Goal: Information Seeking & Learning: Learn about a topic

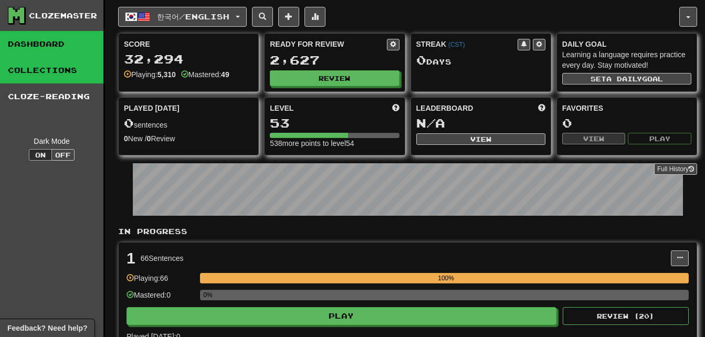
click at [60, 70] on link "Collections" at bounding box center [51, 70] width 103 height 26
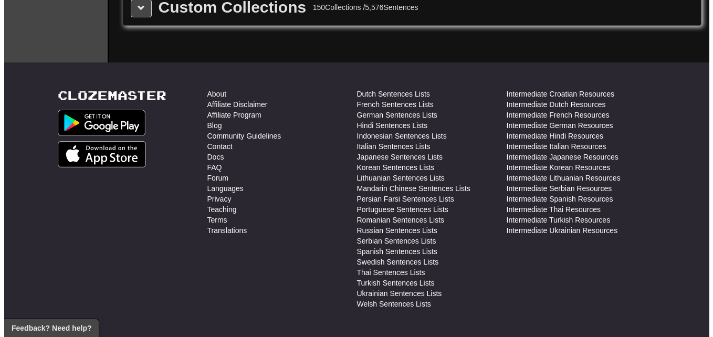
scroll to position [1491, 0]
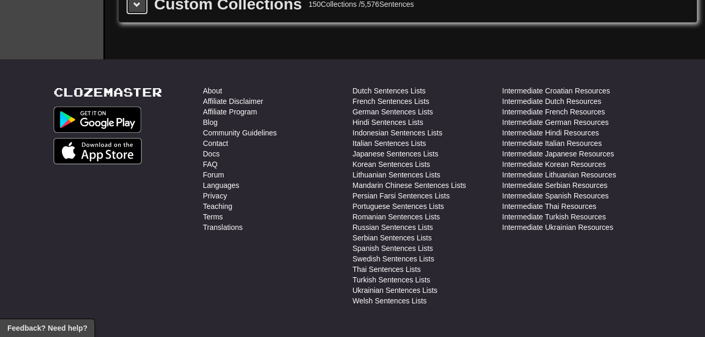
click at [139, 8] on span at bounding box center [136, 4] width 7 height 7
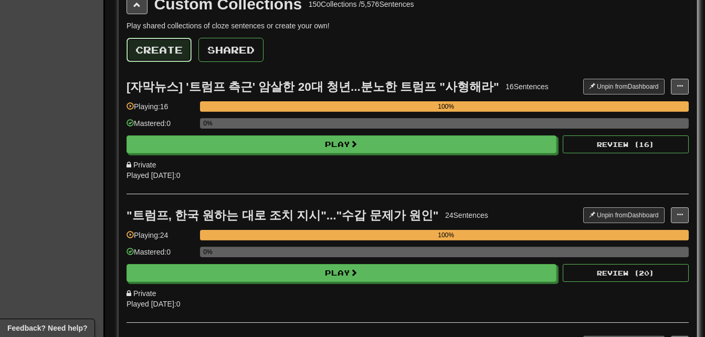
click at [164, 47] on button "Create" at bounding box center [159, 50] width 65 height 24
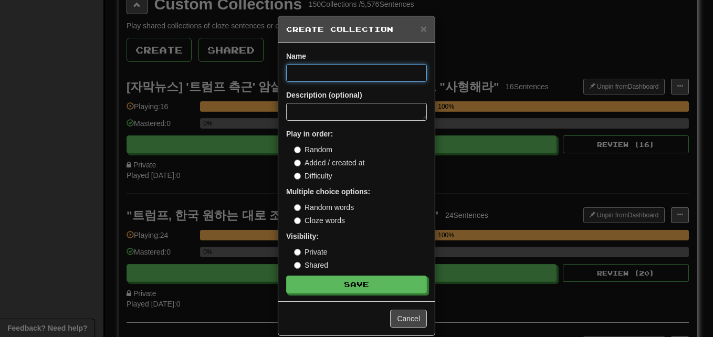
click at [299, 69] on input at bounding box center [356, 73] width 141 height 18
paste input "**********"
type input "**********"
click at [286, 276] on button "Save" at bounding box center [356, 285] width 141 height 18
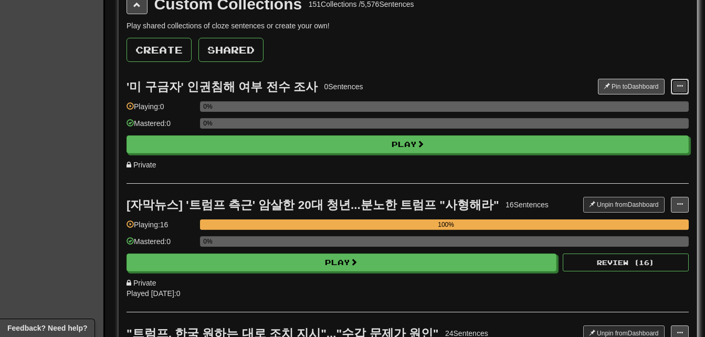
click at [678, 83] on span at bounding box center [680, 86] width 6 height 6
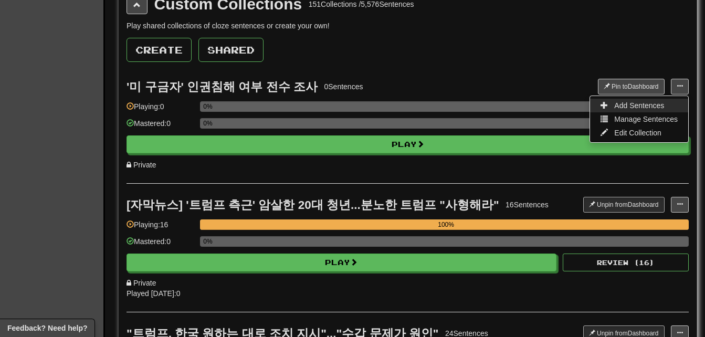
click at [664, 108] on link "Add Sentences" at bounding box center [639, 106] width 98 height 14
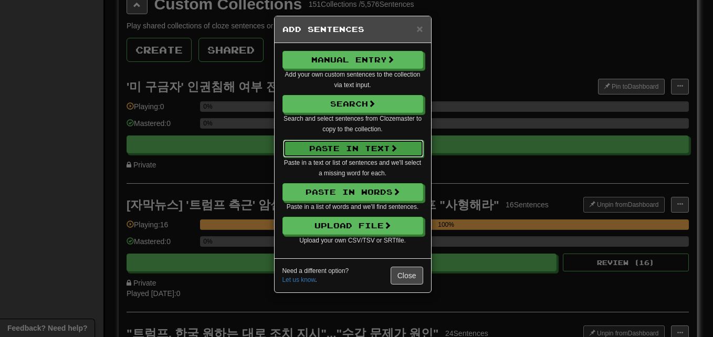
click at [402, 142] on button "Paste in Text" at bounding box center [353, 149] width 141 height 18
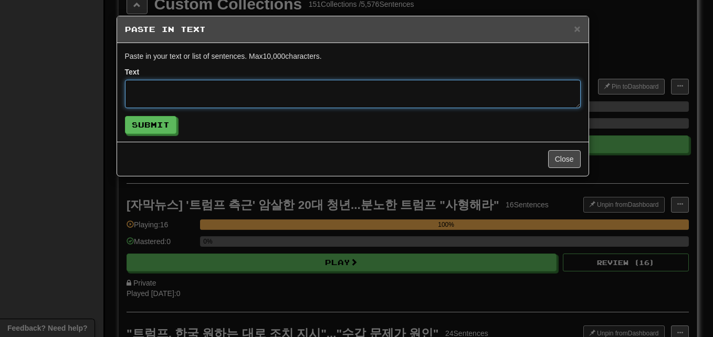
click at [315, 85] on textarea at bounding box center [353, 94] width 456 height 28
paste textarea "**********"
type textarea "**********"
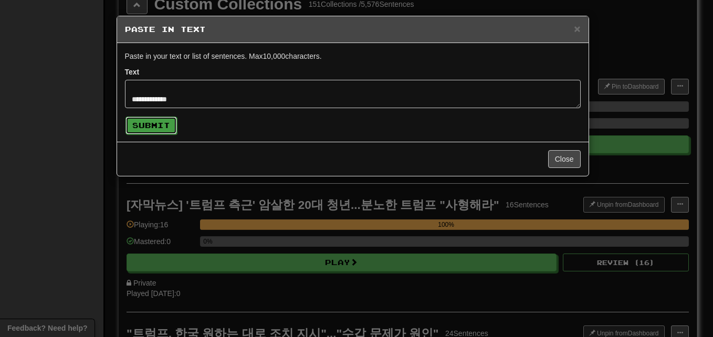
click at [163, 124] on button "Submit" at bounding box center [150, 126] width 51 height 18
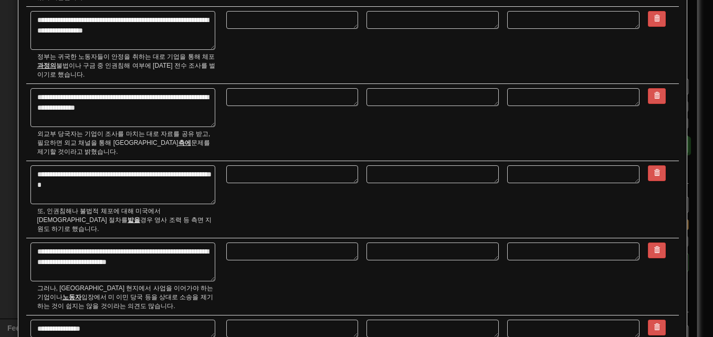
scroll to position [898, 0]
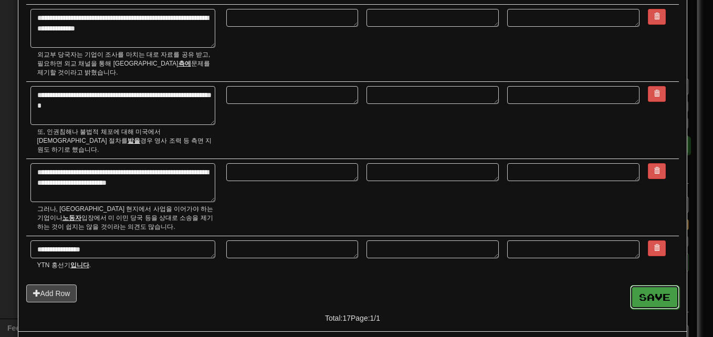
click at [654, 285] on button "Save" at bounding box center [654, 297] width 49 height 24
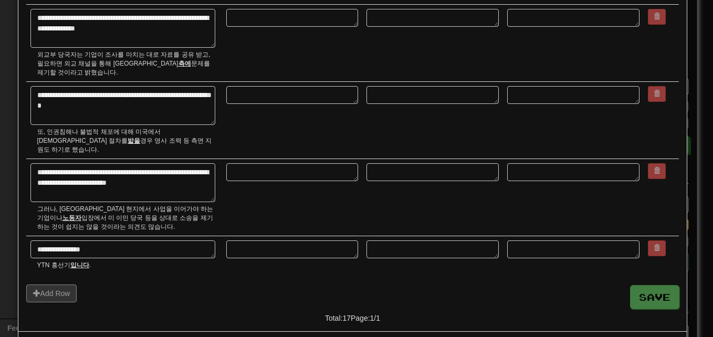
type textarea "*"
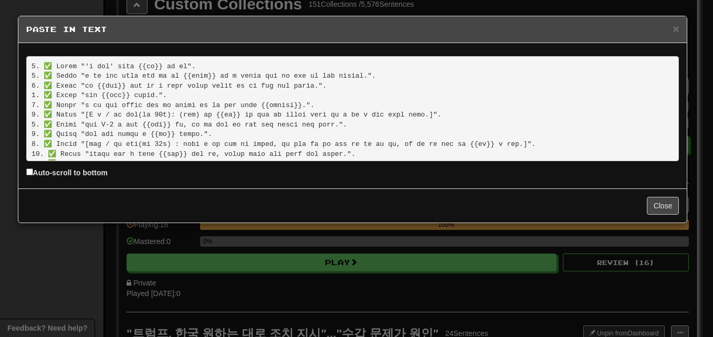
scroll to position [89, 0]
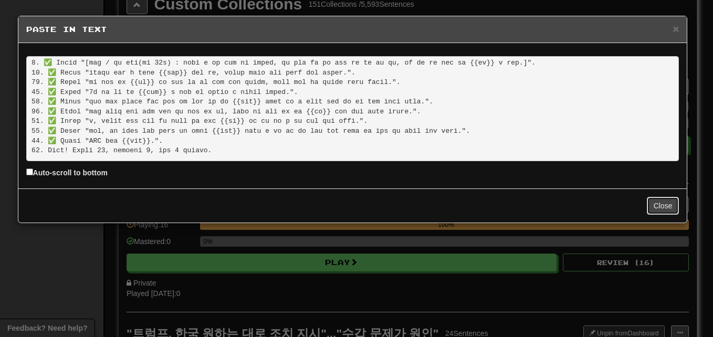
click at [668, 201] on button "Close" at bounding box center [663, 206] width 33 height 18
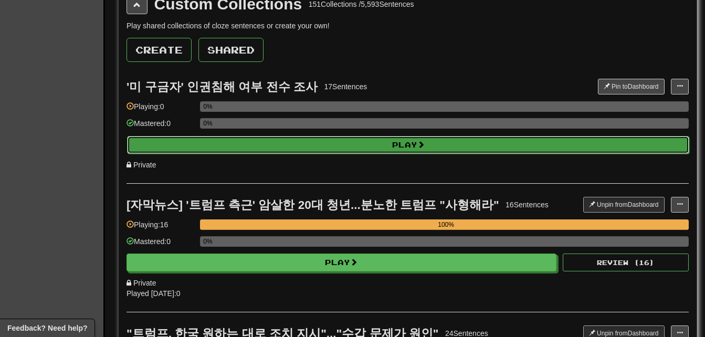
click at [486, 146] on button "Play" at bounding box center [408, 145] width 562 height 18
select select "**"
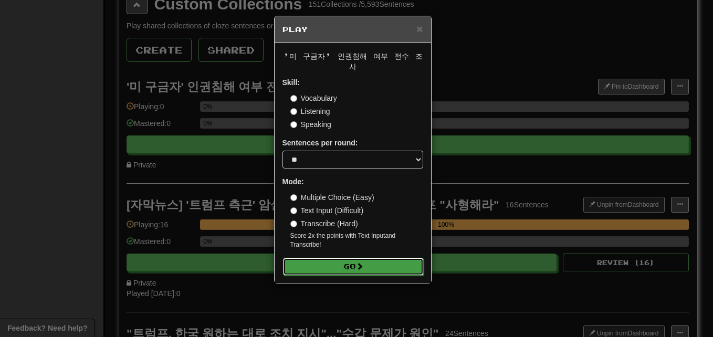
click at [371, 258] on button "Go" at bounding box center [353, 267] width 141 height 18
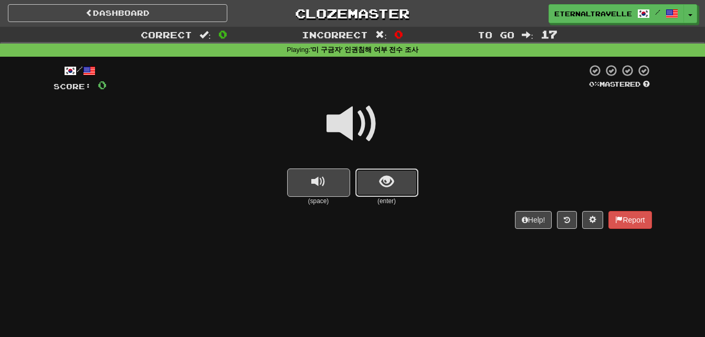
click at [385, 181] on span "show sentence" at bounding box center [387, 182] width 14 height 14
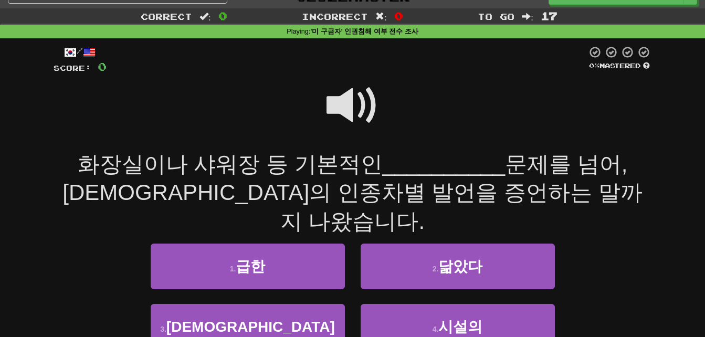
scroll to position [21, 0]
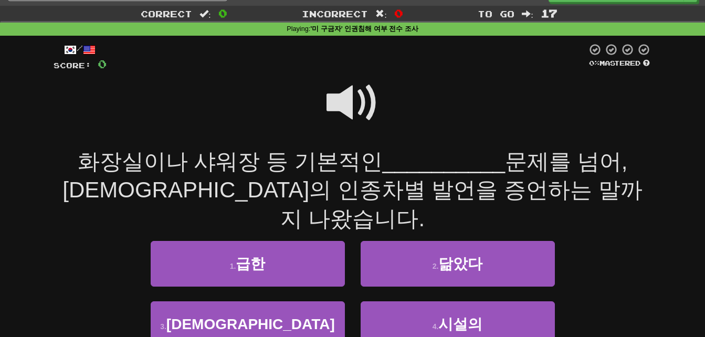
click at [350, 98] on span at bounding box center [353, 103] width 53 height 53
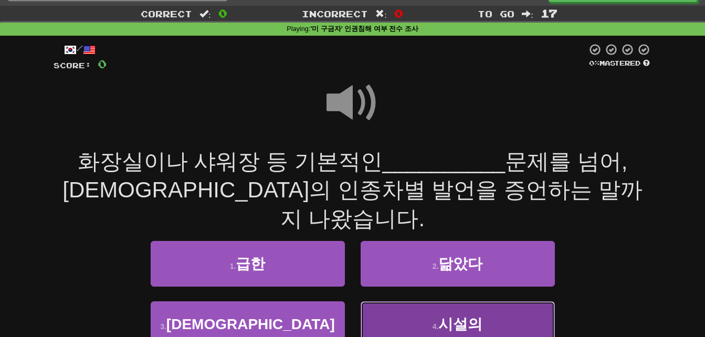
click at [437, 301] on button "4 . 시설의" at bounding box center [458, 324] width 194 height 46
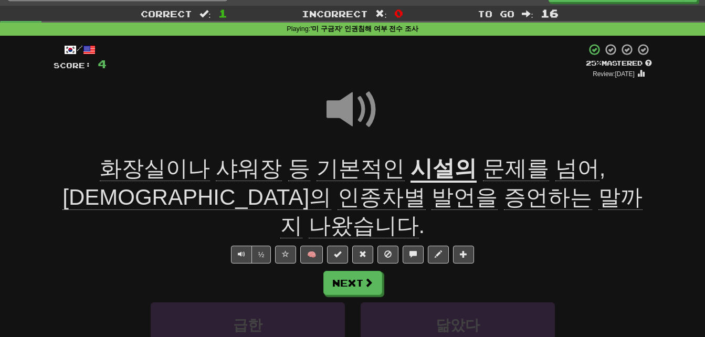
click at [109, 168] on span "화장실이나" at bounding box center [155, 168] width 110 height 25
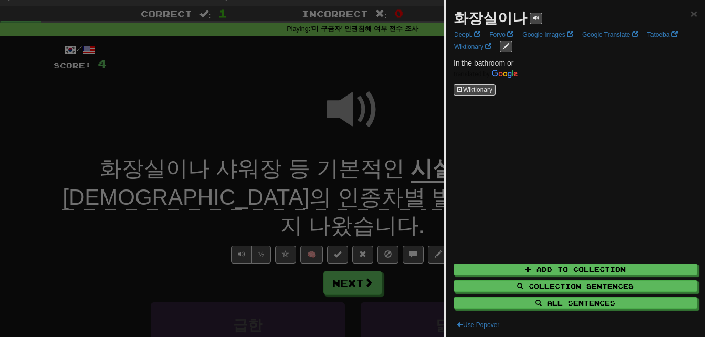
click at [109, 168] on div at bounding box center [352, 168] width 705 height 337
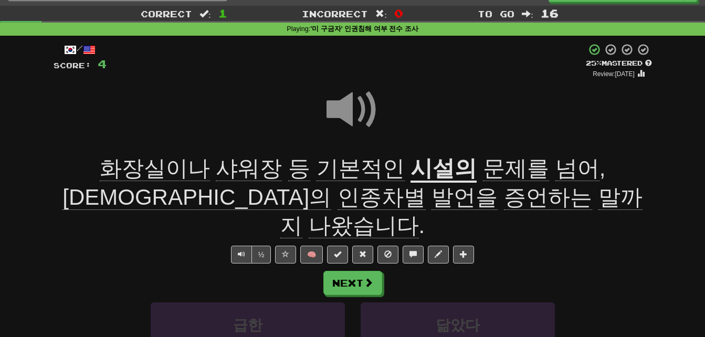
click at [216, 171] on span "샤워장" at bounding box center [249, 168] width 66 height 25
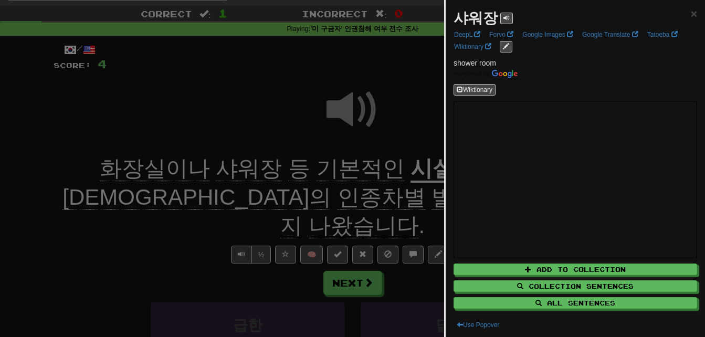
click at [208, 171] on div at bounding box center [352, 168] width 705 height 337
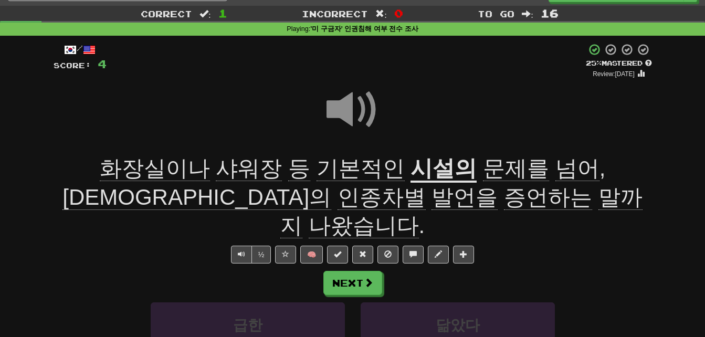
click at [317, 166] on span "기본적인" at bounding box center [361, 168] width 88 height 25
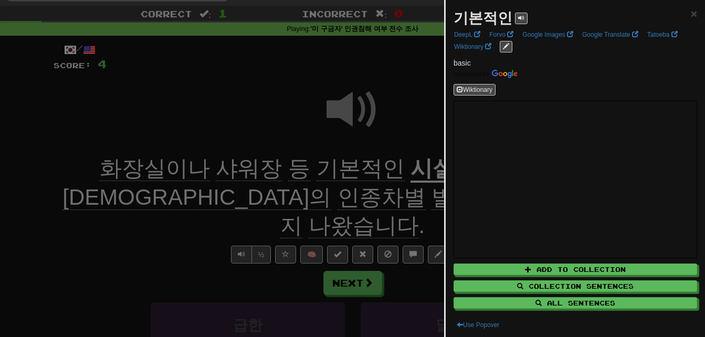
click at [310, 166] on div at bounding box center [352, 168] width 705 height 337
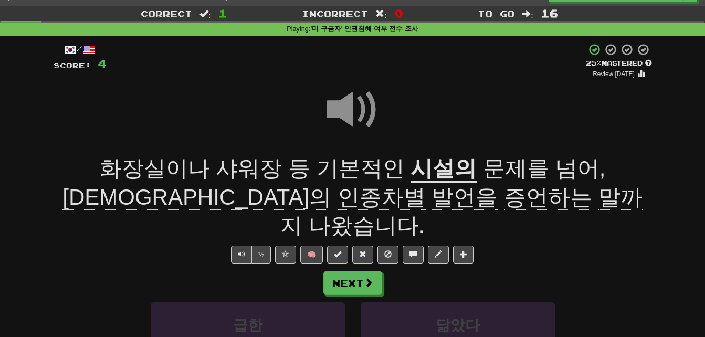
click at [411, 169] on u "시설의" at bounding box center [444, 169] width 66 height 27
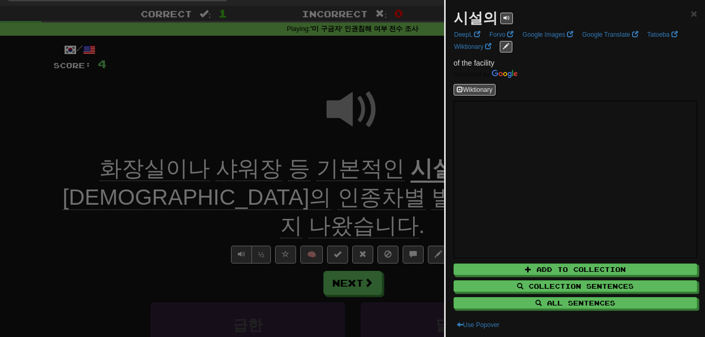
click at [380, 169] on div at bounding box center [352, 168] width 705 height 337
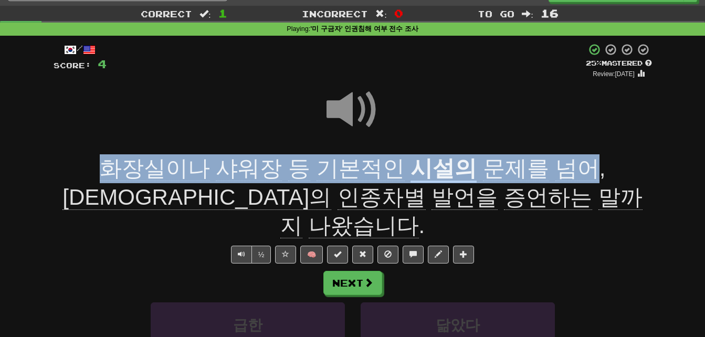
drag, startPoint x: 65, startPoint y: 163, endPoint x: 526, endPoint y: 166, distance: 461.0
click at [526, 166] on div "화장실이나 샤워장 등 기본적인 시설의 문제를 넘어 , [DEMOGRAPHIC_DATA]의 인종차별 발언을 증언하는 말까지 나왔습니다 ." at bounding box center [353, 197] width 599 height 86
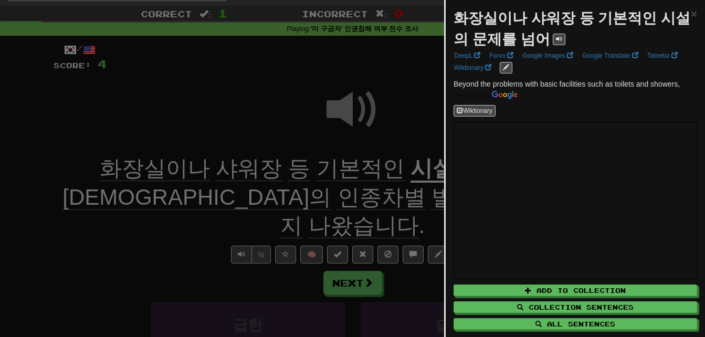
click at [403, 162] on div at bounding box center [352, 168] width 705 height 337
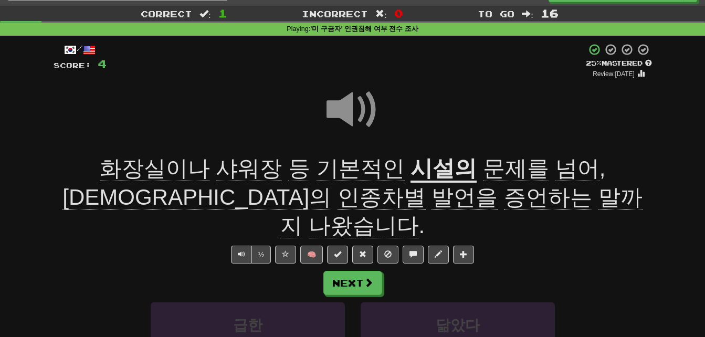
click at [331, 185] on span "[DEMOGRAPHIC_DATA]의" at bounding box center [196, 197] width 269 height 25
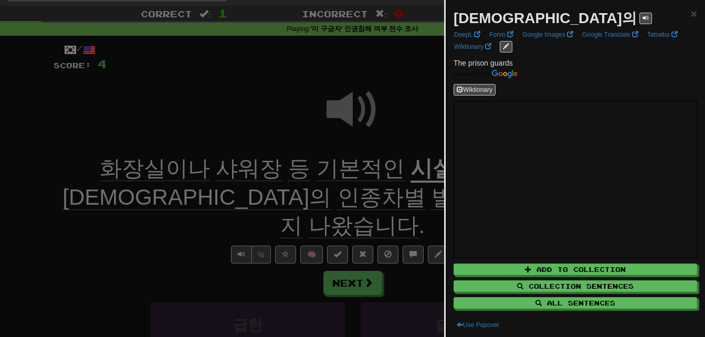
click at [183, 200] on div at bounding box center [352, 168] width 705 height 337
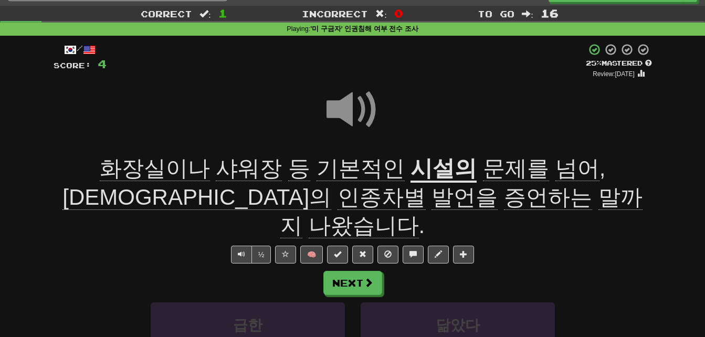
click at [338, 200] on span "인종차별" at bounding box center [382, 197] width 88 height 25
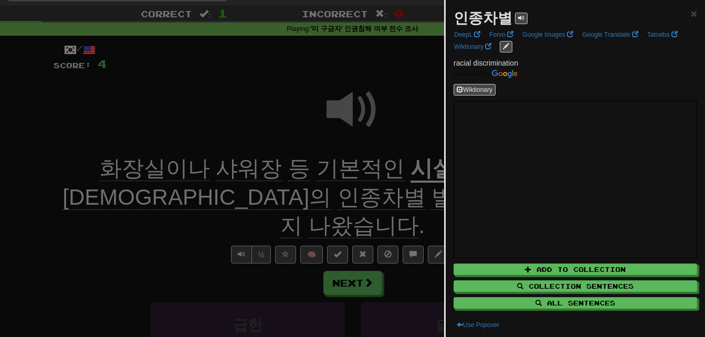
click at [183, 200] on div at bounding box center [352, 168] width 705 height 337
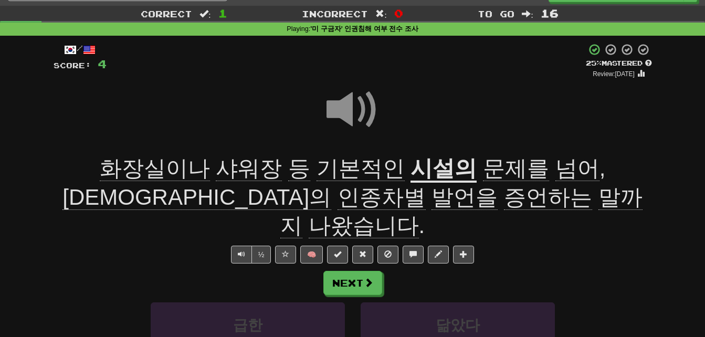
click at [432, 197] on span "발언을" at bounding box center [465, 197] width 66 height 25
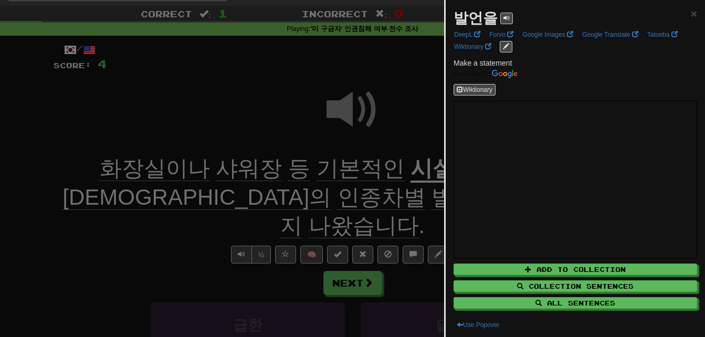
click at [246, 197] on div at bounding box center [352, 168] width 705 height 337
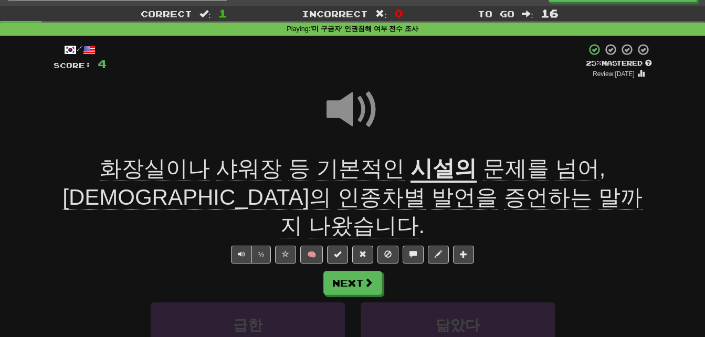
click at [504, 198] on span "증언하는" at bounding box center [548, 197] width 88 height 25
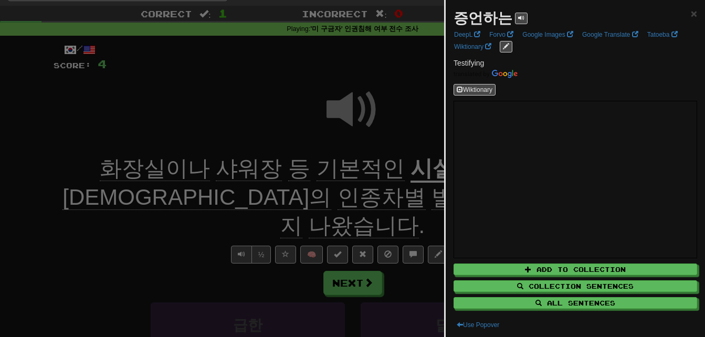
click at [319, 198] on div at bounding box center [352, 168] width 705 height 337
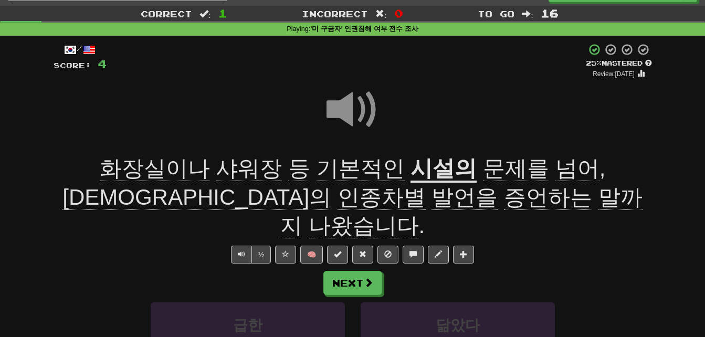
click at [401, 194] on span "말까지" at bounding box center [461, 212] width 362 height 54
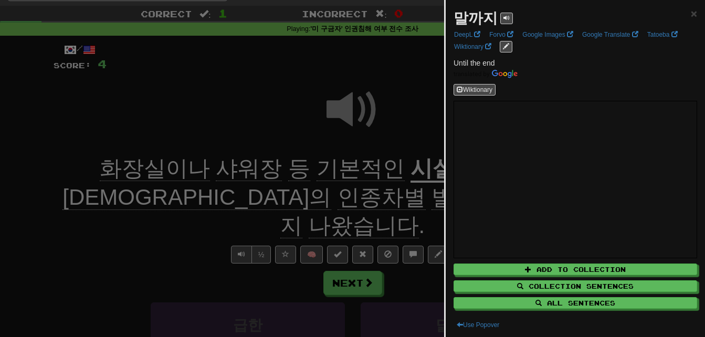
click at [401, 194] on div at bounding box center [352, 168] width 705 height 337
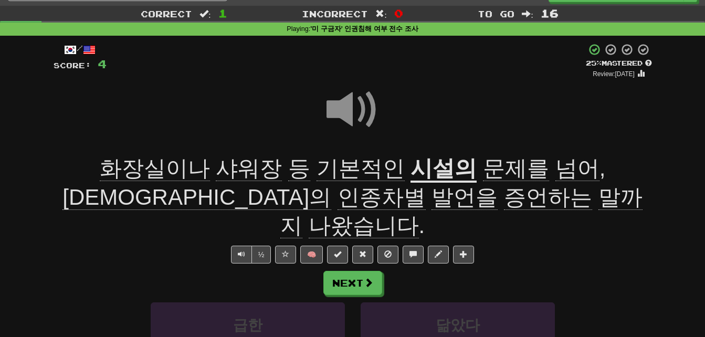
click at [419, 213] on span "나왔습니다" at bounding box center [364, 225] width 110 height 25
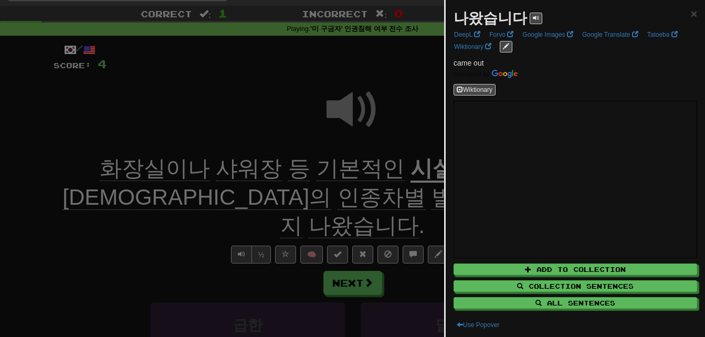
click at [437, 195] on div at bounding box center [352, 168] width 705 height 337
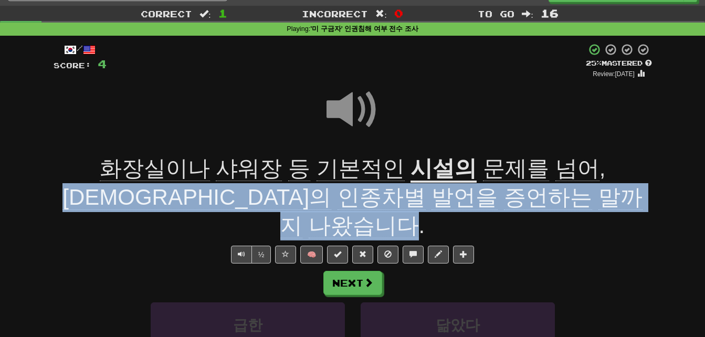
drag, startPoint x: 540, startPoint y: 164, endPoint x: 550, endPoint y: 191, distance: 28.4
click at [550, 191] on span "문제를 넘어 , [DEMOGRAPHIC_DATA]의 인종차별 발언을 증언하는 말까지 나왔습니다 ." at bounding box center [352, 197] width 580 height 82
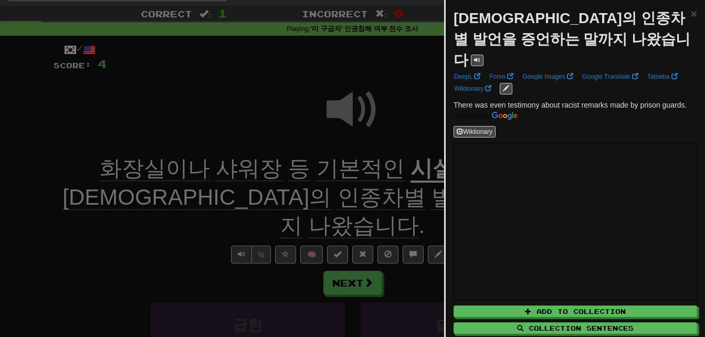
click at [378, 190] on div at bounding box center [352, 168] width 705 height 337
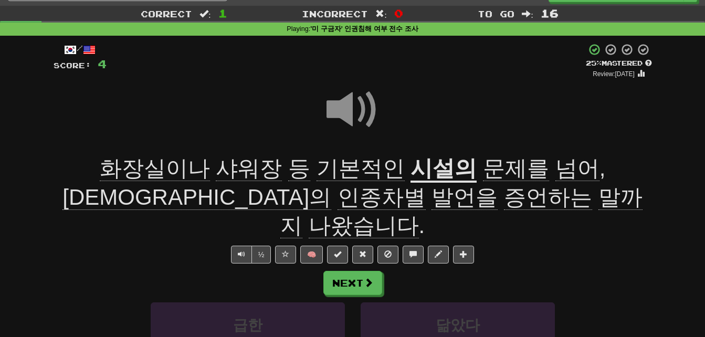
click at [340, 107] on span at bounding box center [353, 109] width 53 height 53
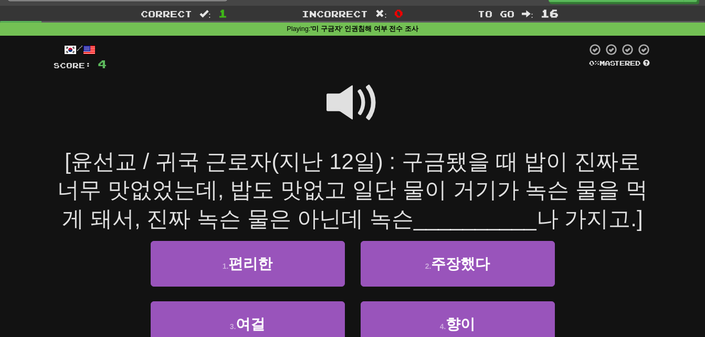
click at [340, 107] on span at bounding box center [353, 103] width 53 height 53
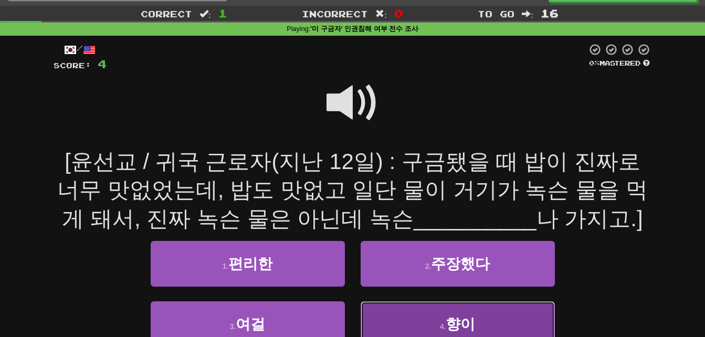
click at [385, 321] on button "4 . [GEOGRAPHIC_DATA]" at bounding box center [458, 324] width 194 height 46
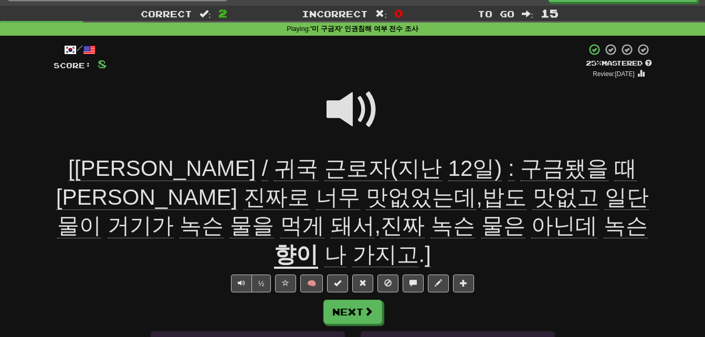
click at [274, 168] on span "귀국" at bounding box center [296, 168] width 44 height 25
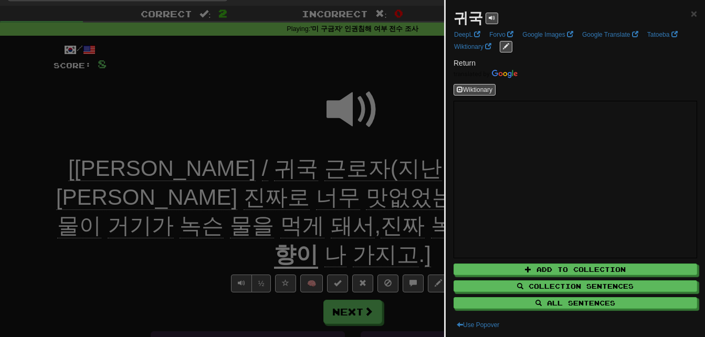
click at [162, 168] on div at bounding box center [352, 168] width 705 height 337
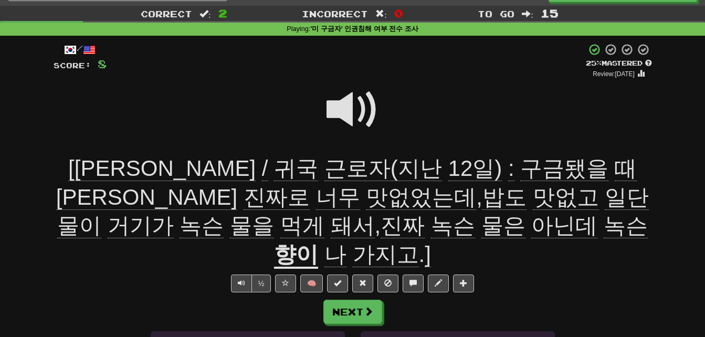
click at [325, 170] on span "근로자(지난" at bounding box center [384, 168] width 118 height 25
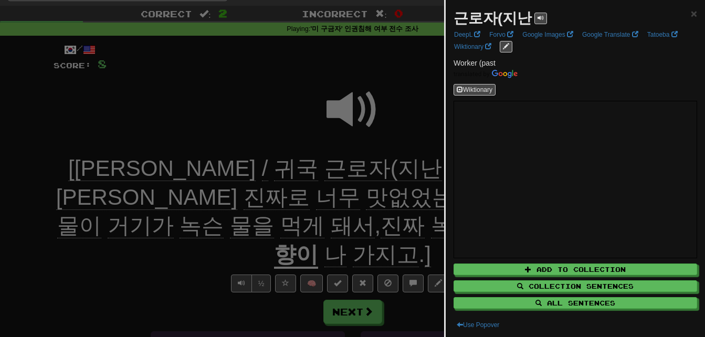
click at [204, 170] on div at bounding box center [352, 168] width 705 height 337
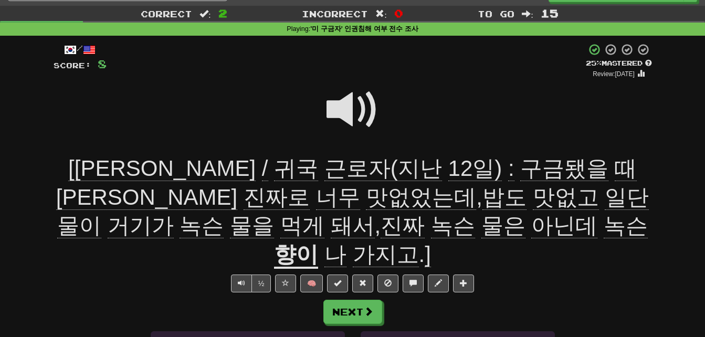
click at [520, 168] on span "구금됐을" at bounding box center [564, 168] width 88 height 25
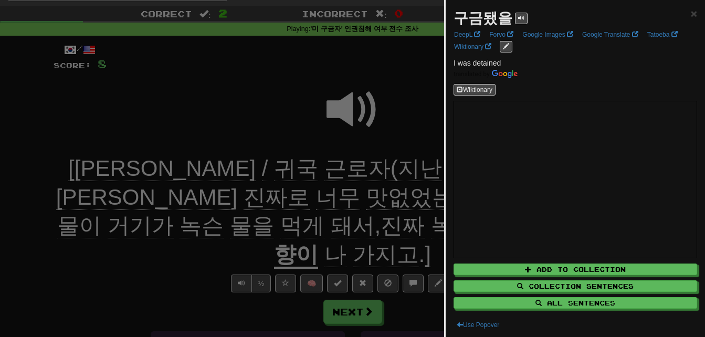
click at [422, 168] on div at bounding box center [352, 168] width 705 height 337
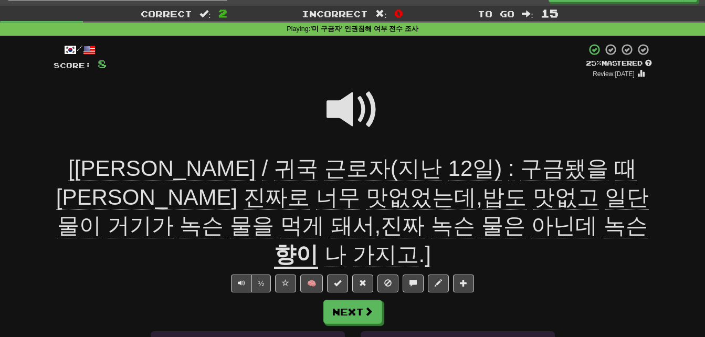
click at [237, 185] on span "[PERSON_NAME]" at bounding box center [146, 197] width 181 height 25
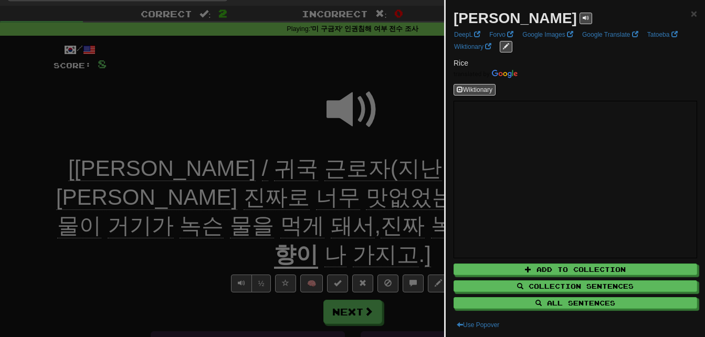
click at [420, 160] on div at bounding box center [352, 168] width 705 height 337
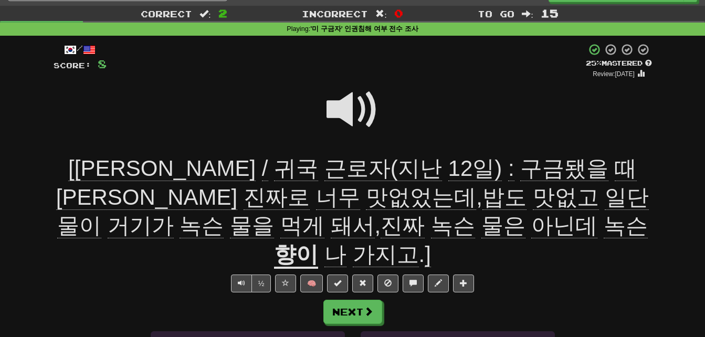
click at [310, 185] on span "진짜로" at bounding box center [277, 197] width 66 height 25
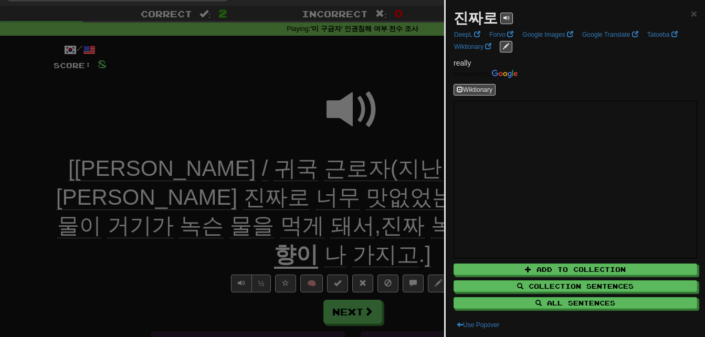
click at [420, 157] on div at bounding box center [352, 168] width 705 height 337
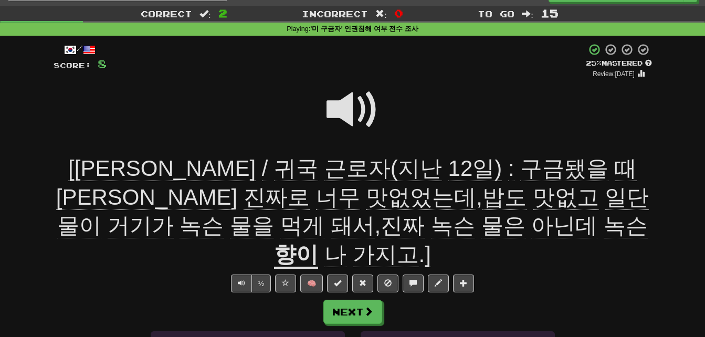
click at [366, 197] on span "맛없었는데" at bounding box center [421, 197] width 110 height 25
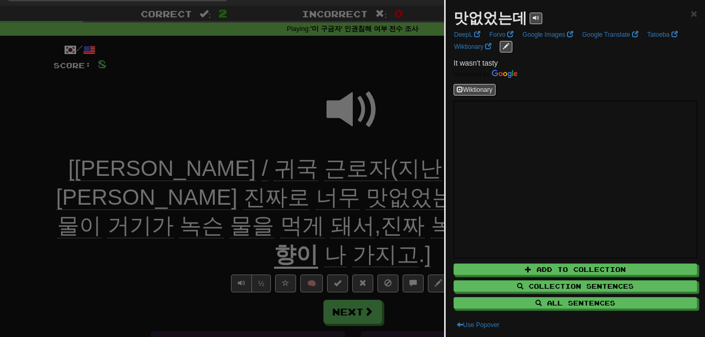
click at [146, 197] on div at bounding box center [352, 168] width 705 height 337
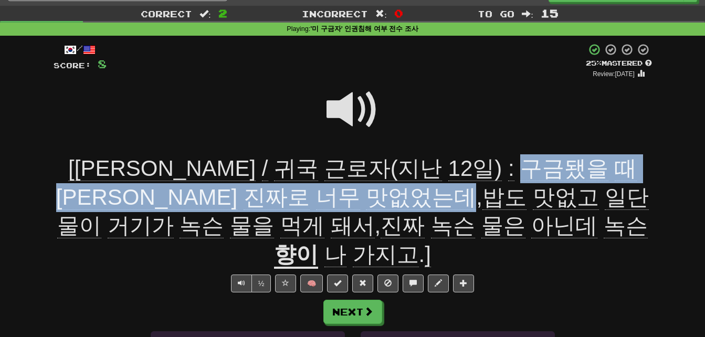
drag, startPoint x: 378, startPoint y: 164, endPoint x: 167, endPoint y: 195, distance: 212.8
click at [167, 195] on span "[윤선교 / 귀국 근로자(지난 12일) : 구금됐을 때 밥이 진짜로 너무 맛없었는데 , 밥도 맛없고 일단 물이 거기가 녹슨 물을 먹게 돼서 ,…" at bounding box center [352, 197] width 593 height 82
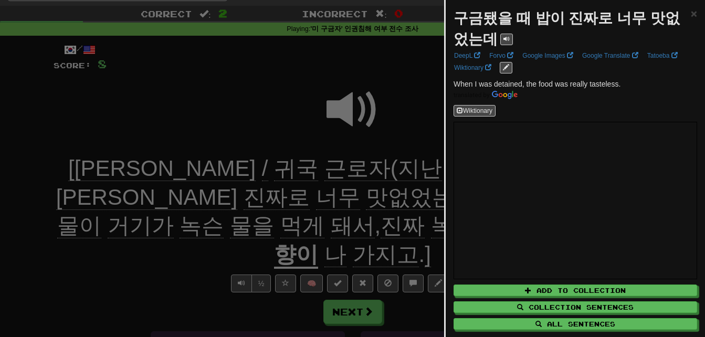
click at [167, 195] on div at bounding box center [352, 168] width 705 height 337
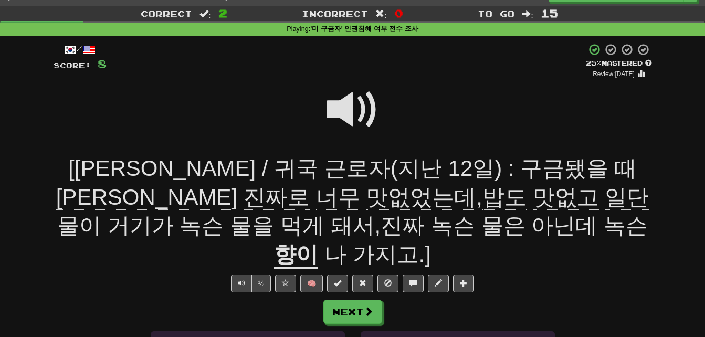
click at [174, 213] on span "거기가" at bounding box center [141, 225] width 66 height 25
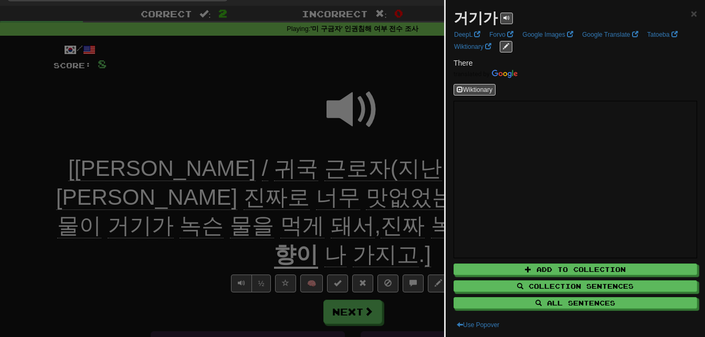
click at [400, 201] on div at bounding box center [352, 168] width 705 height 337
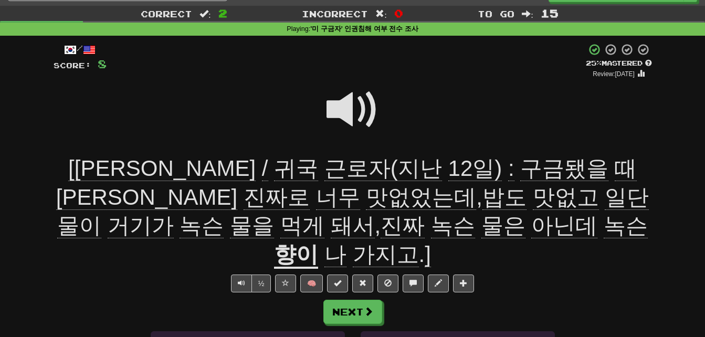
click at [224, 213] on span "녹슨" at bounding box center [202, 225] width 44 height 25
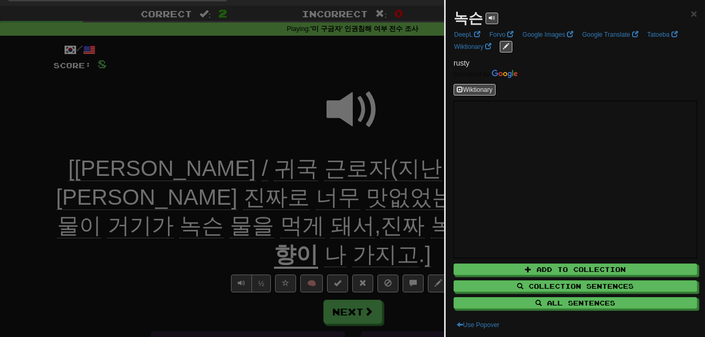
click at [418, 193] on div at bounding box center [352, 168] width 705 height 337
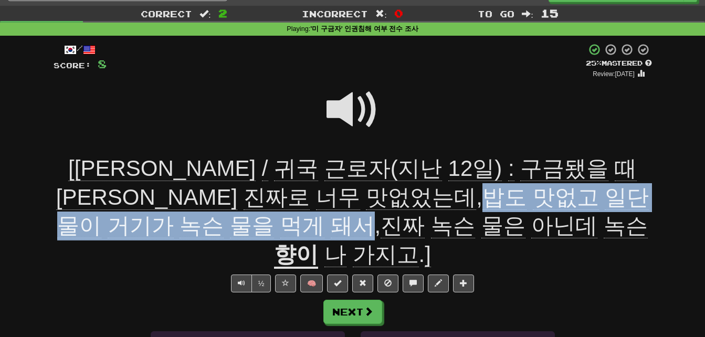
drag, startPoint x: 180, startPoint y: 192, endPoint x: 628, endPoint y: 188, distance: 447.9
click at [628, 188] on span "[윤선교 / 귀국 근로자(지난 12일) : 구금됐을 때 밥이 진짜로 너무 맛없었는데 , 밥도 맛없고 일단 물이 거기가 녹슨 물을 먹게 돼서 ,…" at bounding box center [352, 197] width 593 height 82
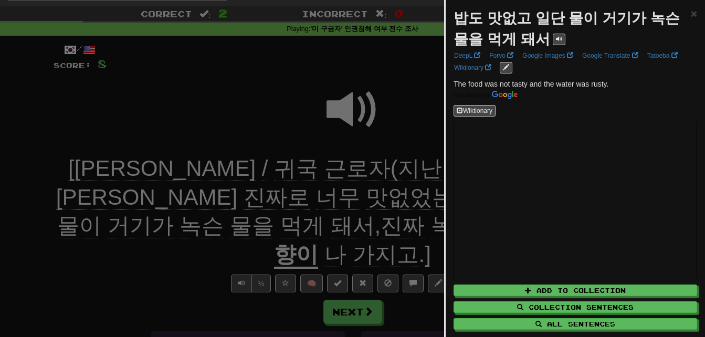
click at [133, 217] on div at bounding box center [352, 168] width 705 height 337
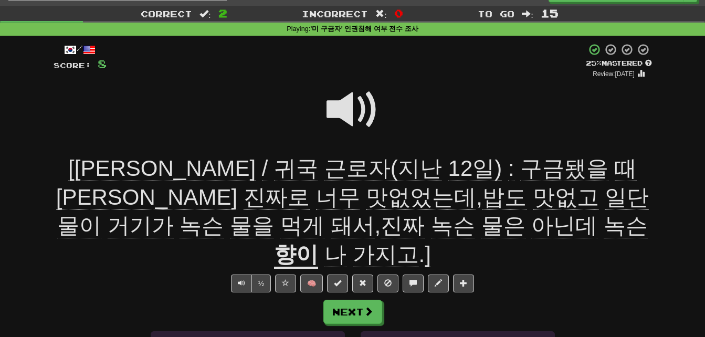
click at [605, 202] on span "일단" at bounding box center [627, 197] width 44 height 25
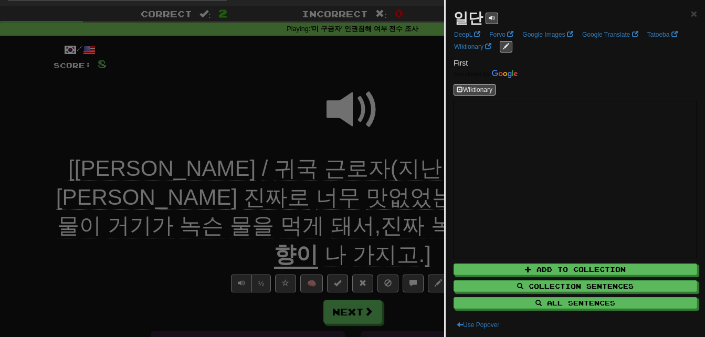
click at [309, 202] on div at bounding box center [352, 168] width 705 height 337
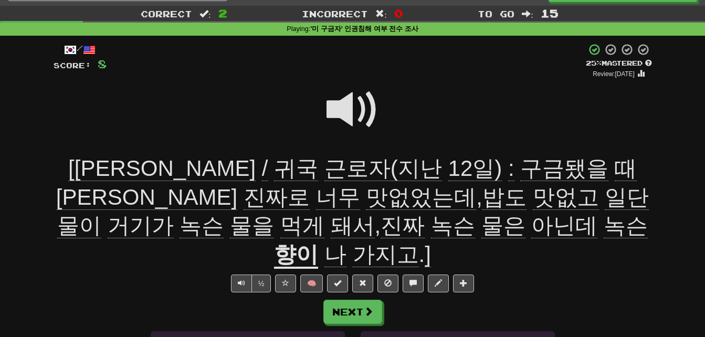
click at [381, 227] on span "진짜" at bounding box center [403, 225] width 44 height 25
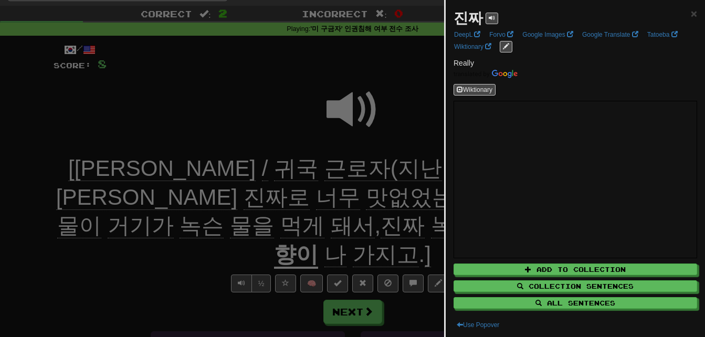
click at [173, 227] on div at bounding box center [352, 168] width 705 height 337
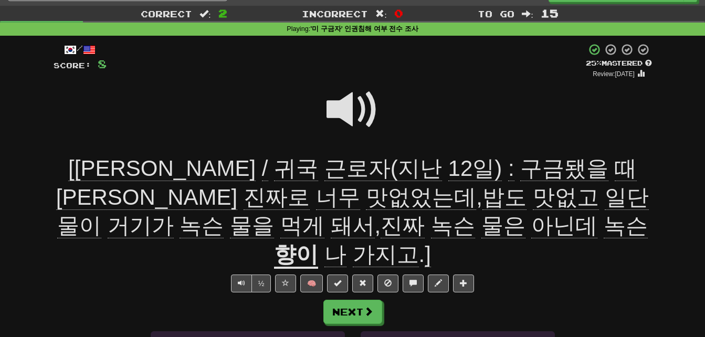
click at [318, 242] on u "향이" at bounding box center [296, 255] width 44 height 27
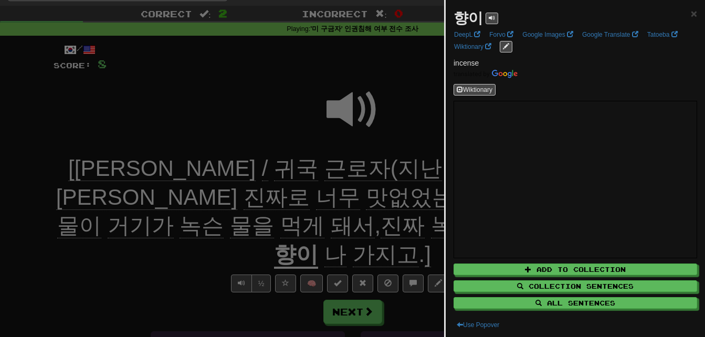
click at [404, 223] on div at bounding box center [352, 168] width 705 height 337
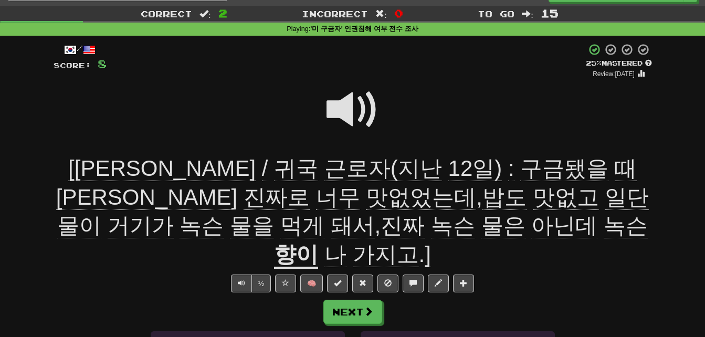
click at [419, 242] on span "가지고" at bounding box center [386, 254] width 66 height 25
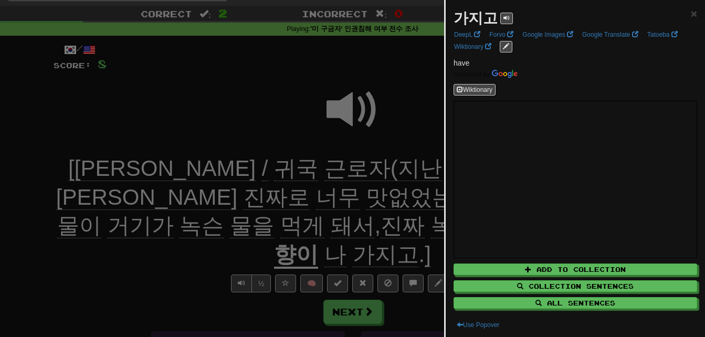
click at [423, 227] on div at bounding box center [352, 168] width 705 height 337
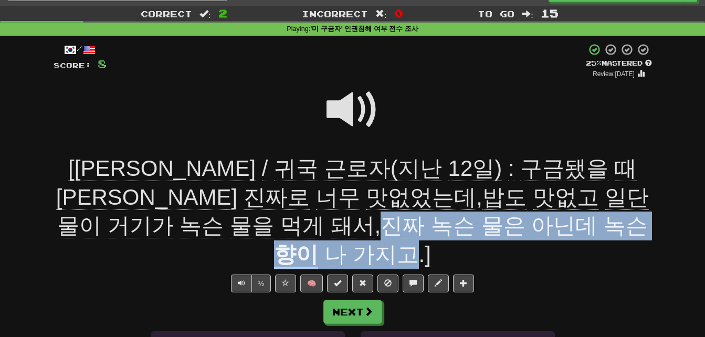
drag, startPoint x: 151, startPoint y: 222, endPoint x: 535, endPoint y: 216, distance: 383.3
click at [535, 216] on div "[윤선교 / 귀국 근로자(지난 12일) : 구금됐을 때 밥이 진짜로 너무 맛없었는데 , 밥도 맛없고 일단 물이 거기가 녹슨 물을 먹게 돼서 ,…" at bounding box center [353, 211] width 599 height 114
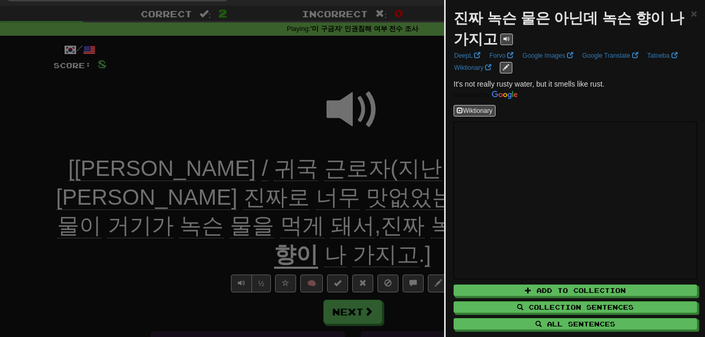
click at [411, 221] on div at bounding box center [352, 168] width 705 height 337
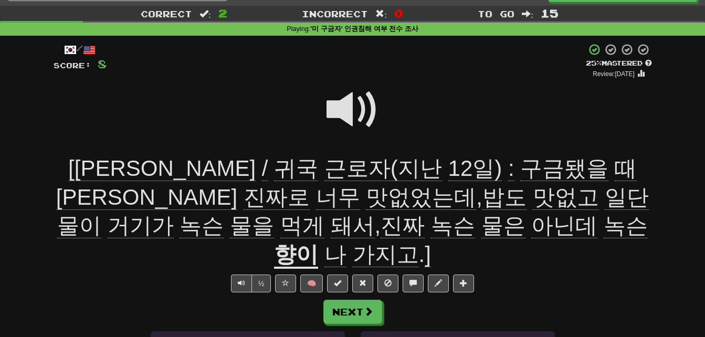
click at [346, 105] on span at bounding box center [353, 109] width 53 height 53
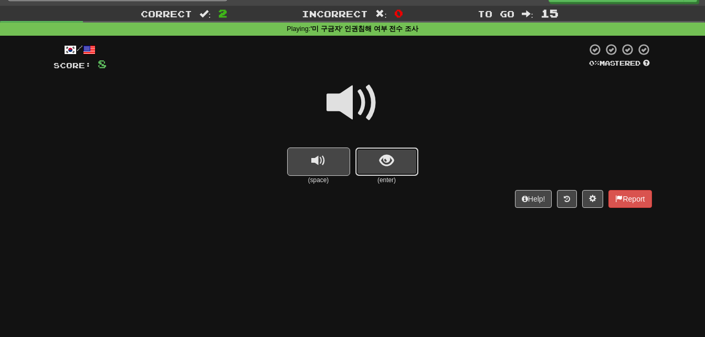
click at [377, 160] on button "show sentence" at bounding box center [386, 162] width 63 height 28
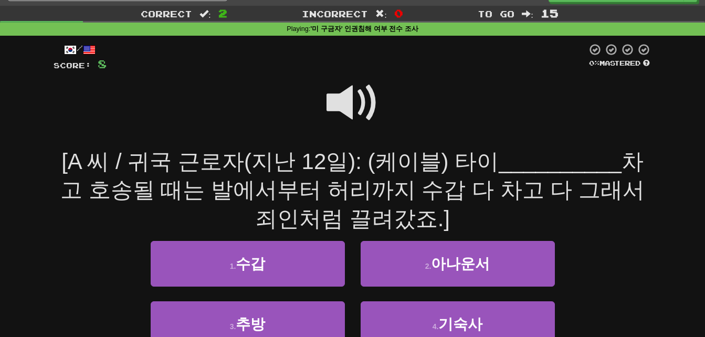
click at [344, 97] on span at bounding box center [353, 103] width 53 height 53
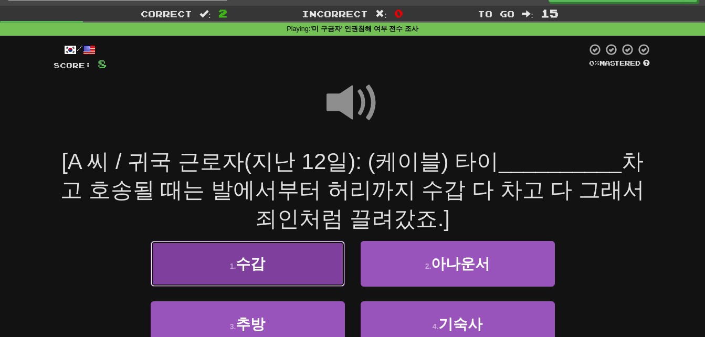
click at [239, 270] on span "수갑" at bounding box center [250, 264] width 29 height 16
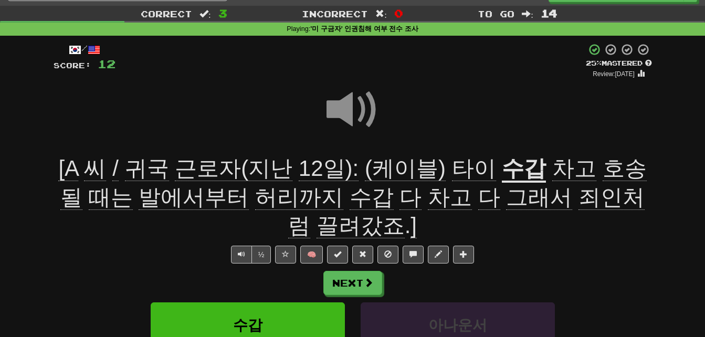
click at [392, 168] on span "(케이블)" at bounding box center [405, 168] width 81 height 25
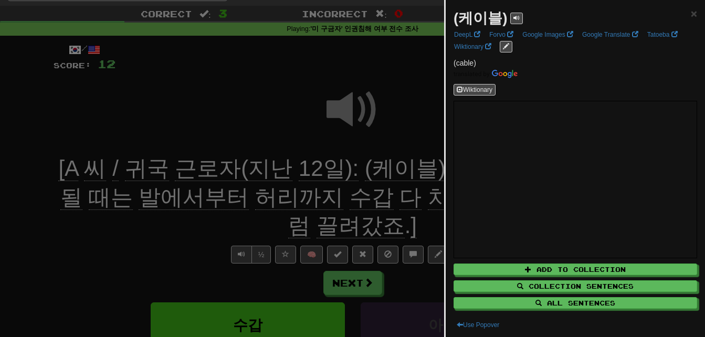
click at [392, 168] on div at bounding box center [352, 168] width 705 height 337
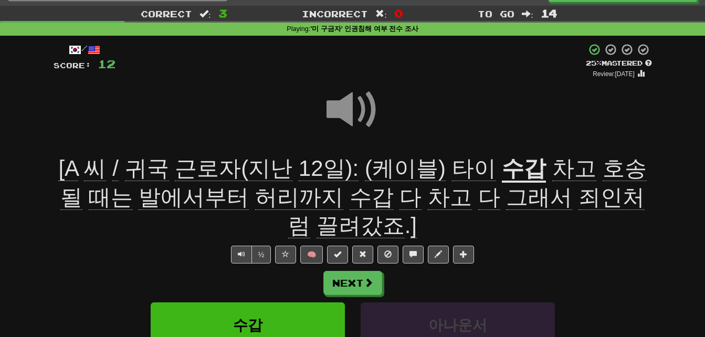
click at [502, 166] on u "수갑" at bounding box center [524, 169] width 44 height 27
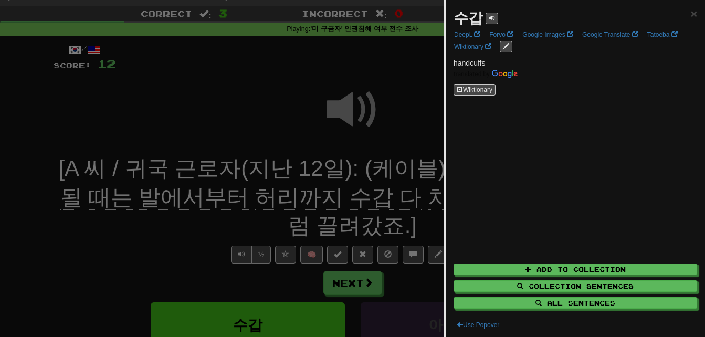
click at [414, 170] on div at bounding box center [352, 168] width 705 height 337
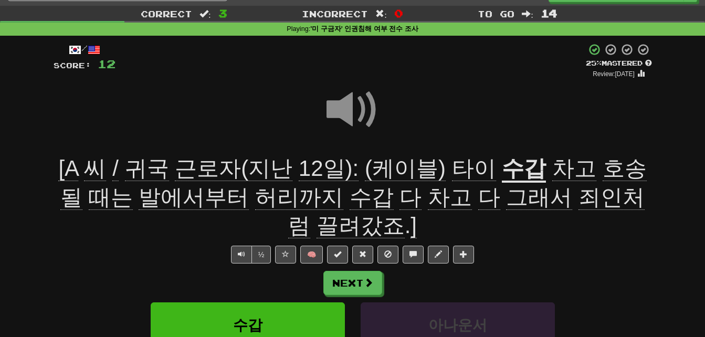
click at [553, 169] on span "차고" at bounding box center [574, 168] width 44 height 25
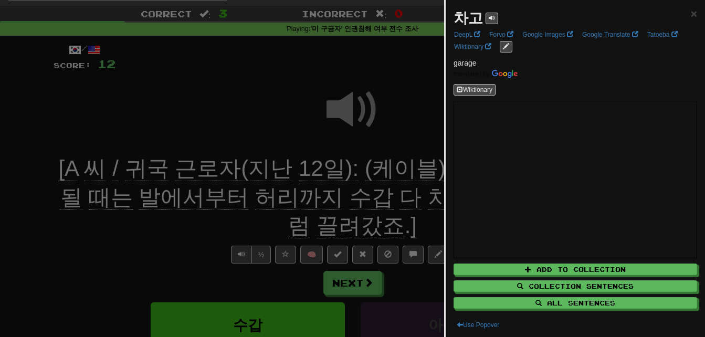
click at [421, 163] on div at bounding box center [352, 168] width 705 height 337
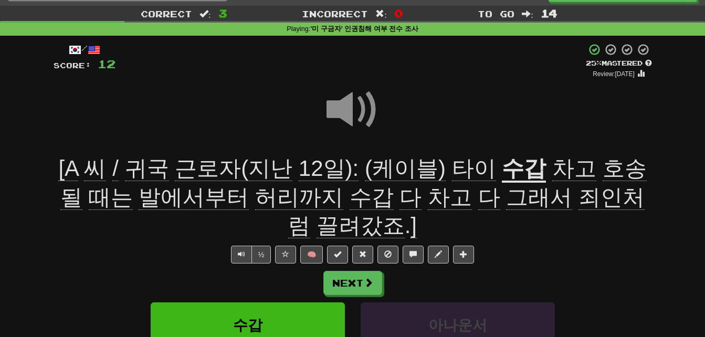
click at [593, 163] on span "호송될" at bounding box center [353, 183] width 587 height 54
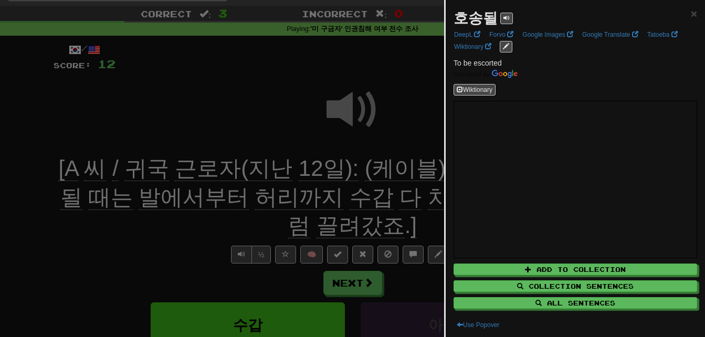
click at [106, 224] on div at bounding box center [352, 168] width 705 height 337
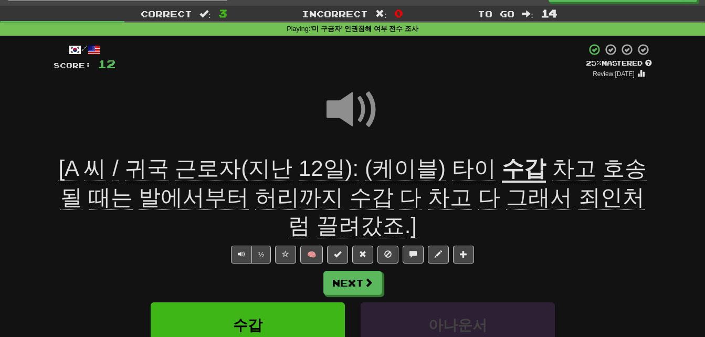
click at [89, 196] on span "때는" at bounding box center [111, 197] width 44 height 25
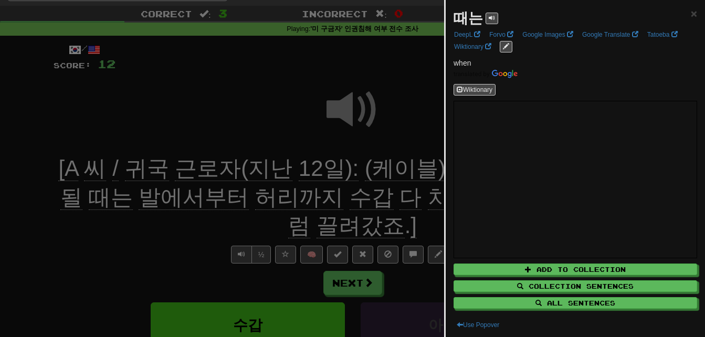
click at [92, 235] on div at bounding box center [352, 168] width 705 height 337
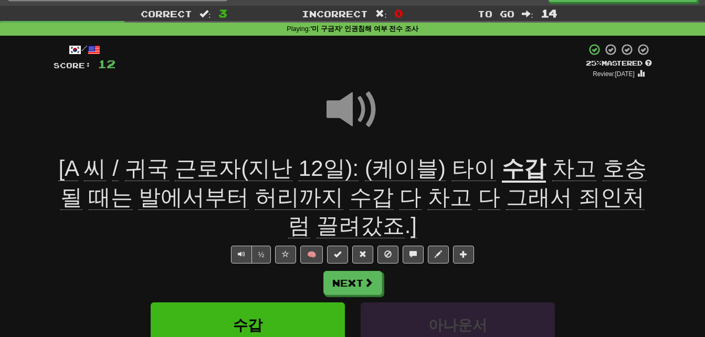
click at [139, 196] on span "발에서부터" at bounding box center [194, 197] width 110 height 25
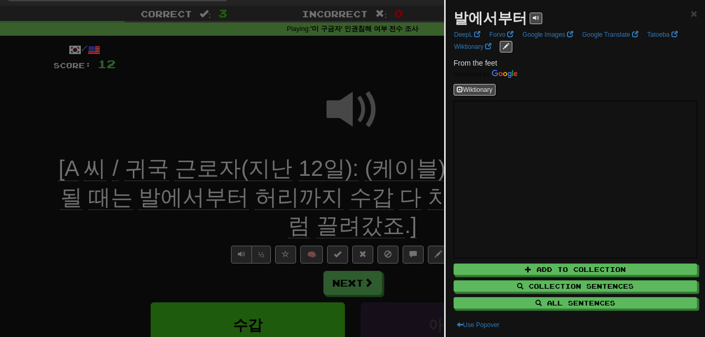
click at [145, 231] on div at bounding box center [352, 168] width 705 height 337
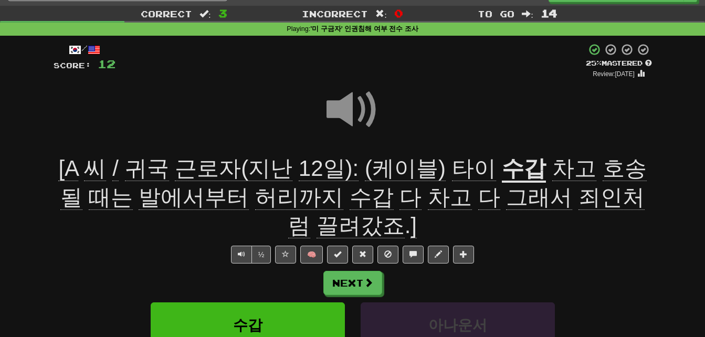
click at [255, 198] on span "허리까지" at bounding box center [299, 197] width 88 height 25
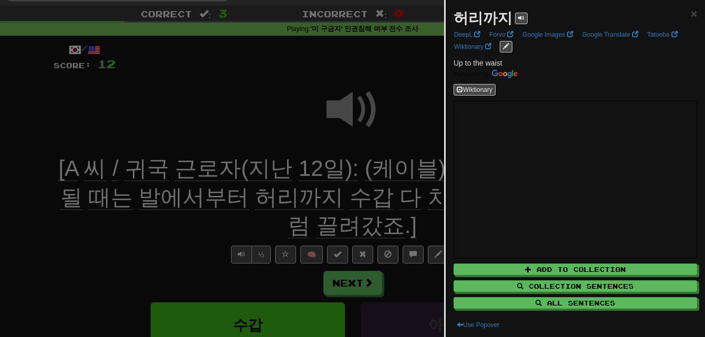
click at [225, 220] on div at bounding box center [352, 168] width 705 height 337
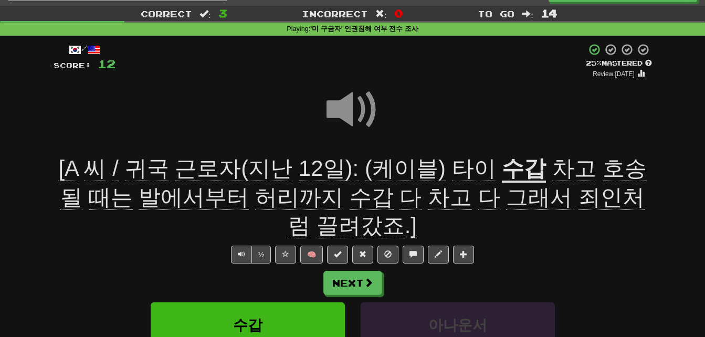
click at [506, 199] on span "그래서" at bounding box center [539, 197] width 66 height 25
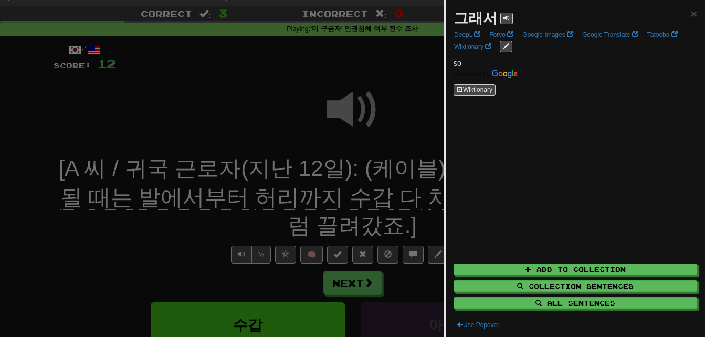
click at [415, 203] on div at bounding box center [352, 168] width 705 height 337
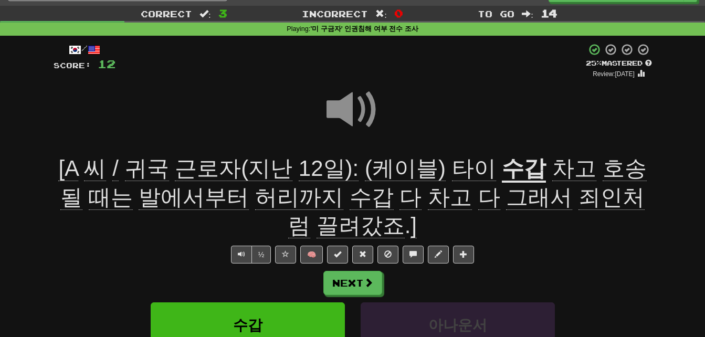
click at [549, 196] on span "죄인처럼" at bounding box center [466, 212] width 357 height 54
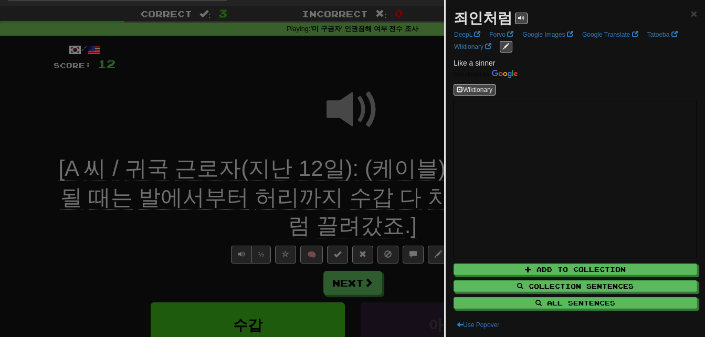
click at [397, 194] on div at bounding box center [352, 168] width 705 height 337
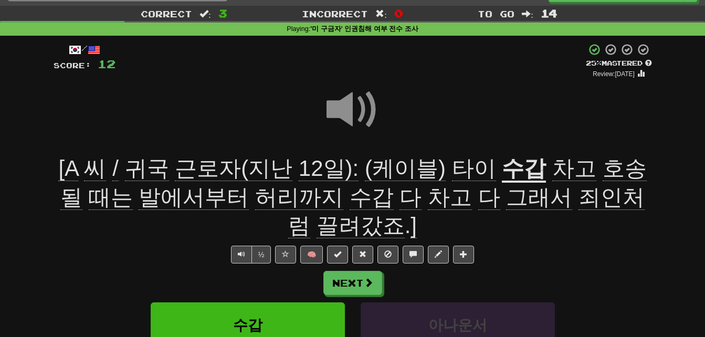
click at [351, 222] on span "끌려갔죠" at bounding box center [361, 225] width 88 height 25
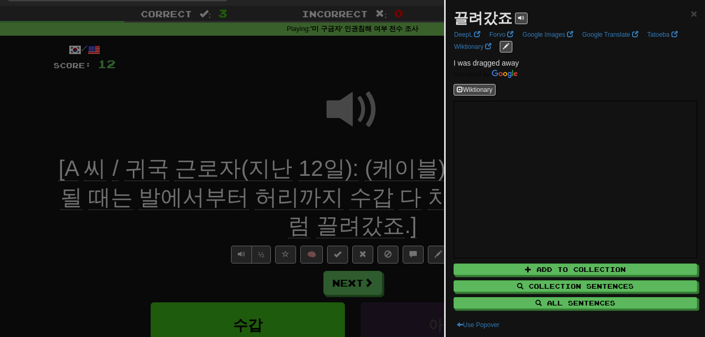
click at [351, 222] on div at bounding box center [352, 168] width 705 height 337
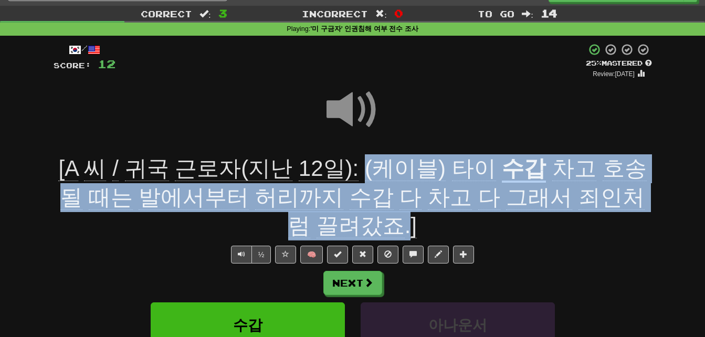
drag, startPoint x: 357, startPoint y: 171, endPoint x: 373, endPoint y: 219, distance: 51.6
click at [373, 219] on div "[A 씨 / 귀국 근로자(지난 12일): (케이블) 타이 수갑 차고 호송될 때는 발에서부터 허리까지 수갑 다 차고 다 그래서 죄인처럼 끌려갔죠…" at bounding box center [353, 197] width 599 height 86
click at [303, 220] on div "[A 씨 / 귀국 근로자(지난 12일): (케이블) 타이 수갑 차고 호송될 때는 발에서부터 허리까지 수갑 다 차고 다 그래서 죄인처럼 끌려갔죠…" at bounding box center [353, 197] width 599 height 86
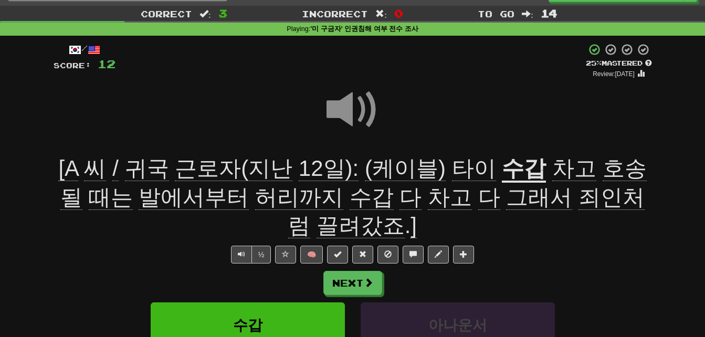
click at [344, 104] on span at bounding box center [353, 109] width 53 height 53
click at [139, 201] on span "발에서부터" at bounding box center [194, 197] width 110 height 25
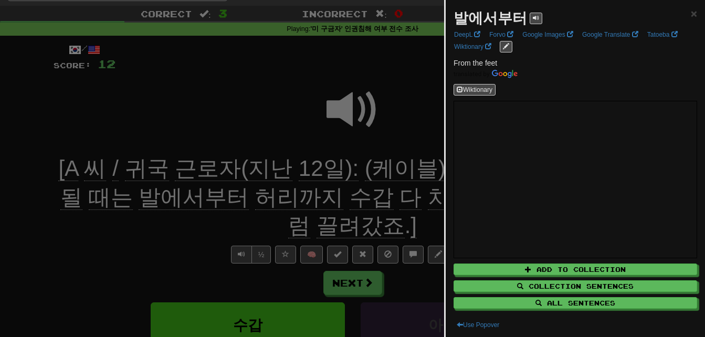
click at [150, 222] on div at bounding box center [352, 168] width 705 height 337
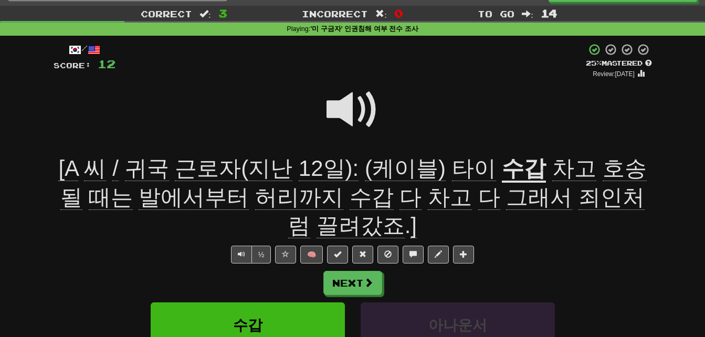
click at [255, 185] on span "허리까지" at bounding box center [299, 197] width 88 height 25
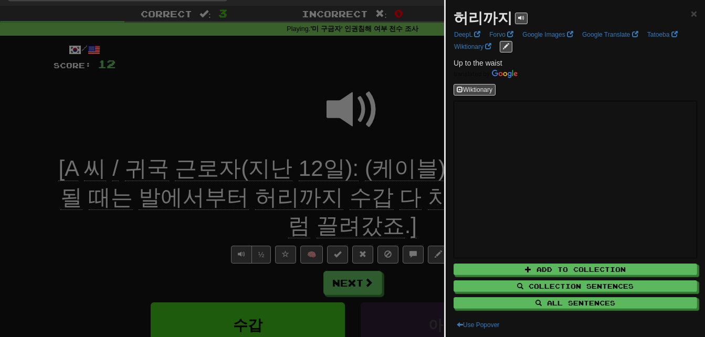
click at [188, 230] on div at bounding box center [352, 168] width 705 height 337
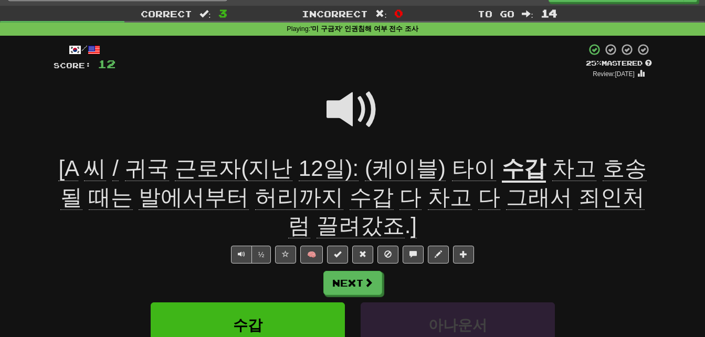
click at [607, 161] on span "호송될" at bounding box center [353, 183] width 587 height 54
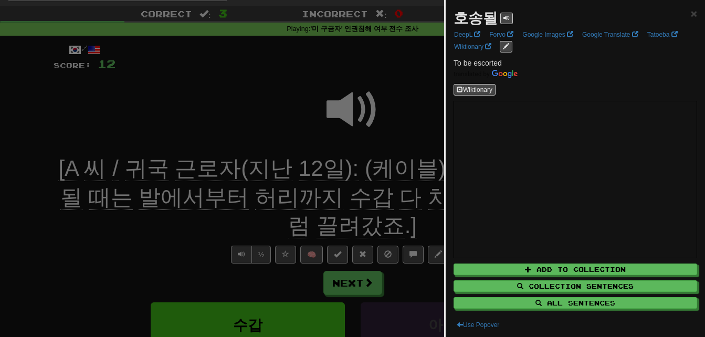
click at [425, 175] on div at bounding box center [352, 168] width 705 height 337
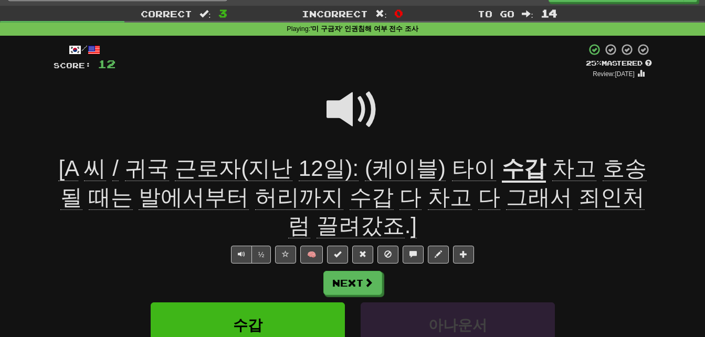
click at [346, 107] on span at bounding box center [353, 109] width 53 height 53
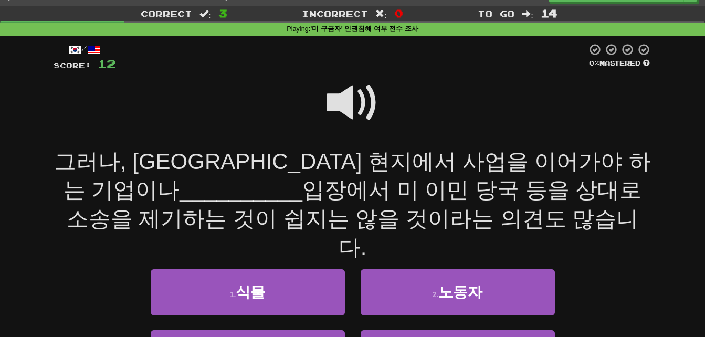
scroll to position [42, 0]
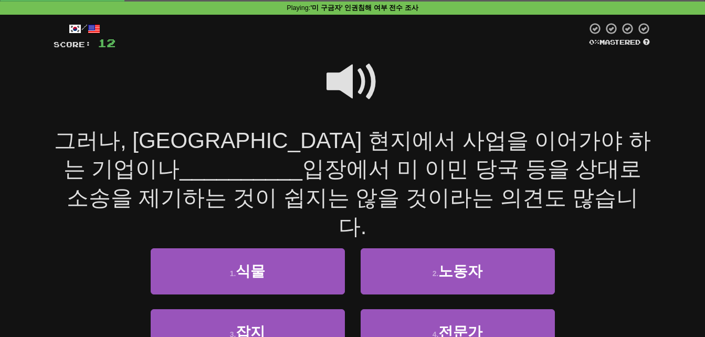
click at [346, 78] on span at bounding box center [353, 82] width 53 height 53
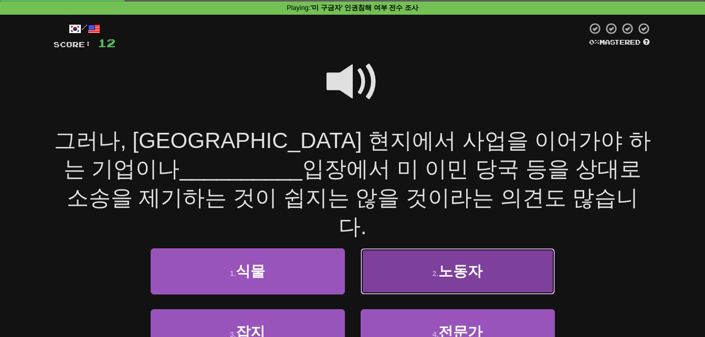
click at [451, 263] on span "노동자" at bounding box center [460, 271] width 44 height 16
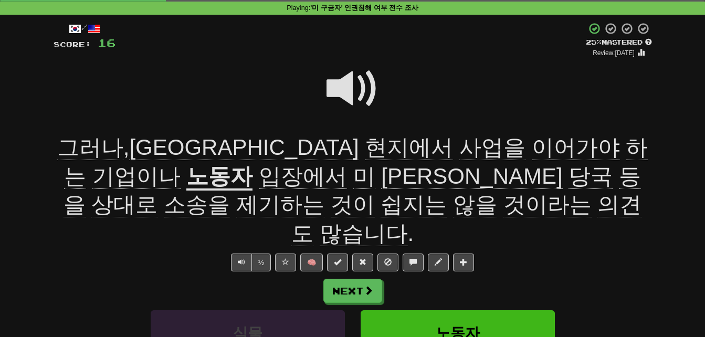
click at [365, 143] on span "현지에서" at bounding box center [409, 147] width 88 height 25
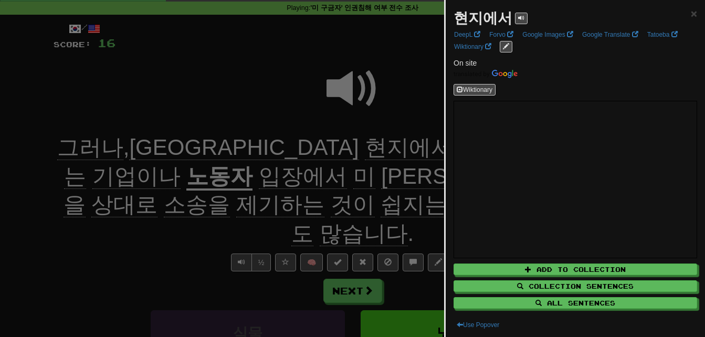
click at [215, 143] on div at bounding box center [352, 168] width 705 height 337
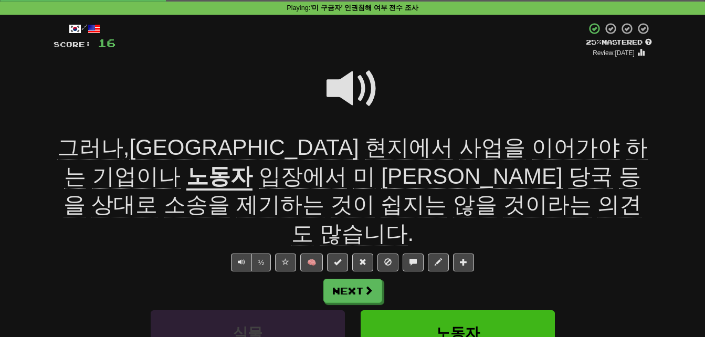
click at [459, 144] on span "사업을" at bounding box center [492, 147] width 66 height 25
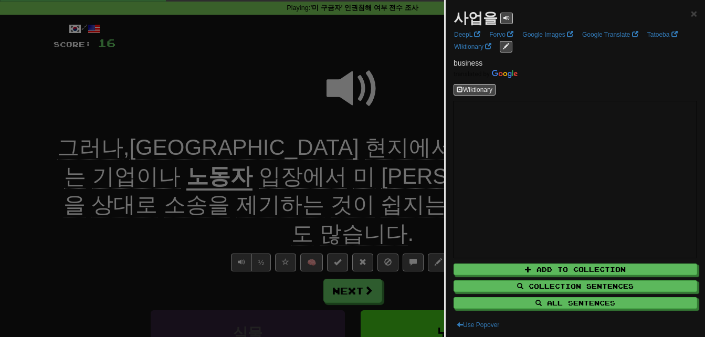
click at [300, 144] on div at bounding box center [352, 168] width 705 height 337
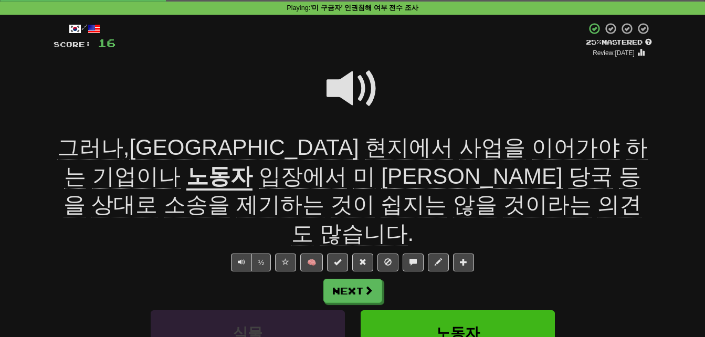
click at [532, 146] on span "이어가야" at bounding box center [576, 147] width 88 height 25
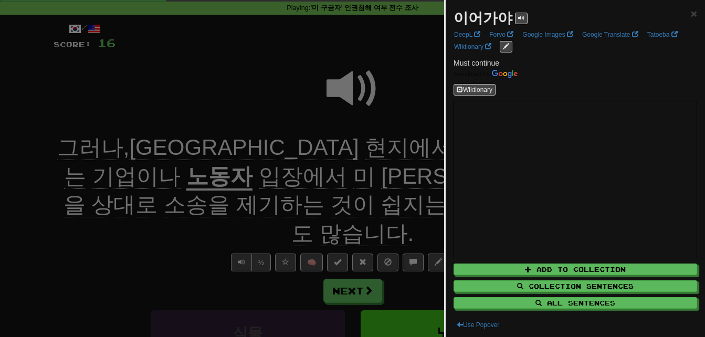
click at [369, 146] on div at bounding box center [352, 168] width 705 height 337
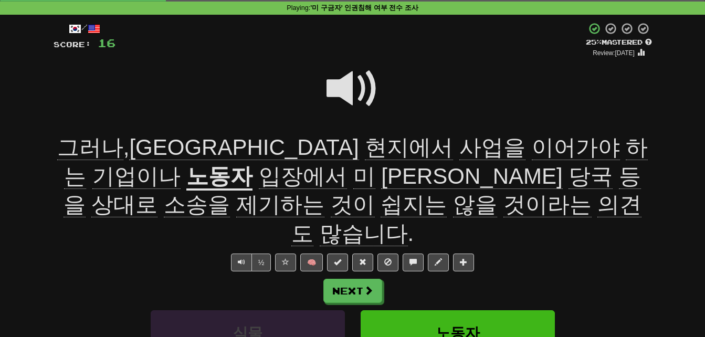
click at [181, 164] on span "기업이나" at bounding box center [136, 176] width 88 height 25
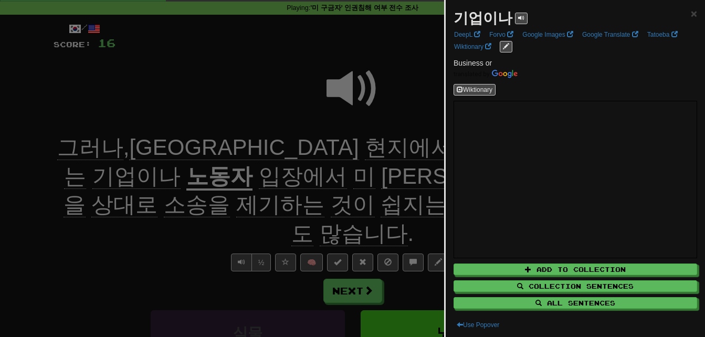
click at [422, 154] on div at bounding box center [352, 168] width 705 height 337
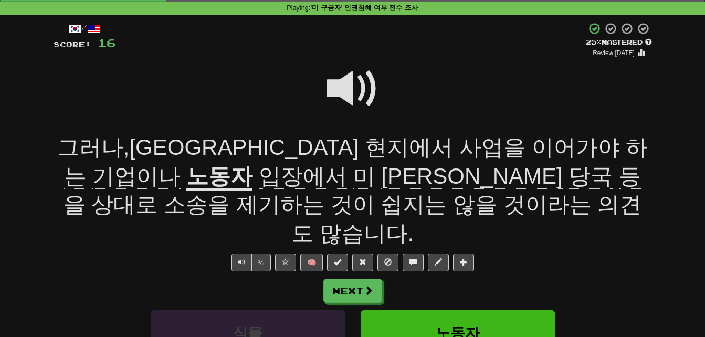
click at [253, 164] on u "노동자" at bounding box center [219, 177] width 66 height 27
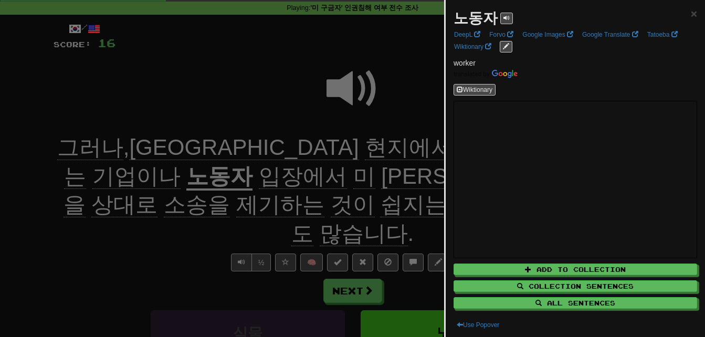
click at [421, 156] on div at bounding box center [352, 168] width 705 height 337
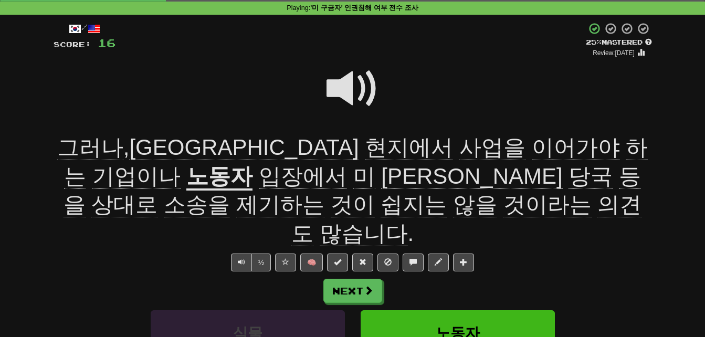
click at [259, 174] on span "입장에서" at bounding box center [303, 176] width 88 height 25
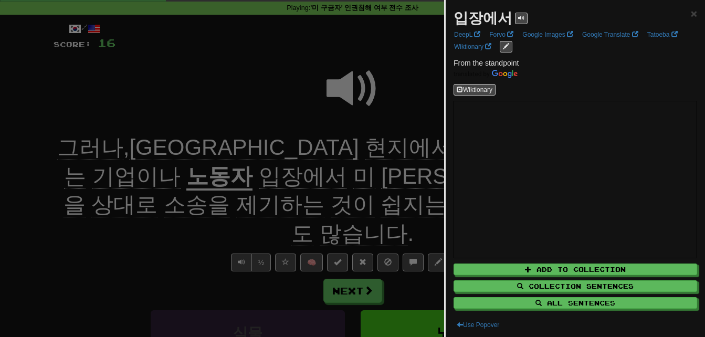
click at [86, 174] on div at bounding box center [352, 168] width 705 height 337
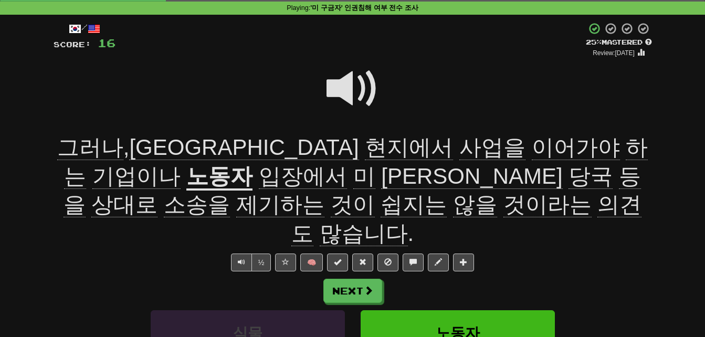
click at [569, 169] on span "당국" at bounding box center [591, 176] width 44 height 25
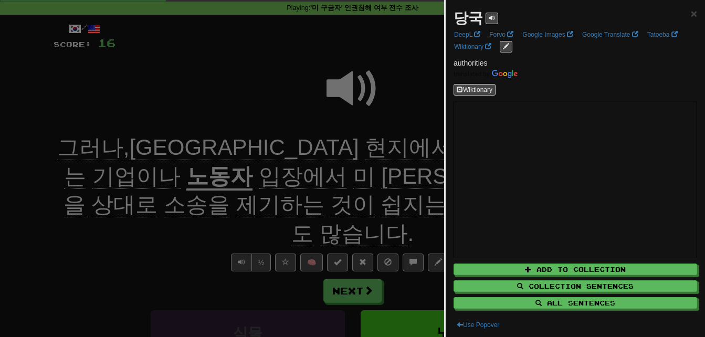
click at [222, 169] on div at bounding box center [352, 168] width 705 height 337
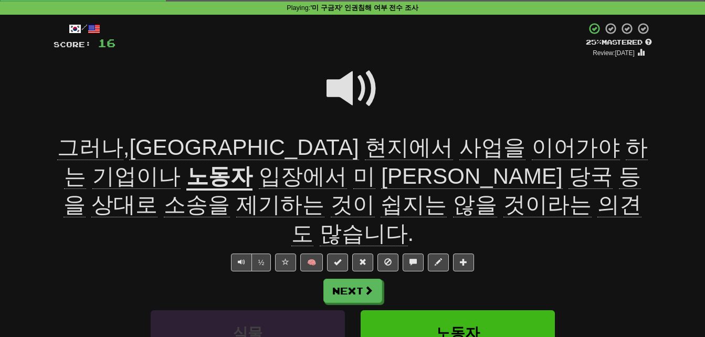
click at [158, 192] on span "상대로" at bounding box center [124, 204] width 66 height 25
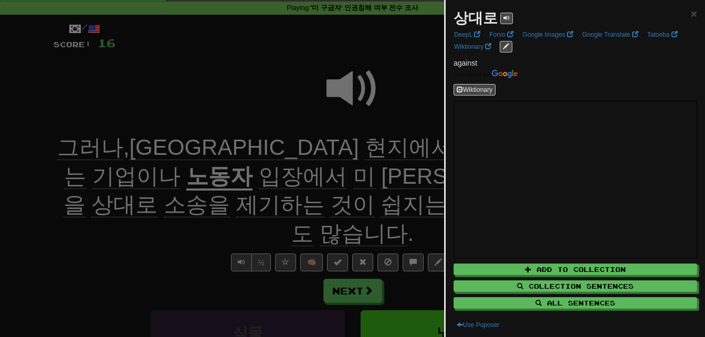
click at [317, 176] on div at bounding box center [352, 168] width 705 height 337
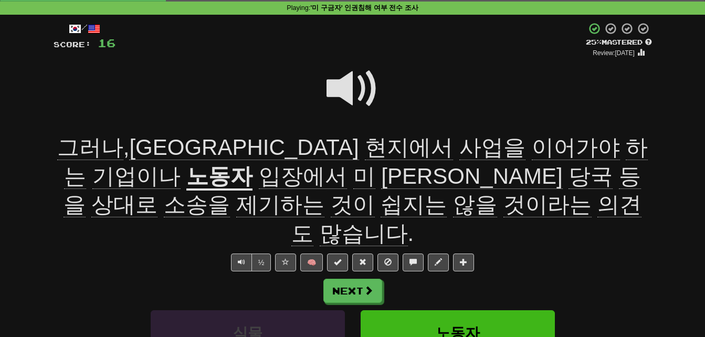
click at [230, 192] on span "소송을" at bounding box center [197, 204] width 66 height 25
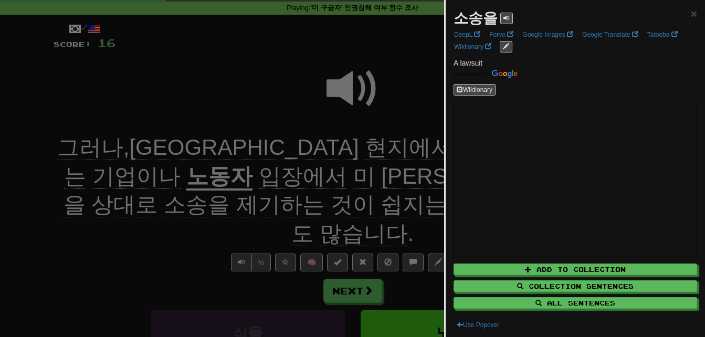
click at [391, 176] on div at bounding box center [352, 168] width 705 height 337
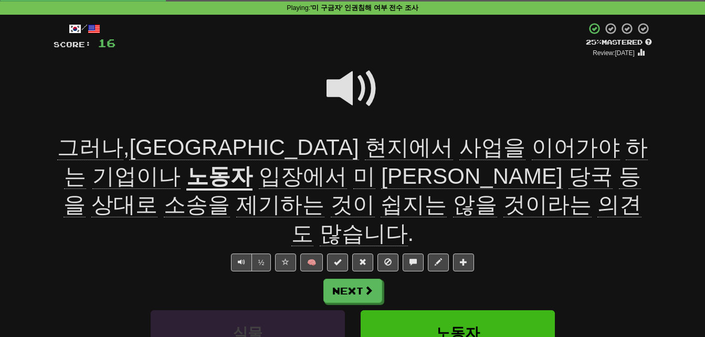
click at [325, 192] on span "제기하는" at bounding box center [280, 204] width 88 height 25
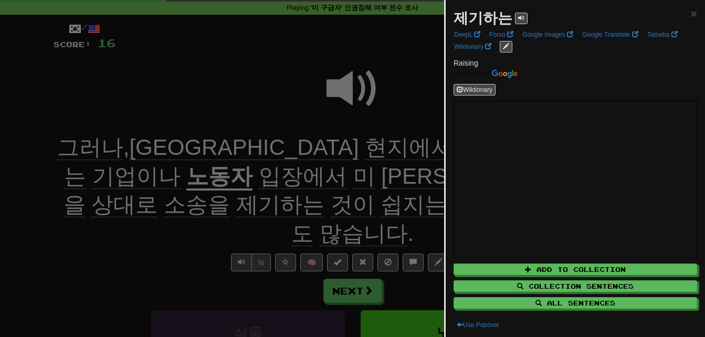
click at [429, 176] on div at bounding box center [352, 168] width 705 height 337
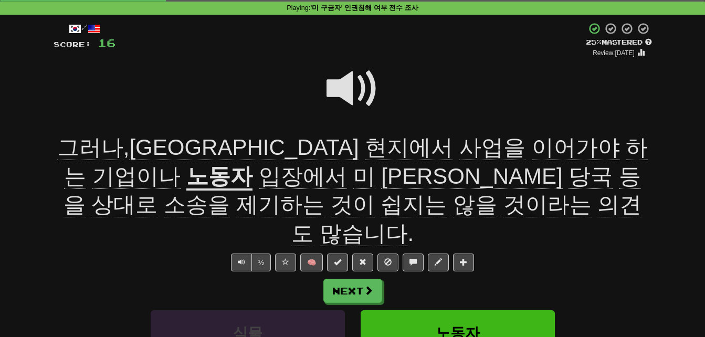
click at [447, 192] on span "쉽지는" at bounding box center [414, 204] width 66 height 25
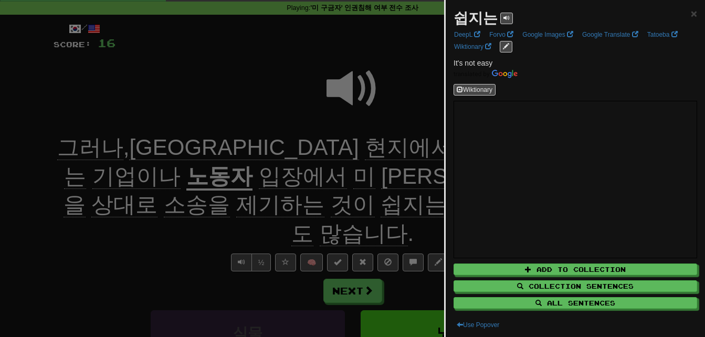
click at [409, 172] on div at bounding box center [352, 168] width 705 height 337
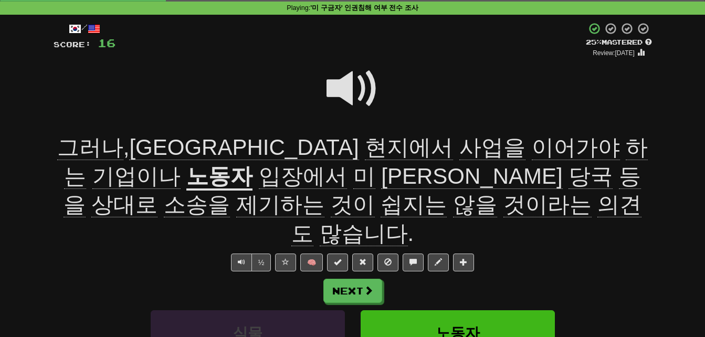
click at [355, 201] on span "의견도" at bounding box center [466, 219] width 350 height 54
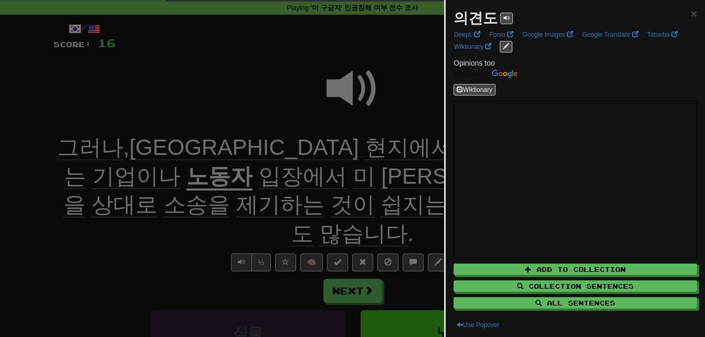
click at [355, 201] on div at bounding box center [352, 168] width 705 height 337
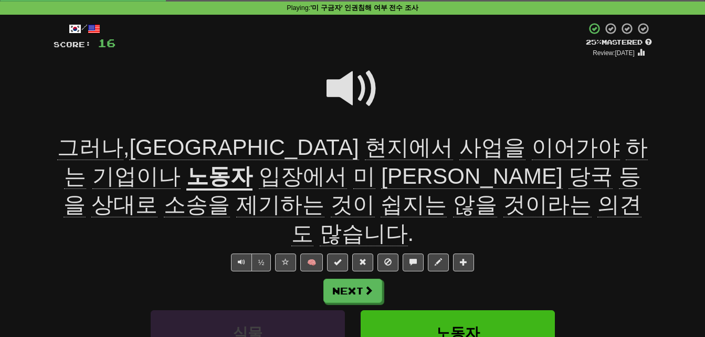
click at [408, 221] on span "많습니다" at bounding box center [364, 233] width 88 height 25
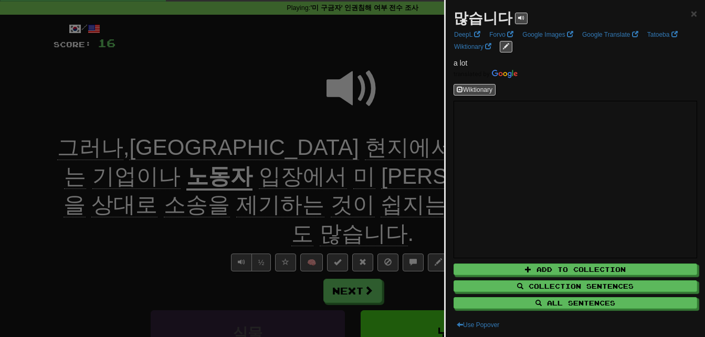
click at [410, 206] on div at bounding box center [352, 168] width 705 height 337
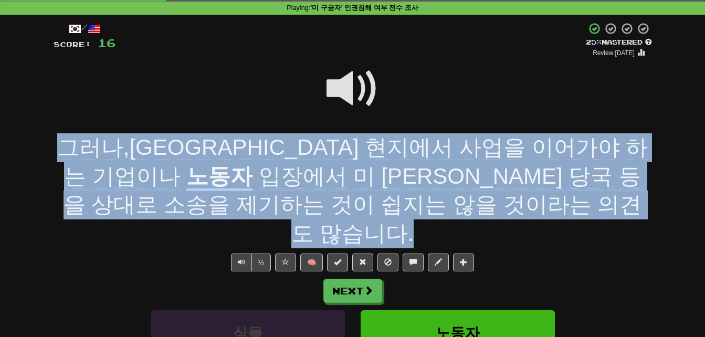
drag, startPoint x: 61, startPoint y: 146, endPoint x: 487, endPoint y: 203, distance: 429.6
click at [487, 203] on div "그러나 , [GEOGRAPHIC_DATA] 현지에서 사업을 이어가야 하는 기업이나 노동자 입장에서 미 이민 당국 등을 상대로 소송을 제기하는 …" at bounding box center [353, 190] width 599 height 114
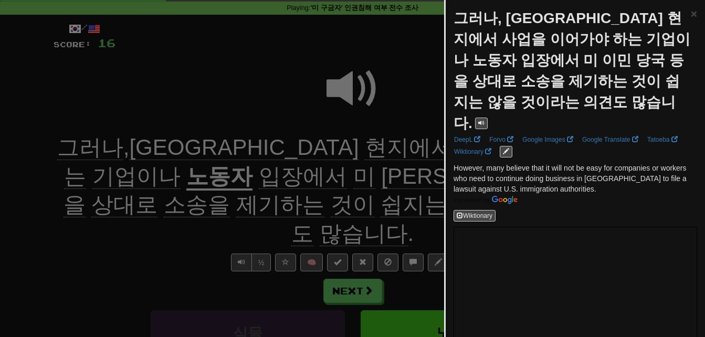
click at [361, 190] on div at bounding box center [352, 168] width 705 height 337
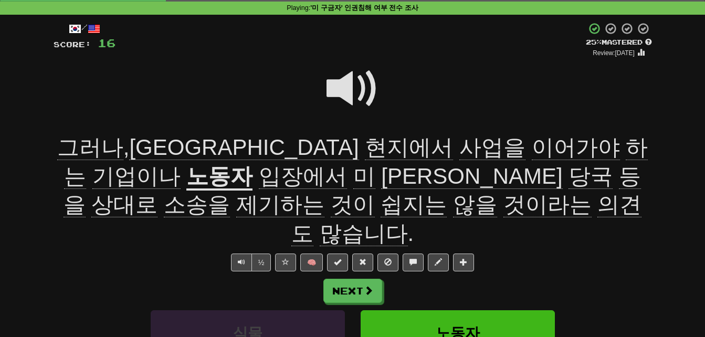
click at [341, 85] on span at bounding box center [353, 88] width 53 height 53
click at [158, 192] on span "상대로" at bounding box center [124, 204] width 66 height 25
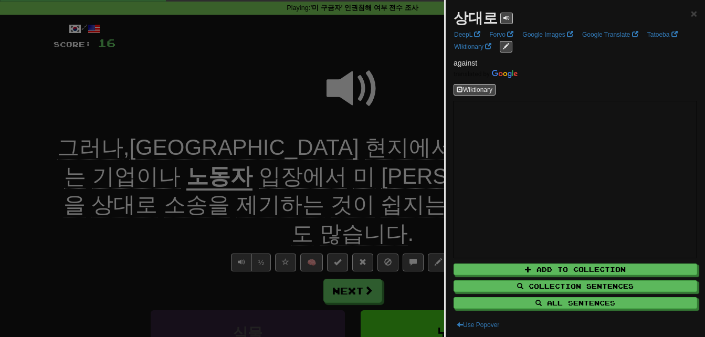
click at [305, 173] on div at bounding box center [352, 168] width 705 height 337
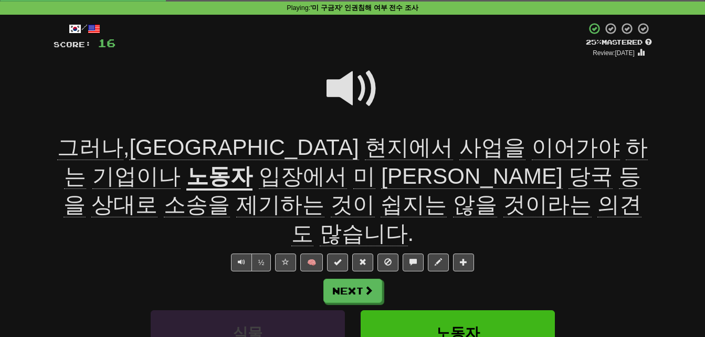
click at [230, 192] on span "소송을" at bounding box center [197, 204] width 66 height 25
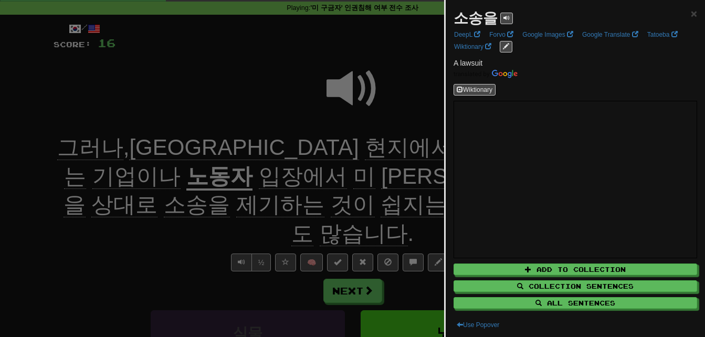
click at [368, 182] on div at bounding box center [352, 168] width 705 height 337
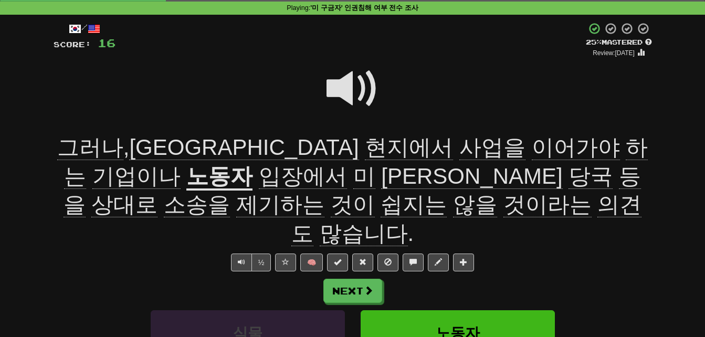
click at [346, 88] on span at bounding box center [353, 88] width 53 height 53
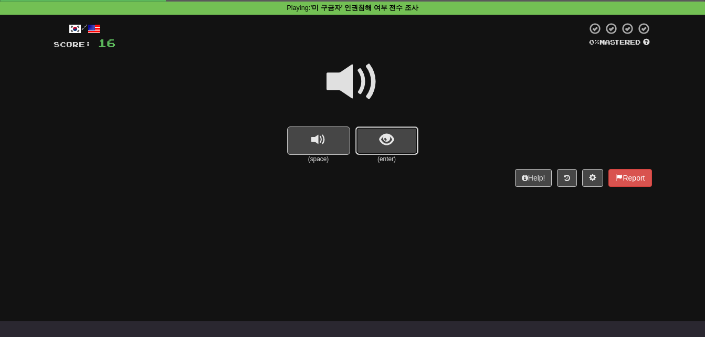
click at [383, 134] on span "show sentence" at bounding box center [387, 140] width 14 height 14
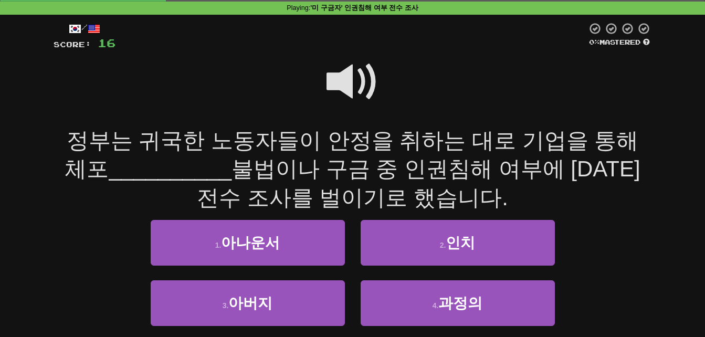
click at [340, 72] on span at bounding box center [353, 82] width 53 height 53
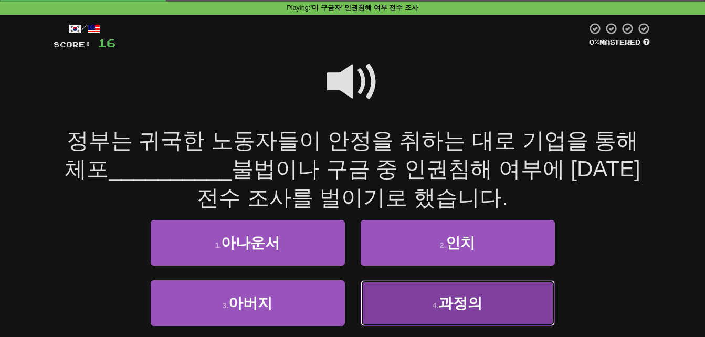
click at [454, 297] on span "과정의" at bounding box center [460, 303] width 44 height 16
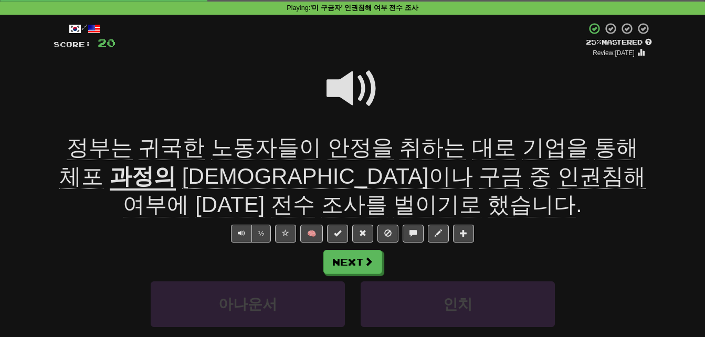
click at [146, 149] on span "귀국한" at bounding box center [172, 147] width 66 height 25
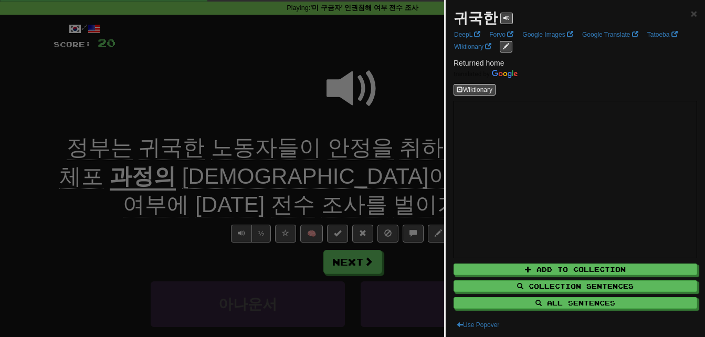
click at [146, 149] on div at bounding box center [352, 168] width 705 height 337
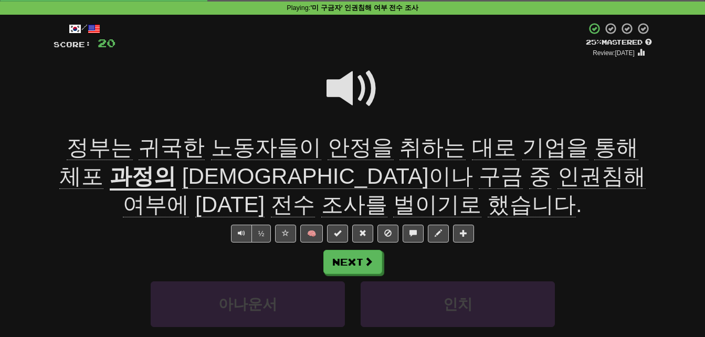
click at [329, 149] on span "안정을" at bounding box center [361, 147] width 66 height 25
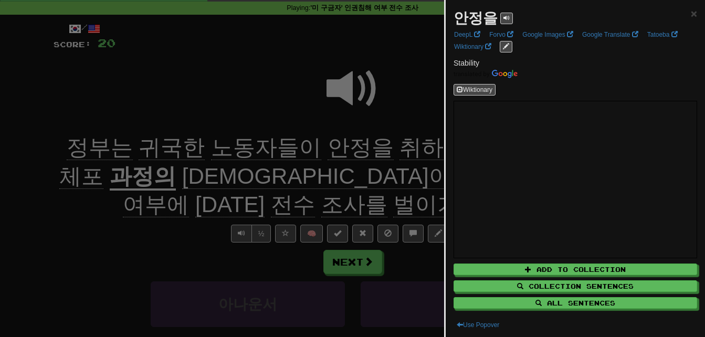
click at [329, 149] on div at bounding box center [352, 168] width 705 height 337
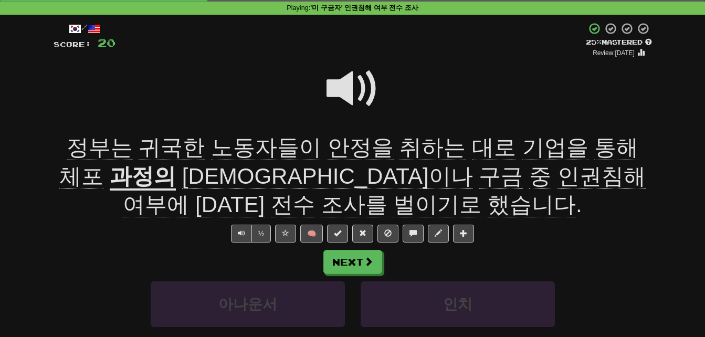
click at [404, 148] on span "취하는" at bounding box center [433, 147] width 66 height 25
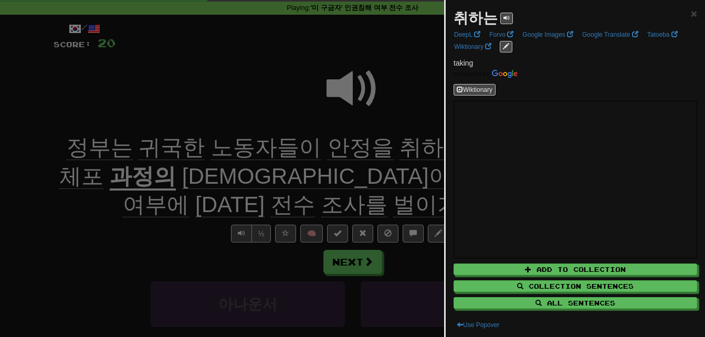
click at [390, 144] on div at bounding box center [352, 168] width 705 height 337
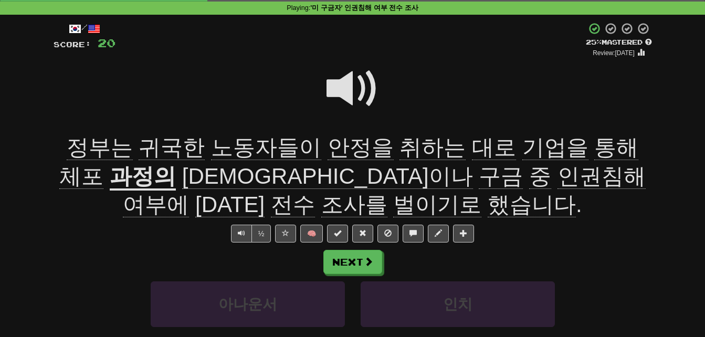
click at [103, 164] on span "체포" at bounding box center [81, 176] width 44 height 25
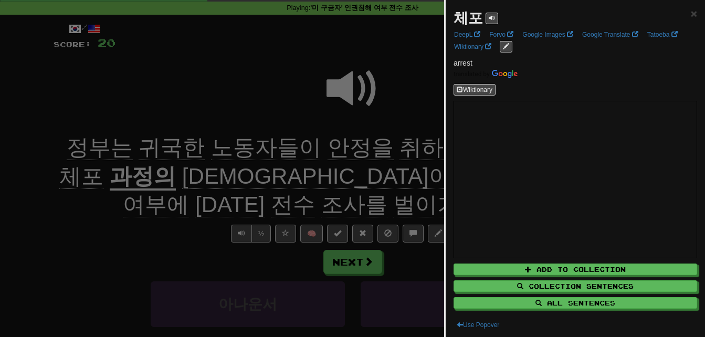
click at [306, 140] on div at bounding box center [352, 168] width 705 height 337
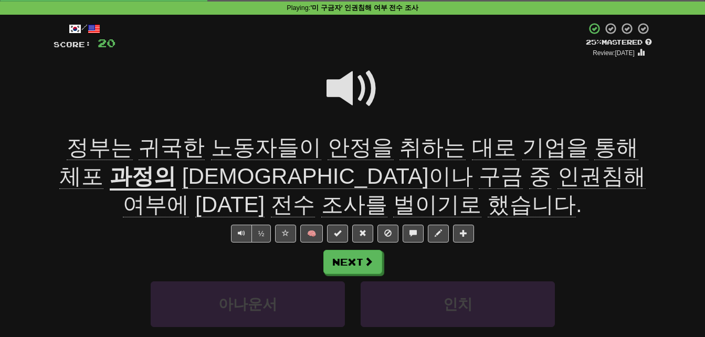
click at [110, 175] on u "과정의" at bounding box center [143, 177] width 66 height 27
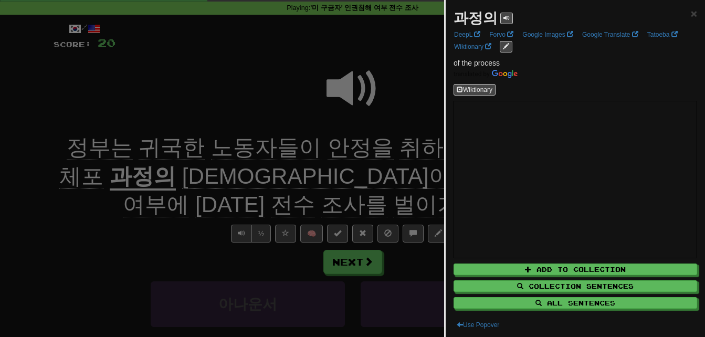
click at [89, 175] on div at bounding box center [352, 168] width 705 height 337
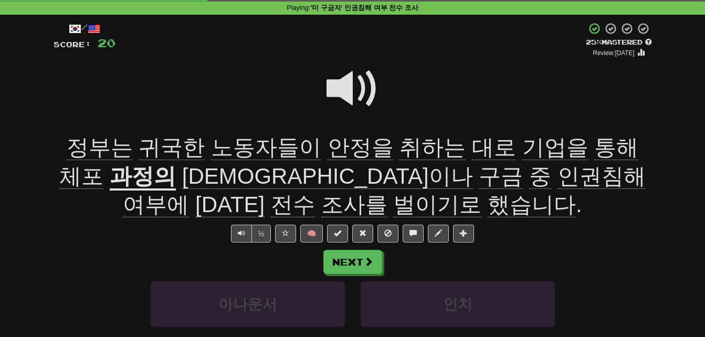
click at [182, 177] on span "[DEMOGRAPHIC_DATA]이나" at bounding box center [327, 176] width 291 height 25
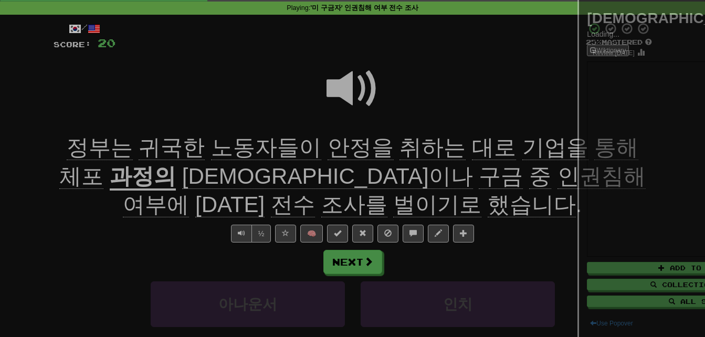
click at [138, 177] on div at bounding box center [352, 168] width 705 height 337
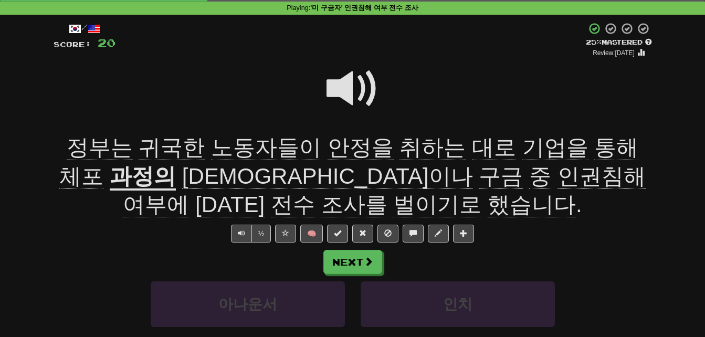
click at [182, 177] on span "[DEMOGRAPHIC_DATA]이나" at bounding box center [327, 176] width 291 height 25
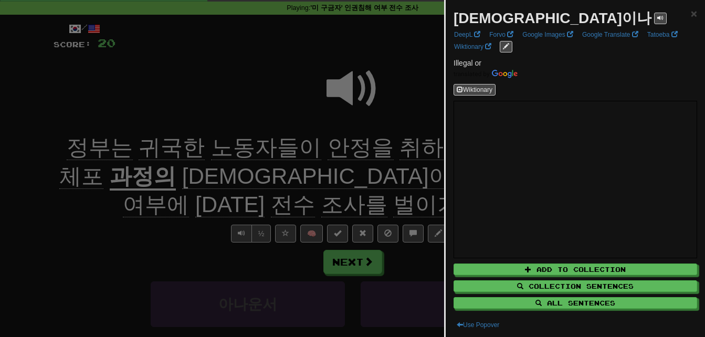
click at [138, 177] on div at bounding box center [352, 168] width 705 height 337
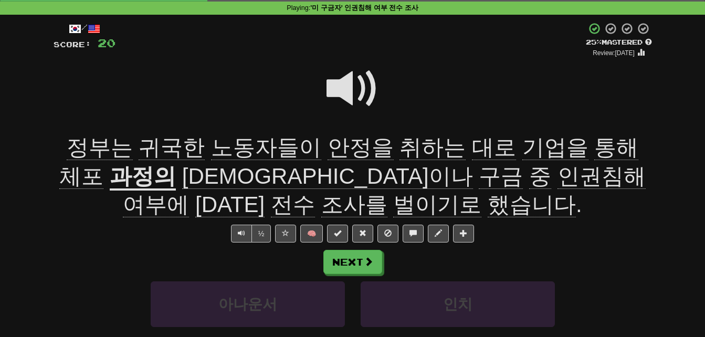
click at [479, 174] on span "구금" at bounding box center [501, 176] width 44 height 25
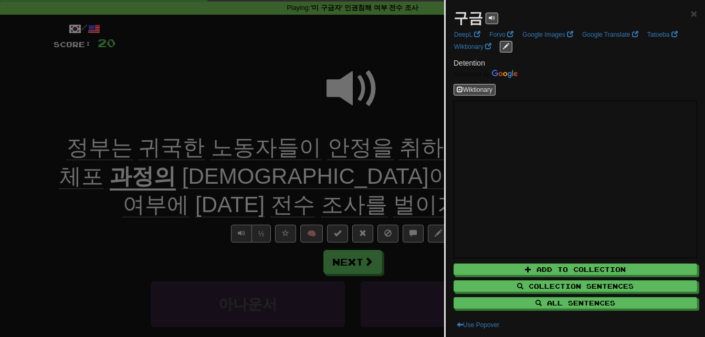
click at [237, 174] on div at bounding box center [352, 168] width 705 height 337
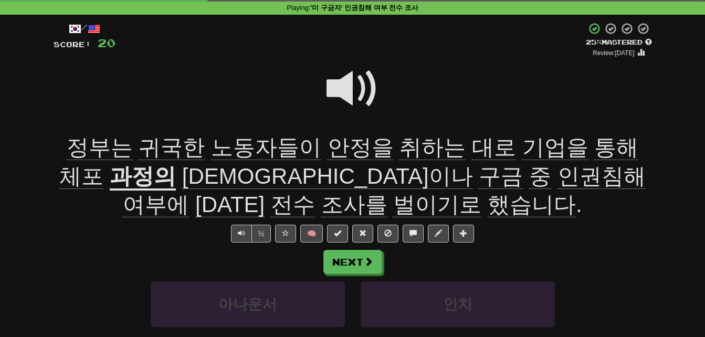
click at [558, 171] on span "인권침해" at bounding box center [602, 176] width 88 height 25
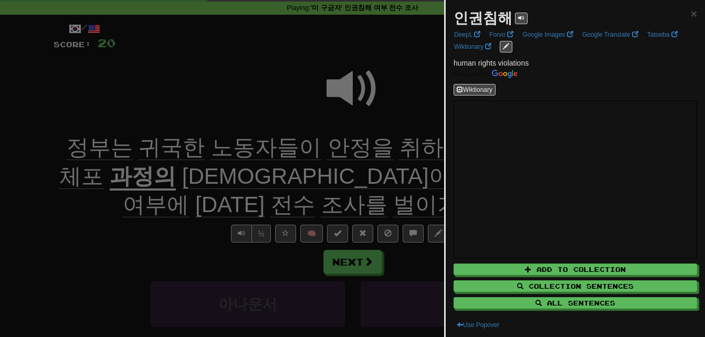
click at [311, 171] on div at bounding box center [352, 168] width 705 height 337
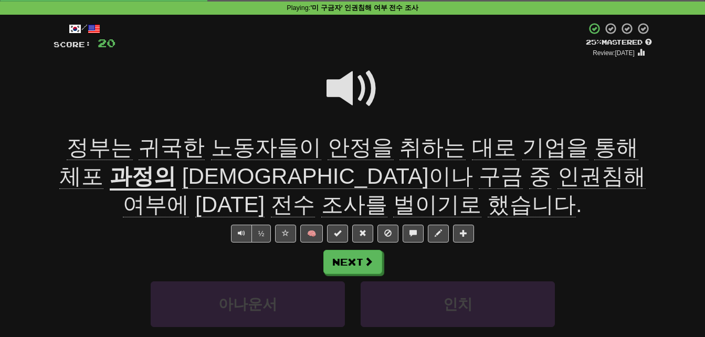
click at [315, 192] on span "전수" at bounding box center [293, 204] width 44 height 25
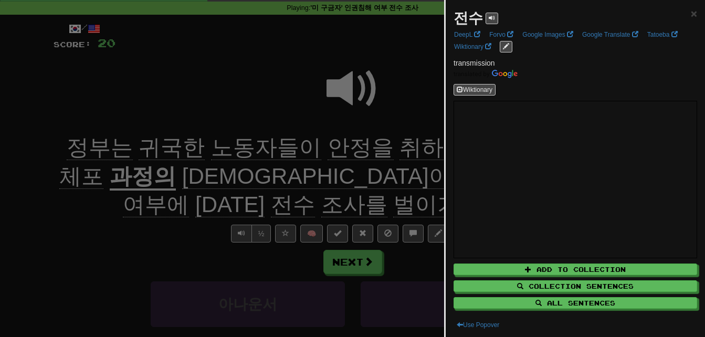
click at [417, 173] on div at bounding box center [352, 168] width 705 height 337
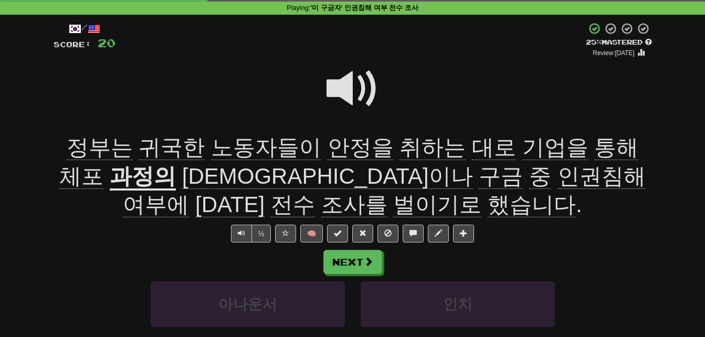
click at [388, 192] on span "조사를" at bounding box center [354, 204] width 66 height 25
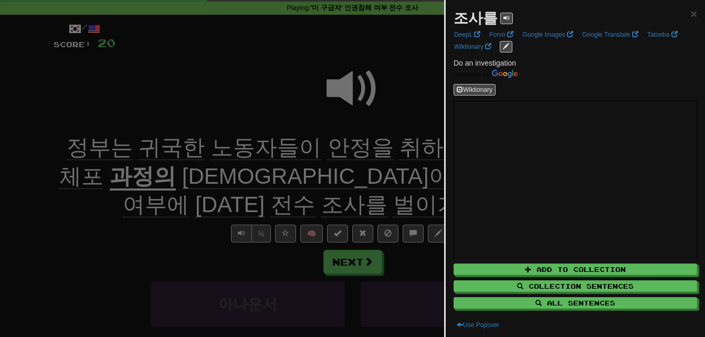
click at [406, 179] on div at bounding box center [352, 168] width 705 height 337
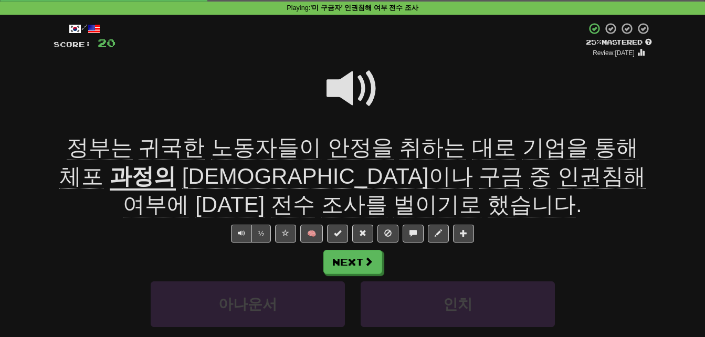
click at [393, 201] on span "벌이기로" at bounding box center [437, 204] width 88 height 25
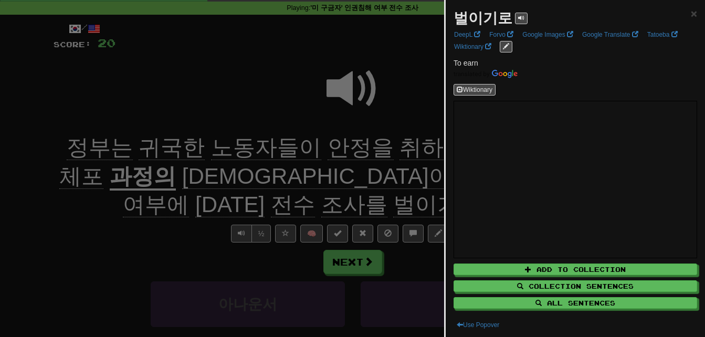
click at [311, 201] on div at bounding box center [352, 168] width 705 height 337
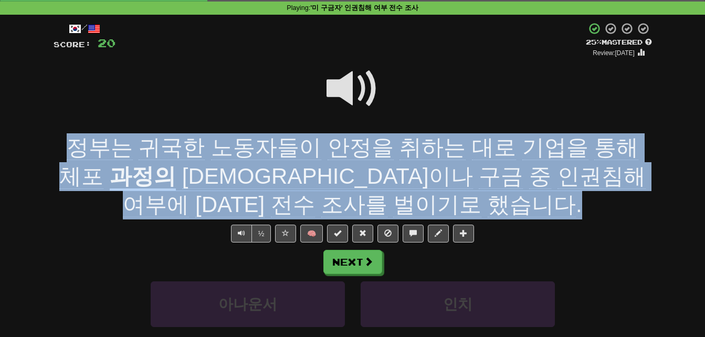
drag, startPoint x: 66, startPoint y: 145, endPoint x: 418, endPoint y: 200, distance: 356.5
click at [418, 200] on div "정부는 귀국한 노동자들이 안정을 취하는 대로 기업을 통해 체포 과정의 불법이나 구금 중 인권침해 여부에 [DATE] 전수 조사를 벌이기로 했습…" at bounding box center [353, 176] width 599 height 86
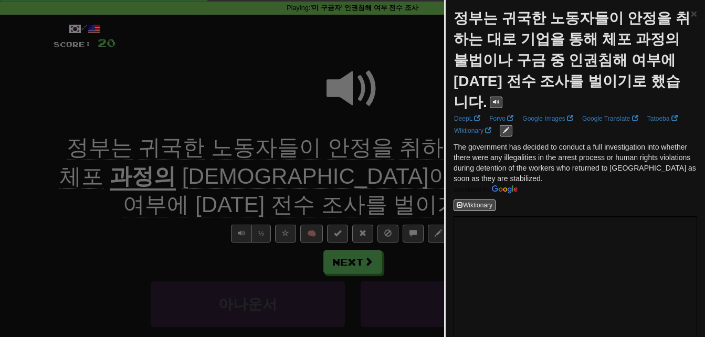
click at [305, 169] on div at bounding box center [352, 168] width 705 height 337
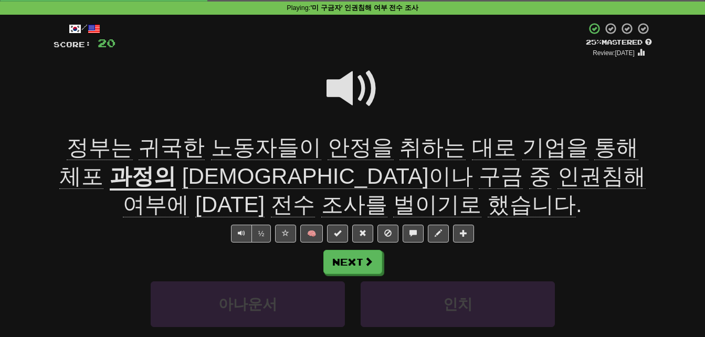
click at [344, 85] on span at bounding box center [353, 88] width 53 height 53
click at [315, 192] on span "전수" at bounding box center [293, 204] width 44 height 25
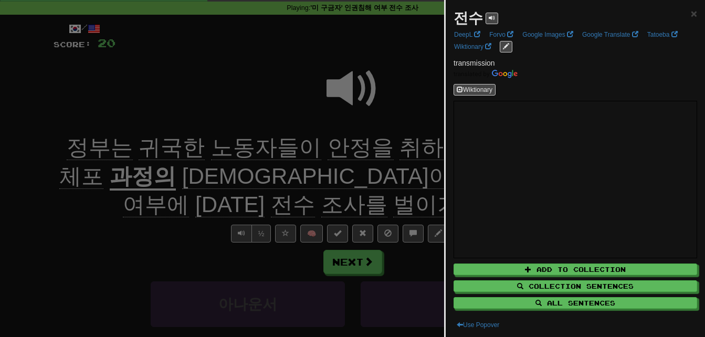
click at [415, 183] on div at bounding box center [352, 168] width 705 height 337
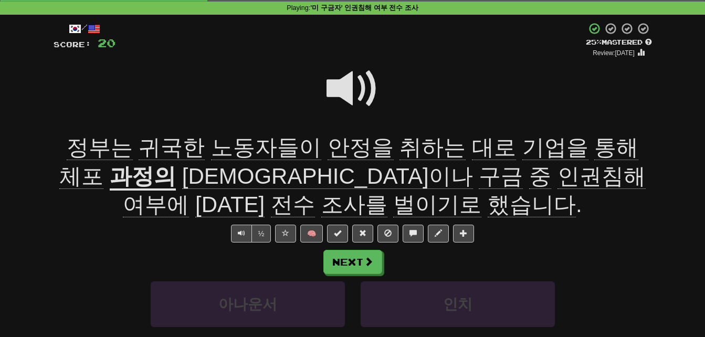
click at [388, 192] on span "조사를" at bounding box center [354, 204] width 66 height 25
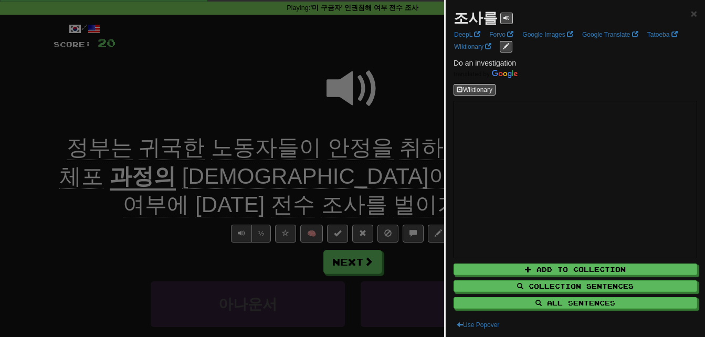
click at [414, 194] on div at bounding box center [352, 168] width 705 height 337
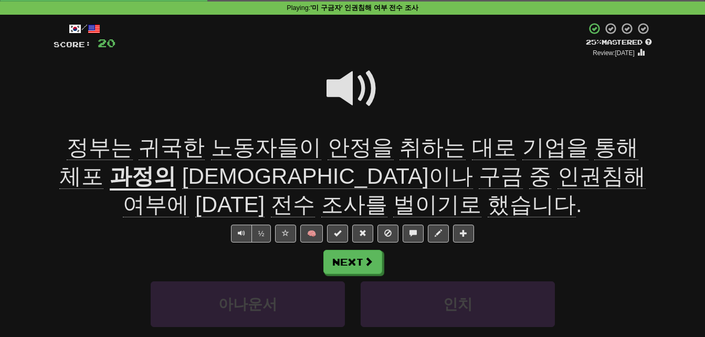
click at [393, 204] on span "벌이기로" at bounding box center [437, 204] width 88 height 25
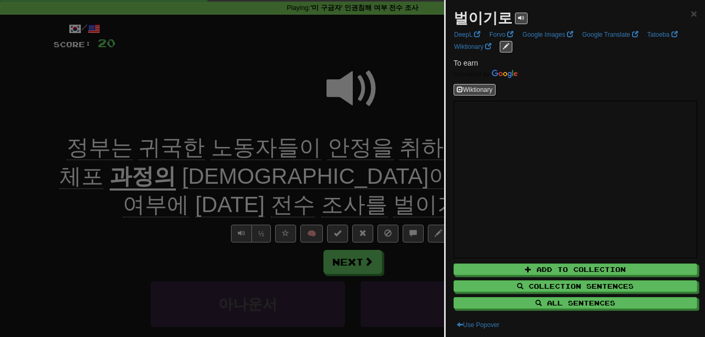
click at [313, 204] on div at bounding box center [352, 168] width 705 height 337
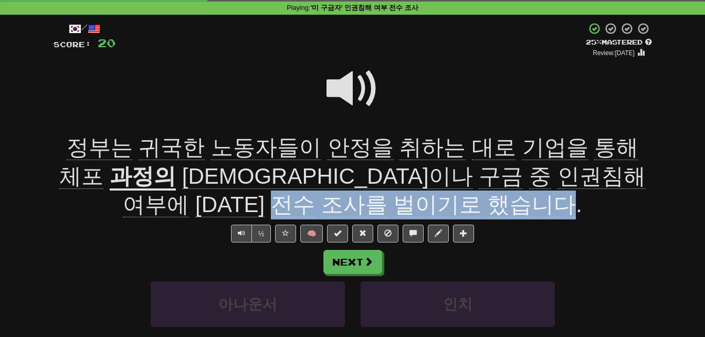
drag, startPoint x: 489, startPoint y: 170, endPoint x: 413, endPoint y: 194, distance: 79.9
click at [413, 194] on span "불법이나 구금 중 인권침해 여부에 [DATE] 전수 조사를 벌이기로 했습니다 ." at bounding box center [384, 191] width 522 height 54
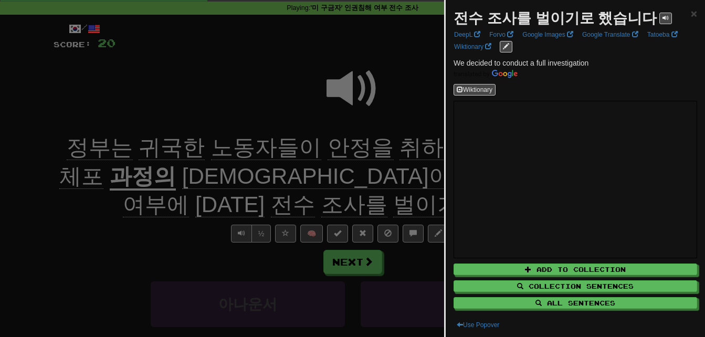
click at [413, 194] on div at bounding box center [352, 168] width 705 height 337
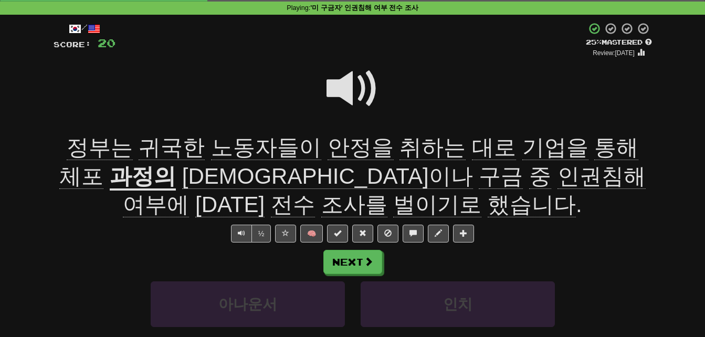
click at [346, 89] on span at bounding box center [353, 88] width 53 height 53
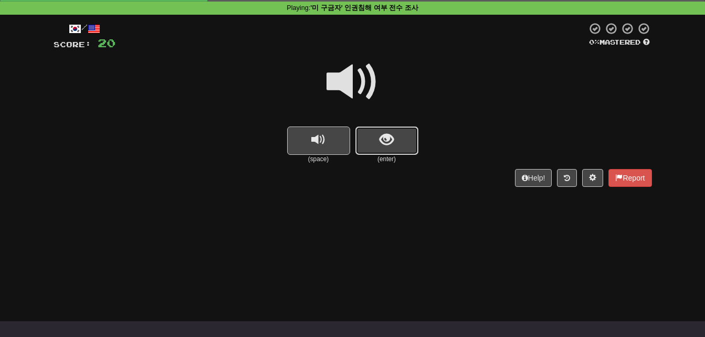
click at [381, 137] on span "show sentence" at bounding box center [387, 140] width 14 height 14
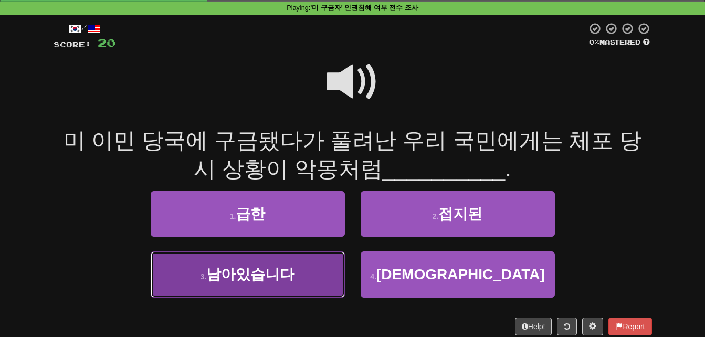
click at [202, 272] on button "3 . 남아있습니다" at bounding box center [248, 275] width 194 height 46
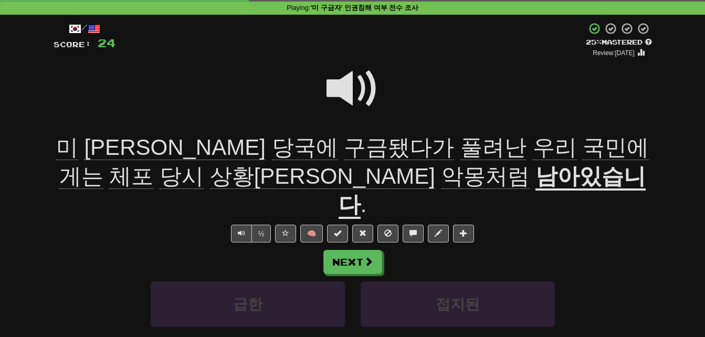
click at [461, 143] on span "풀려난" at bounding box center [494, 147] width 66 height 25
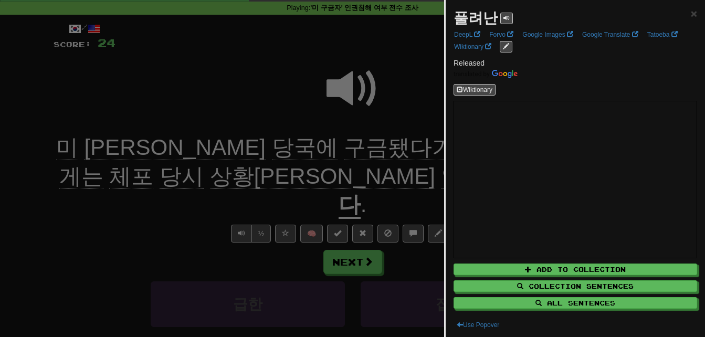
click at [326, 143] on div at bounding box center [352, 168] width 705 height 337
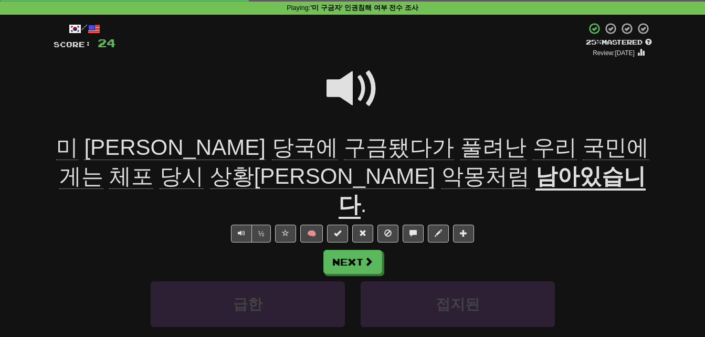
click at [153, 164] on span "체포" at bounding box center [131, 176] width 44 height 25
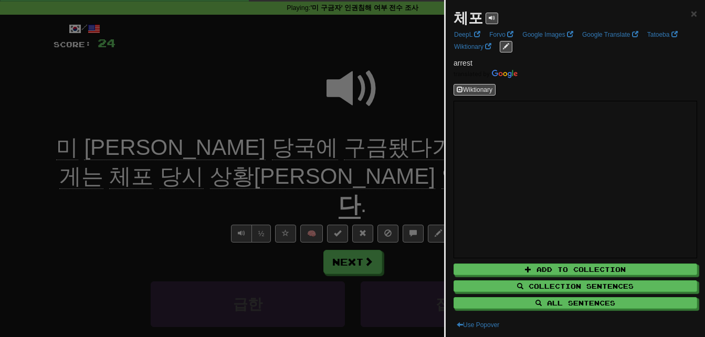
click at [429, 153] on div at bounding box center [352, 168] width 705 height 337
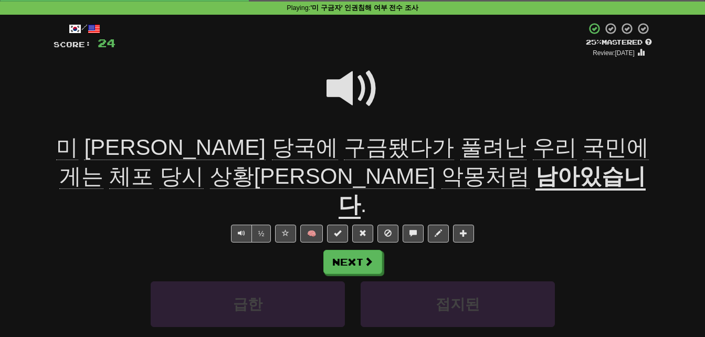
click at [245, 180] on span "상황[PERSON_NAME]" at bounding box center [322, 176] width 225 height 25
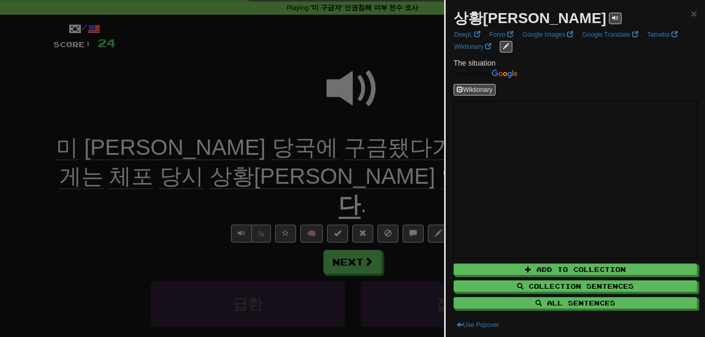
click at [292, 175] on div at bounding box center [352, 168] width 705 height 337
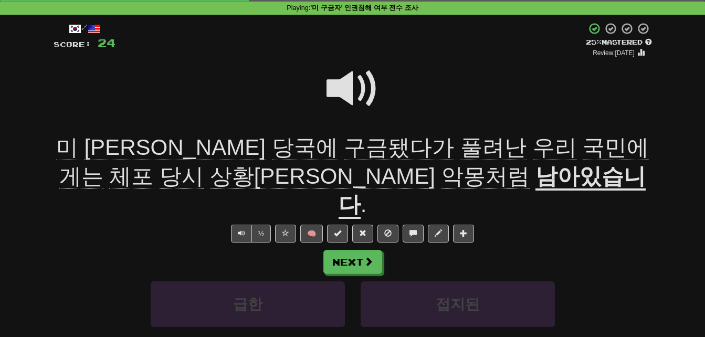
click at [442, 175] on span "악몽처럼" at bounding box center [486, 176] width 88 height 25
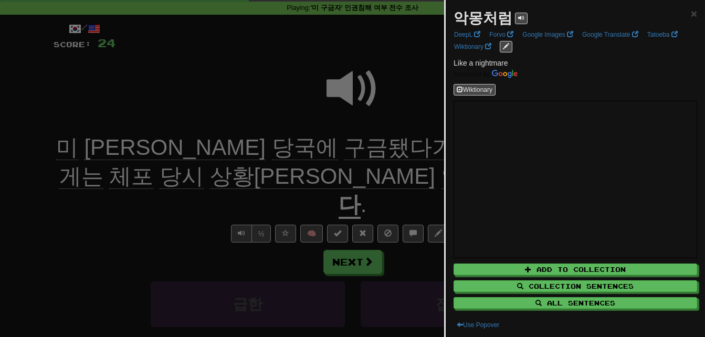
click at [292, 175] on div at bounding box center [352, 168] width 705 height 337
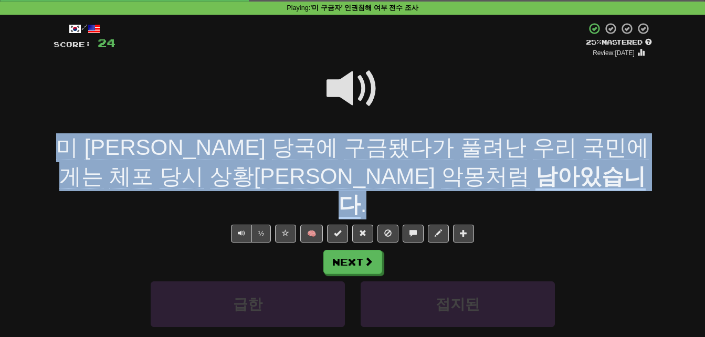
drag, startPoint x: 62, startPoint y: 143, endPoint x: 483, endPoint y: 169, distance: 421.9
click at [483, 169] on div "미 이민 당국에 구금됐다가 풀려난 우리 국민에게는 체포 당시 상황이 악몽처럼 남아있습니다 ." at bounding box center [353, 176] width 599 height 86
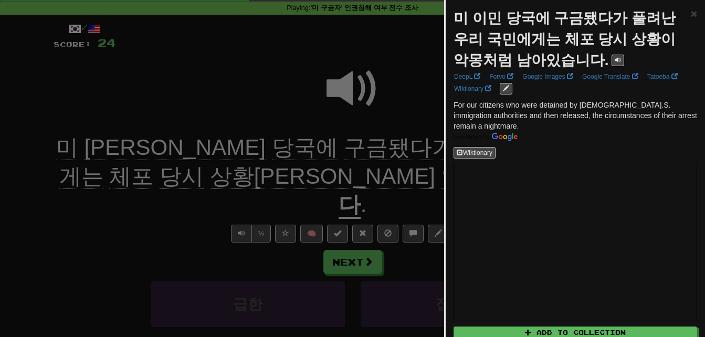
click at [399, 160] on div at bounding box center [352, 168] width 705 height 337
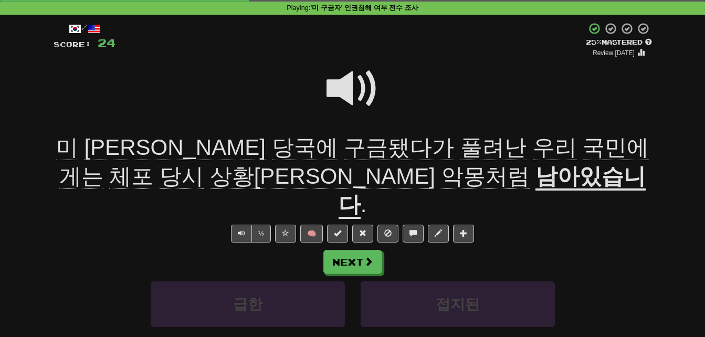
click at [347, 85] on span at bounding box center [353, 88] width 53 height 53
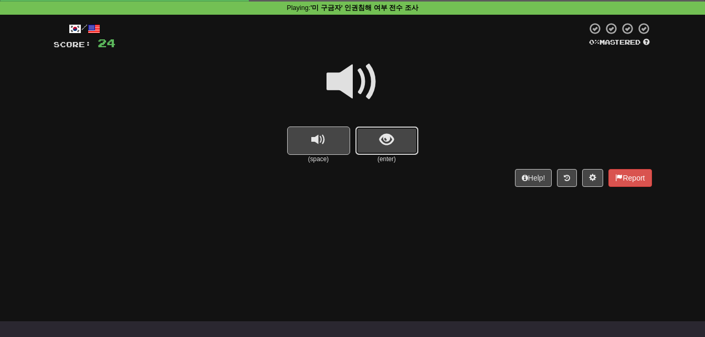
click at [377, 134] on button "show sentence" at bounding box center [386, 141] width 63 height 28
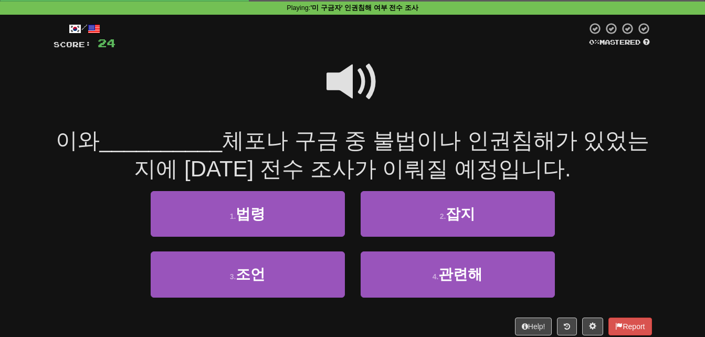
click at [342, 76] on span at bounding box center [353, 82] width 53 height 53
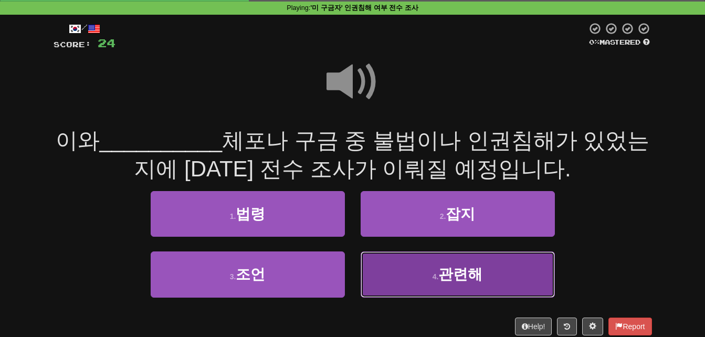
click at [413, 272] on button "4 . 관련해" at bounding box center [458, 275] width 194 height 46
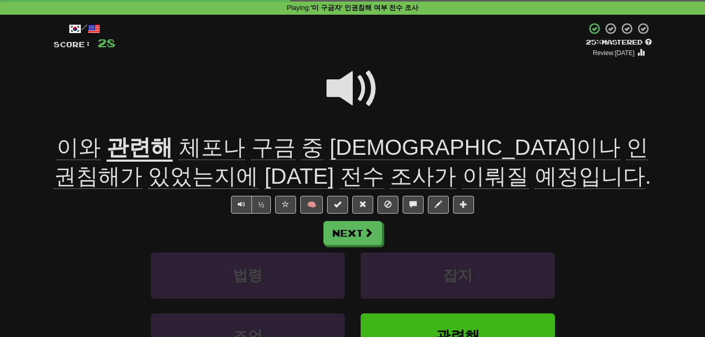
click at [76, 149] on span "이와" at bounding box center [79, 147] width 44 height 25
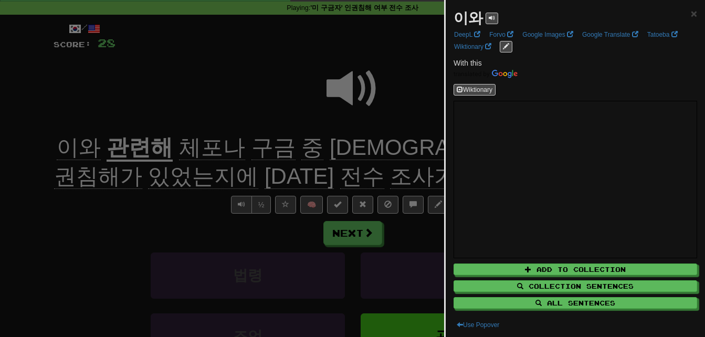
click at [129, 160] on div at bounding box center [352, 168] width 705 height 337
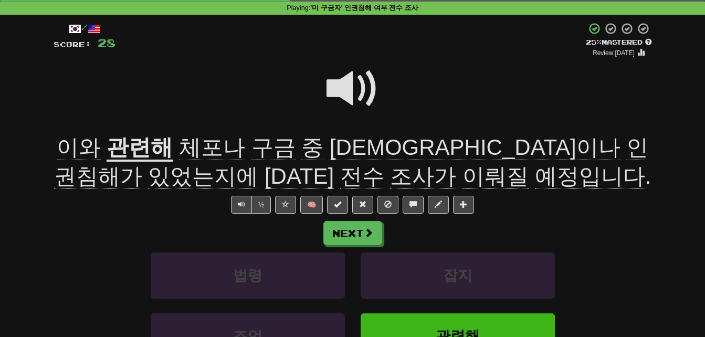
click at [134, 150] on u "관련해" at bounding box center [140, 148] width 66 height 27
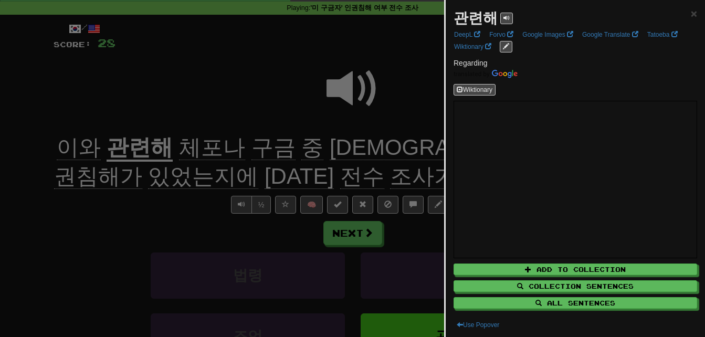
click at [144, 180] on div at bounding box center [352, 168] width 705 height 337
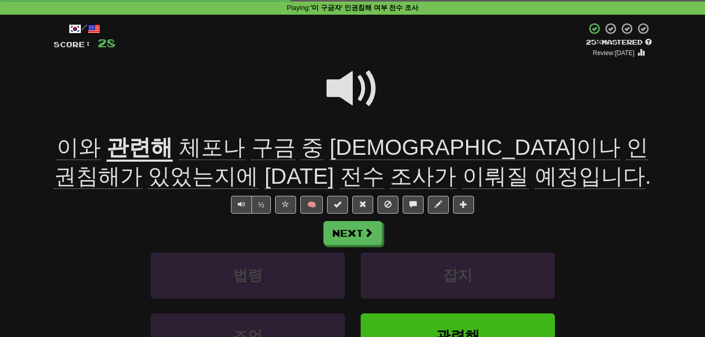
click at [252, 152] on span "구금" at bounding box center [274, 147] width 44 height 25
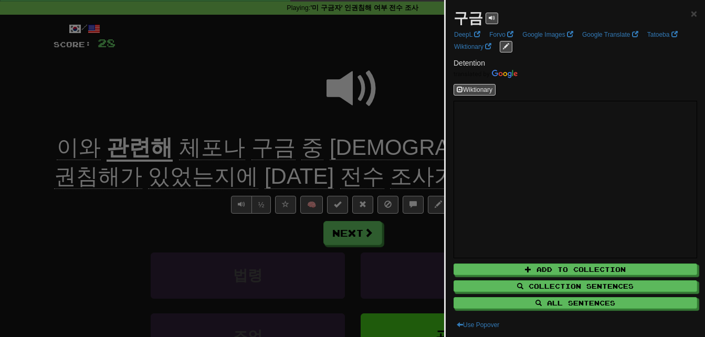
click at [248, 152] on div at bounding box center [352, 168] width 705 height 337
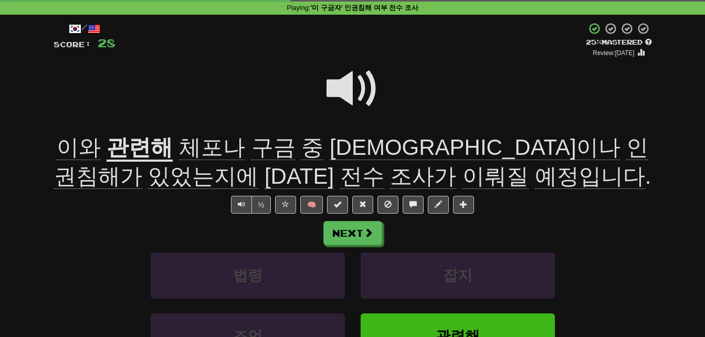
click at [340, 145] on span "[DEMOGRAPHIC_DATA]이나" at bounding box center [475, 147] width 291 height 25
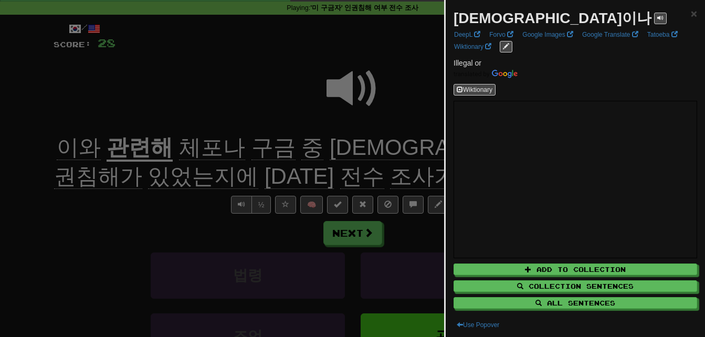
click at [340, 145] on div at bounding box center [352, 168] width 705 height 337
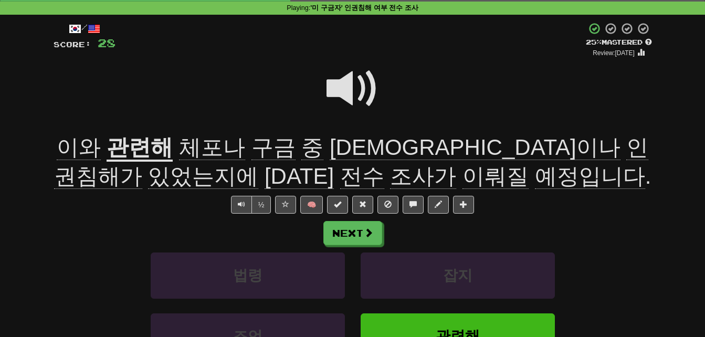
click at [413, 146] on span "인권침해가" at bounding box center [351, 162] width 595 height 54
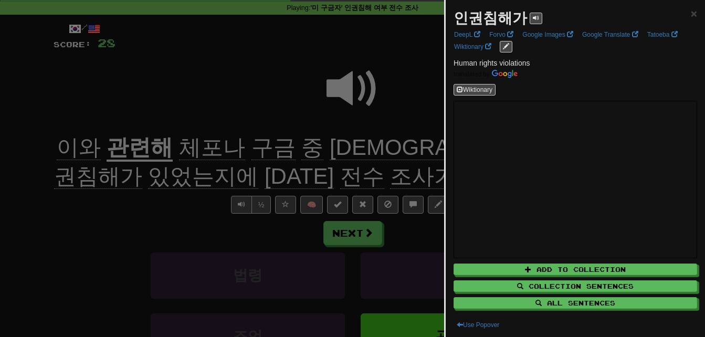
click at [372, 141] on div at bounding box center [352, 168] width 705 height 337
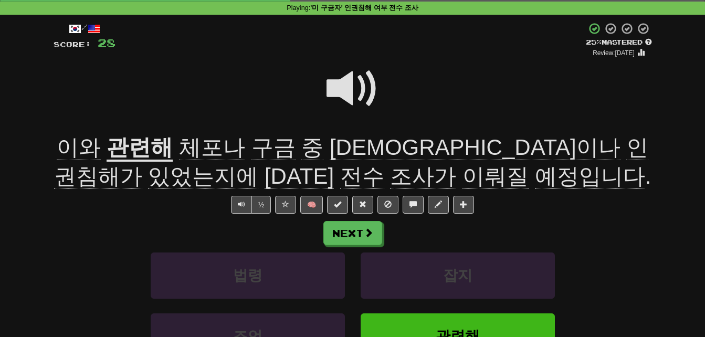
click at [340, 176] on span "전수" at bounding box center [362, 176] width 44 height 25
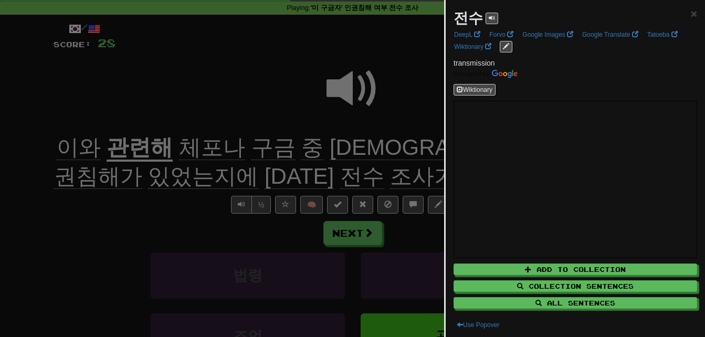
click at [216, 176] on div at bounding box center [352, 168] width 705 height 337
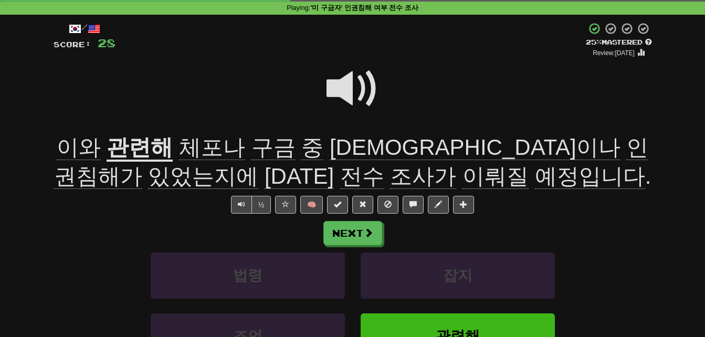
click at [463, 177] on span "이뤄질" at bounding box center [496, 176] width 66 height 25
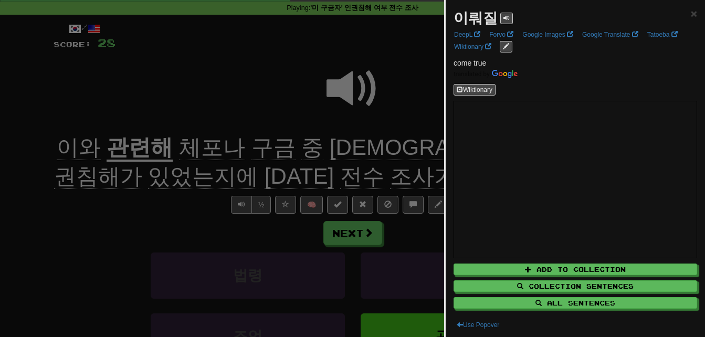
click at [344, 177] on div at bounding box center [352, 168] width 705 height 337
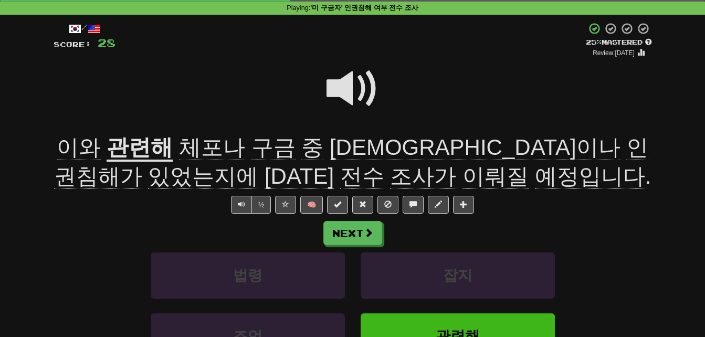
click at [535, 175] on span "예정입니다" at bounding box center [590, 176] width 110 height 25
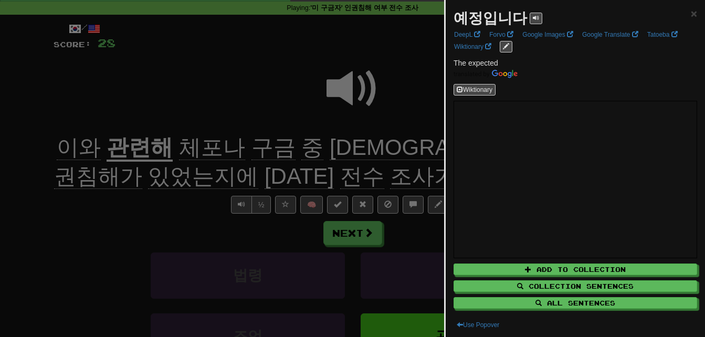
click at [357, 160] on div at bounding box center [352, 168] width 705 height 337
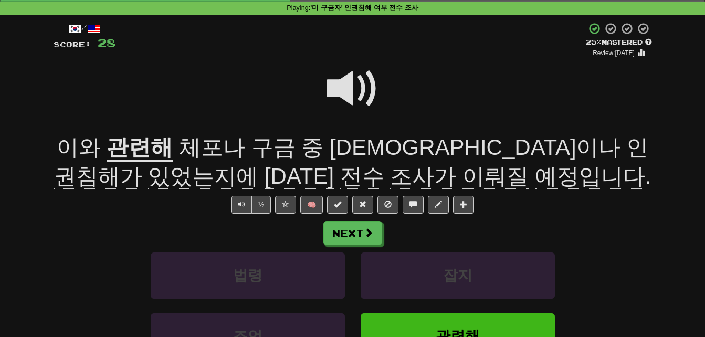
click at [342, 87] on span at bounding box center [353, 88] width 53 height 53
click at [343, 81] on span at bounding box center [353, 88] width 53 height 53
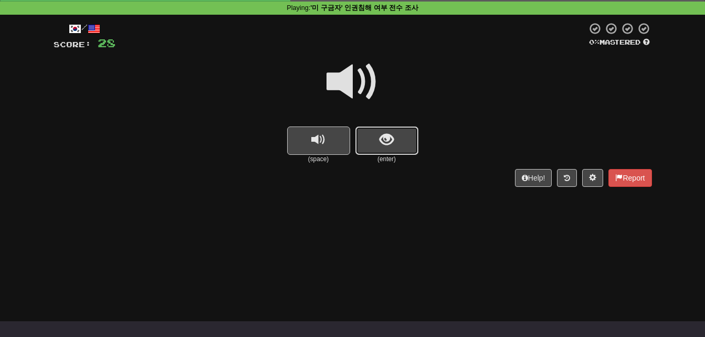
click at [377, 139] on button "show sentence" at bounding box center [386, 141] width 63 height 28
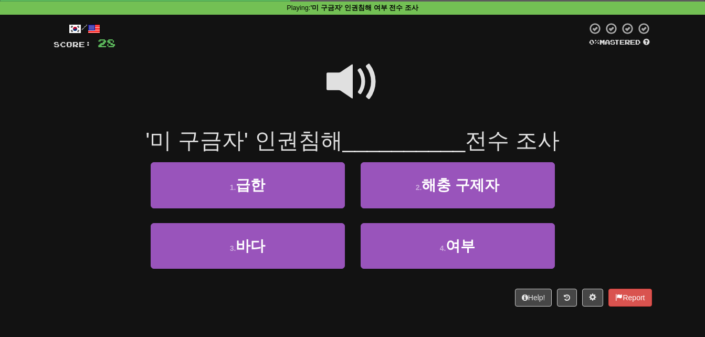
click at [348, 81] on span at bounding box center [353, 82] width 53 height 53
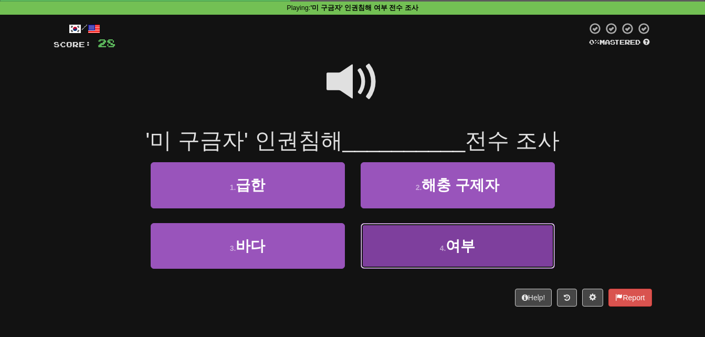
click at [429, 245] on button "4 . 여부" at bounding box center [458, 246] width 194 height 46
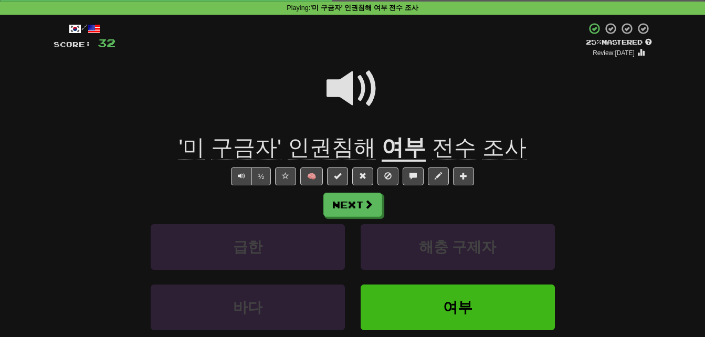
click at [391, 144] on u "여부" at bounding box center [404, 148] width 44 height 27
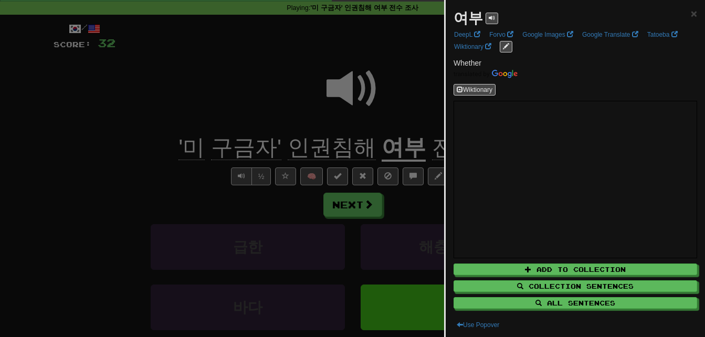
click at [391, 144] on div at bounding box center [352, 168] width 705 height 337
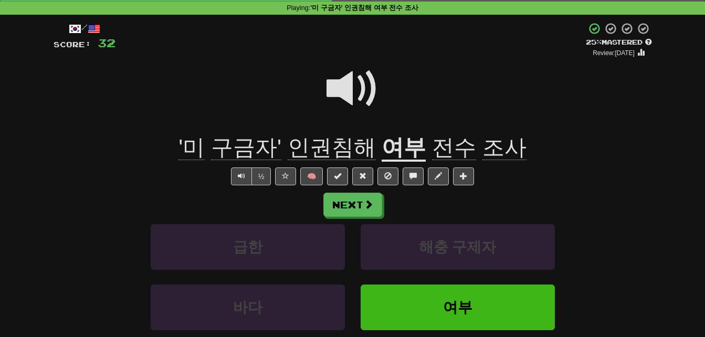
click at [343, 93] on span at bounding box center [353, 88] width 53 height 53
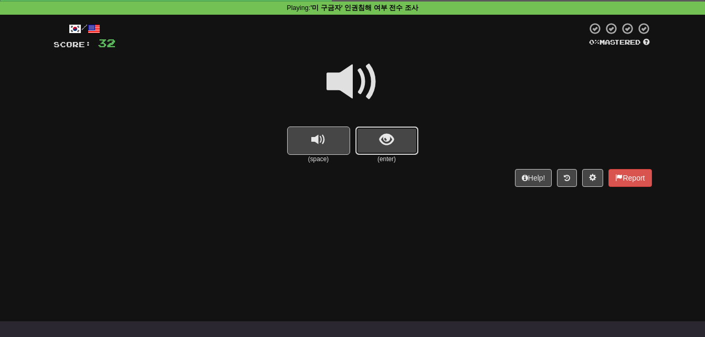
click at [391, 139] on span "show sentence" at bounding box center [387, 140] width 14 height 14
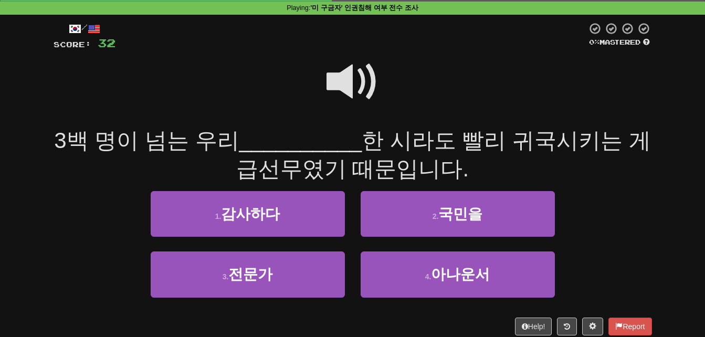
click at [345, 69] on span at bounding box center [353, 82] width 53 height 53
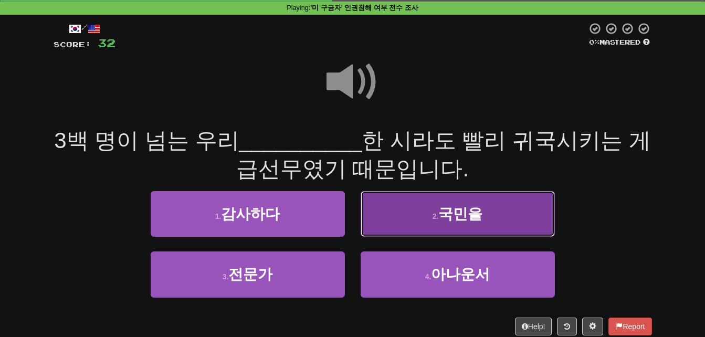
click at [423, 214] on button "2 . 국민을" at bounding box center [458, 214] width 194 height 46
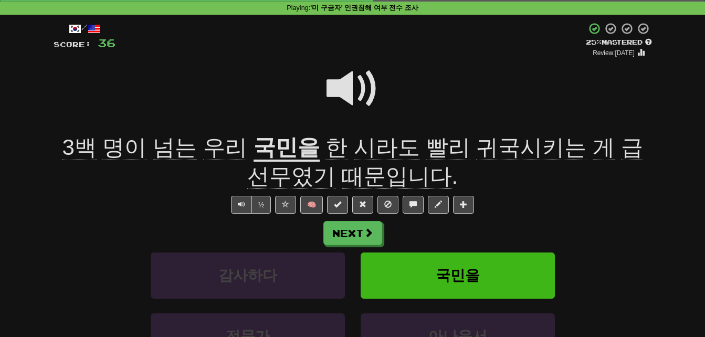
click at [354, 147] on span "시라도" at bounding box center [387, 147] width 66 height 25
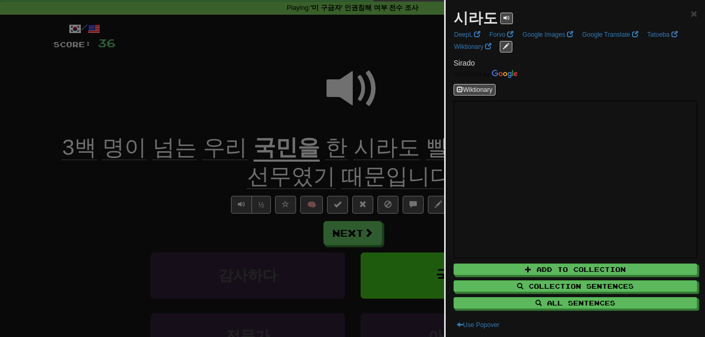
click at [354, 147] on div at bounding box center [352, 168] width 705 height 337
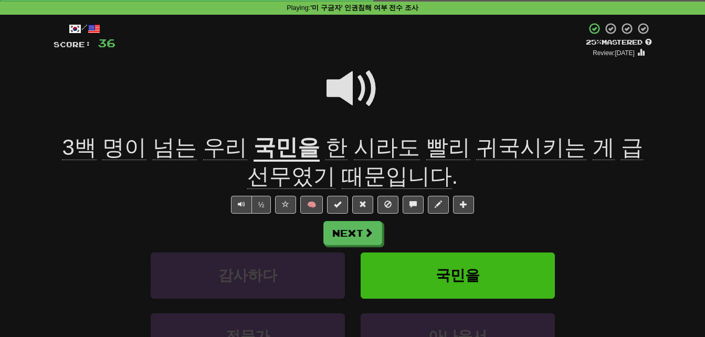
click at [426, 144] on span "빨리" at bounding box center [448, 147] width 44 height 25
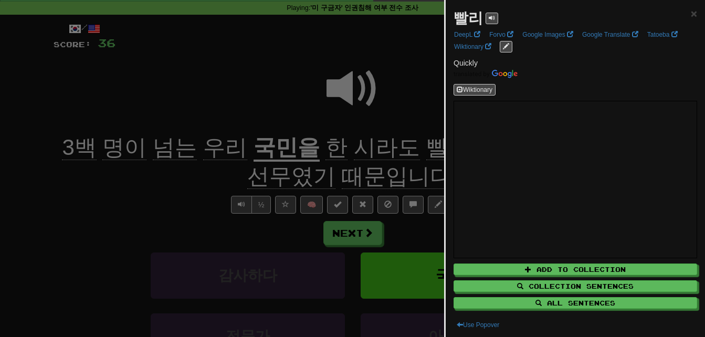
click at [351, 143] on div at bounding box center [352, 168] width 705 height 337
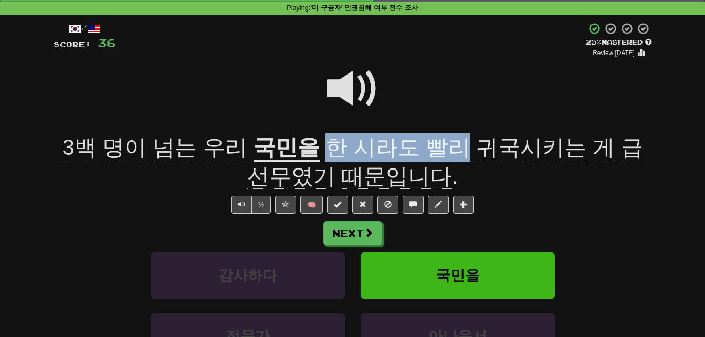
drag, startPoint x: 310, startPoint y: 148, endPoint x: 442, endPoint y: 143, distance: 131.4
click at [442, 143] on span "한 시라도 빨리 귀국시키는 게 급선무였기 때문입니다 ." at bounding box center [445, 162] width 396 height 54
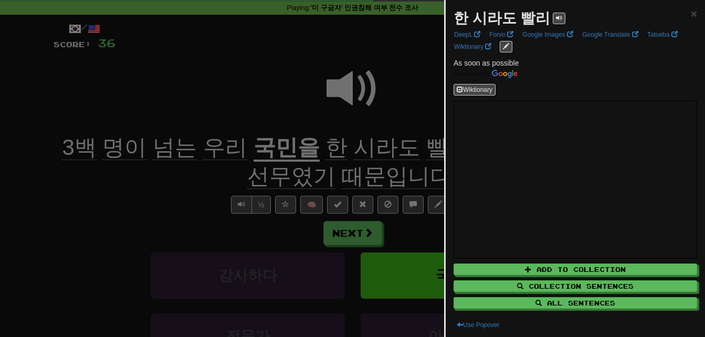
click at [411, 147] on div at bounding box center [352, 168] width 705 height 337
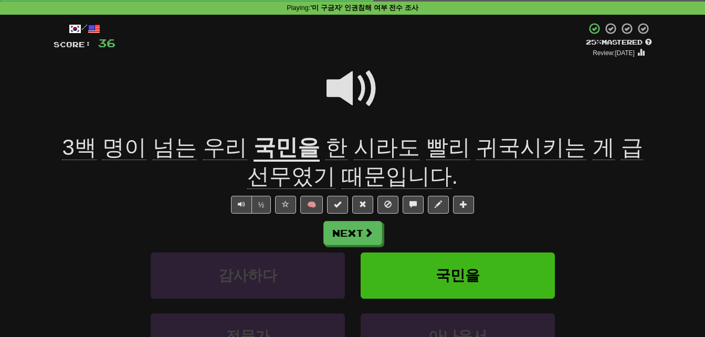
click at [493, 145] on span "귀국시키는" at bounding box center [531, 147] width 110 height 25
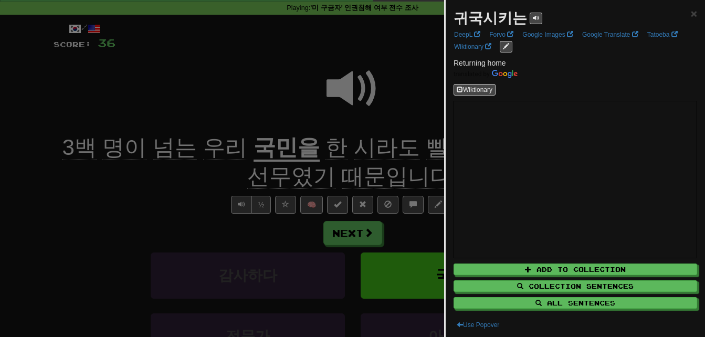
click at [425, 144] on div at bounding box center [352, 168] width 705 height 337
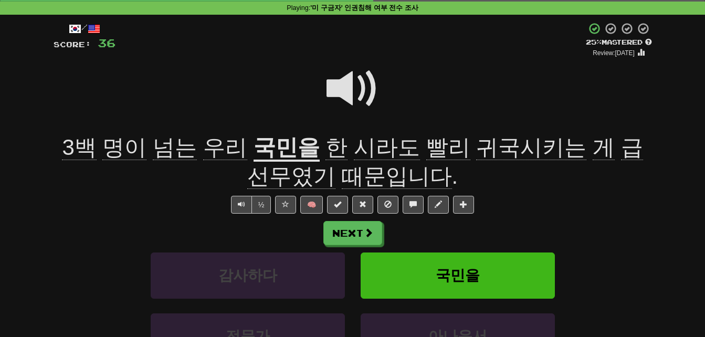
click at [593, 152] on span "급선무였기" at bounding box center [445, 162] width 396 height 54
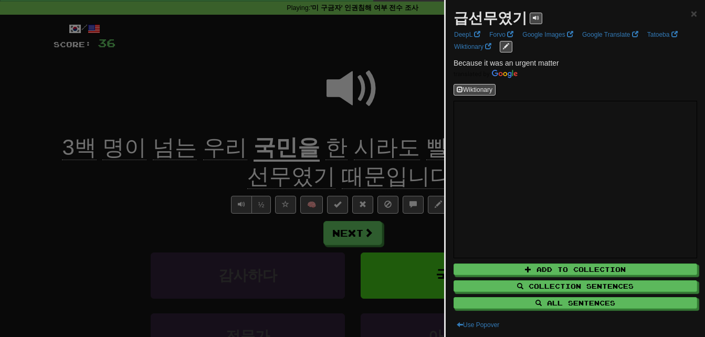
click at [384, 172] on div at bounding box center [352, 168] width 705 height 337
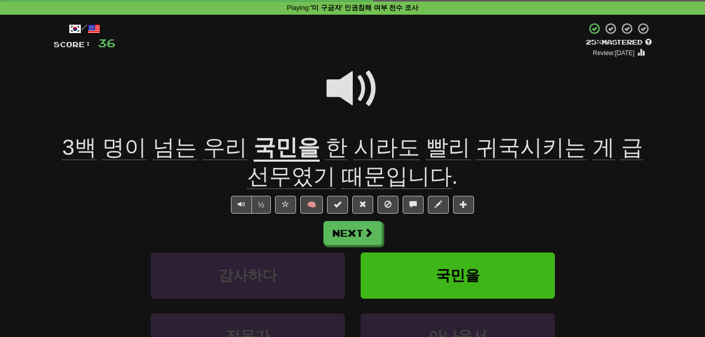
click at [384, 172] on span "때문입니다" at bounding box center [397, 176] width 110 height 25
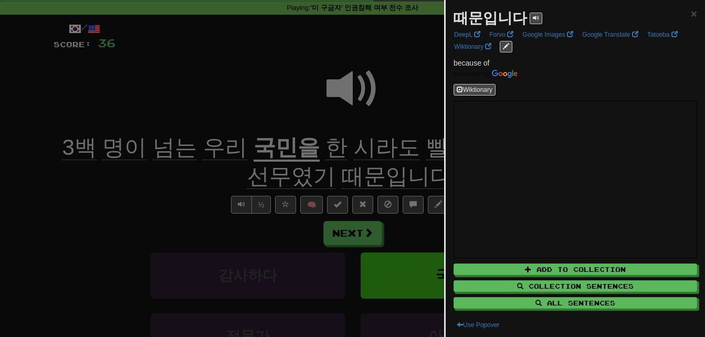
click at [384, 172] on div at bounding box center [352, 168] width 705 height 337
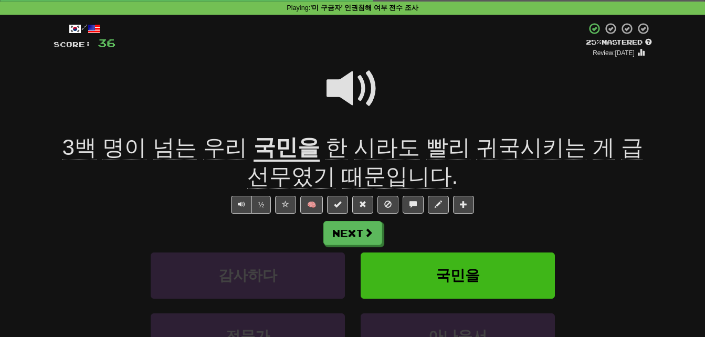
click at [593, 147] on span "게" at bounding box center [604, 147] width 22 height 25
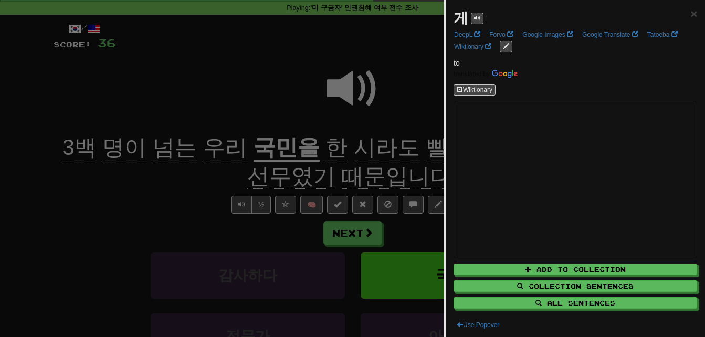
click at [428, 149] on div at bounding box center [352, 168] width 705 height 337
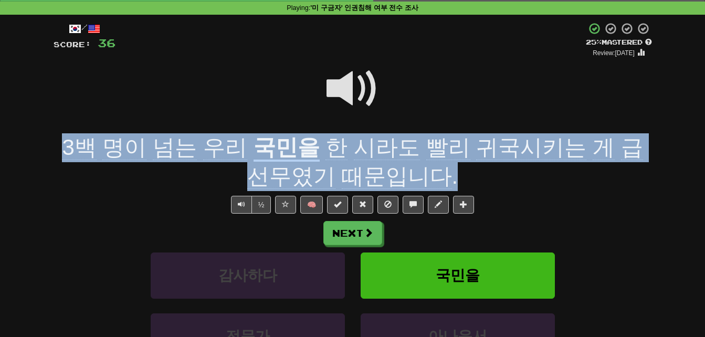
drag, startPoint x: 58, startPoint y: 145, endPoint x: 430, endPoint y: 171, distance: 372.7
click at [430, 171] on div "3백 명이 넘는 우리 국민을 한 시라도 빨리 귀국시키는 게 급선무였기 때문입니다 ." at bounding box center [353, 161] width 599 height 57
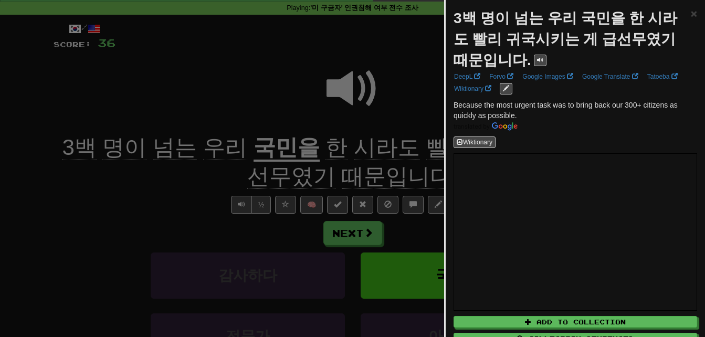
click at [200, 177] on div at bounding box center [352, 168] width 705 height 337
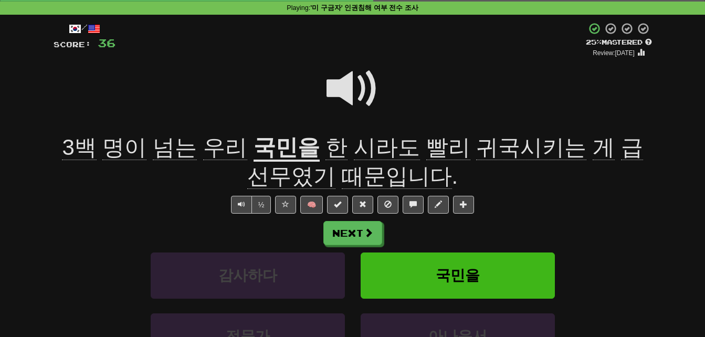
click at [343, 86] on span at bounding box center [353, 88] width 53 height 53
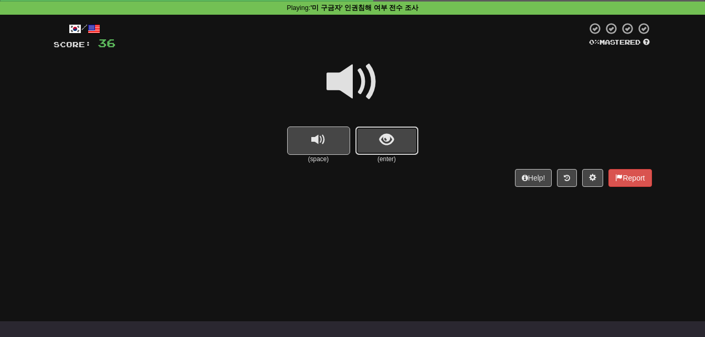
click at [385, 142] on span "show sentence" at bounding box center [387, 140] width 14 height 14
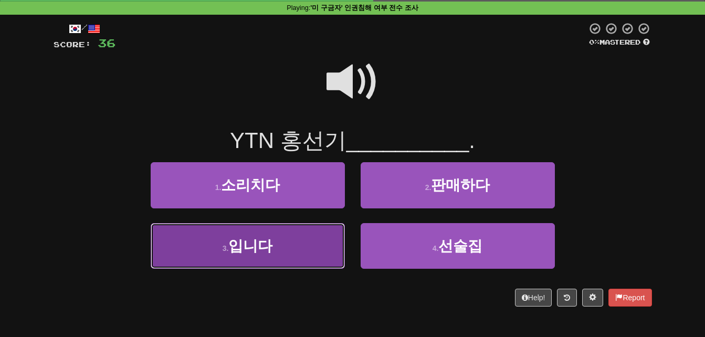
click at [299, 240] on button "3 . 입니다" at bounding box center [248, 246] width 194 height 46
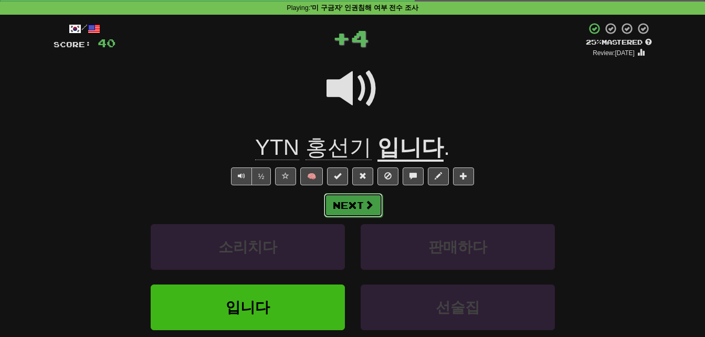
click at [354, 197] on button "Next" at bounding box center [353, 205] width 59 height 24
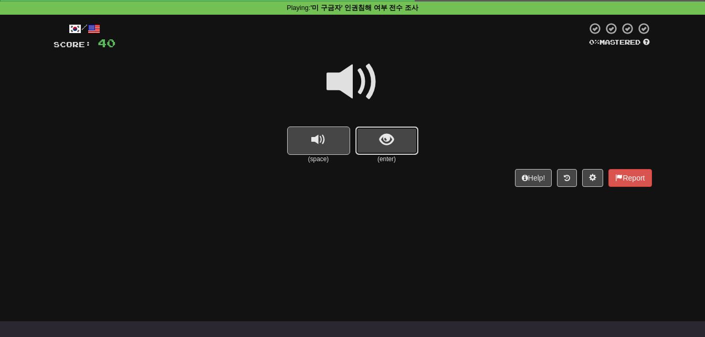
click at [381, 145] on span "show sentence" at bounding box center [387, 140] width 14 height 14
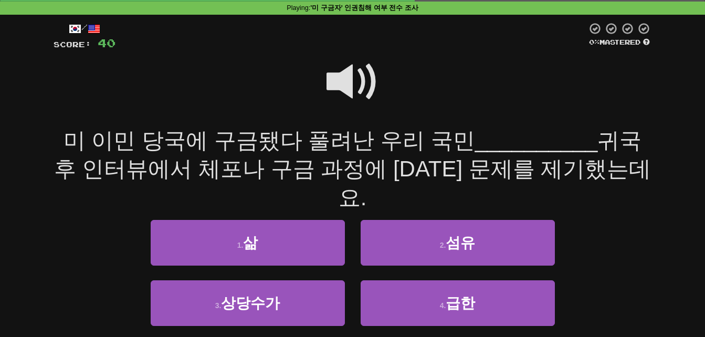
click at [342, 85] on span at bounding box center [353, 82] width 53 height 53
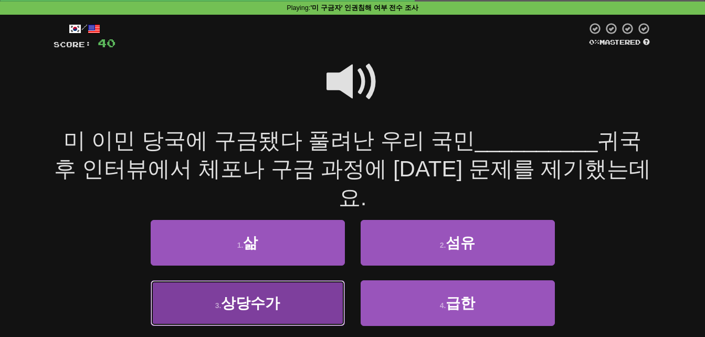
click at [279, 280] on button "3 . 상당수가" at bounding box center [248, 303] width 194 height 46
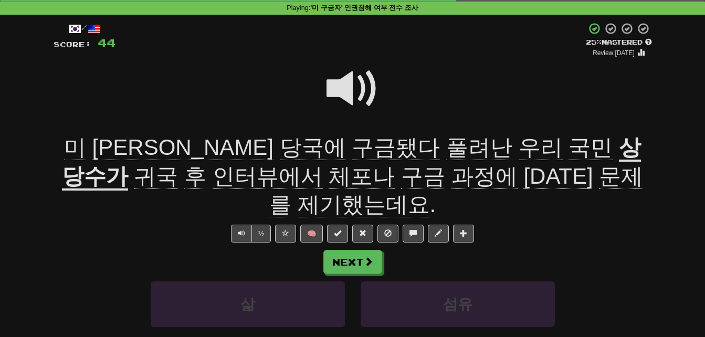
click at [487, 148] on u "상당수가" at bounding box center [351, 163] width 579 height 56
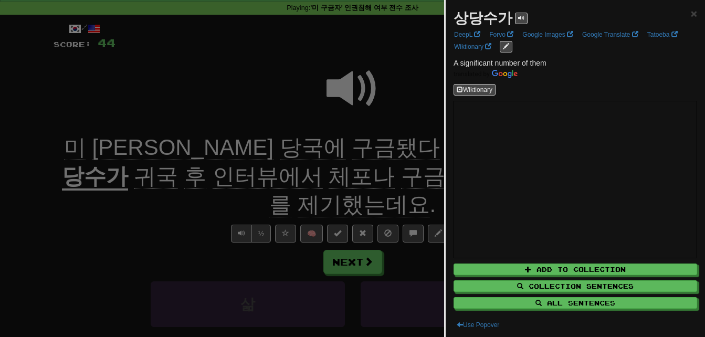
click at [386, 171] on div at bounding box center [352, 168] width 705 height 337
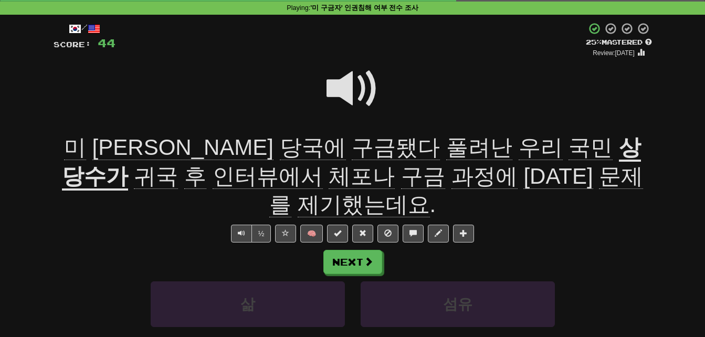
click at [178, 164] on span "귀국" at bounding box center [156, 176] width 44 height 25
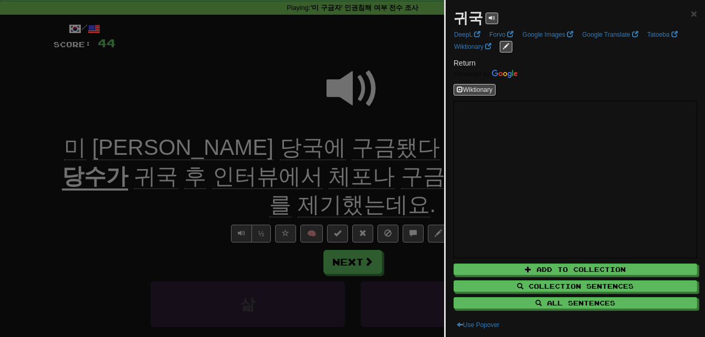
click at [411, 154] on div at bounding box center [352, 168] width 705 height 337
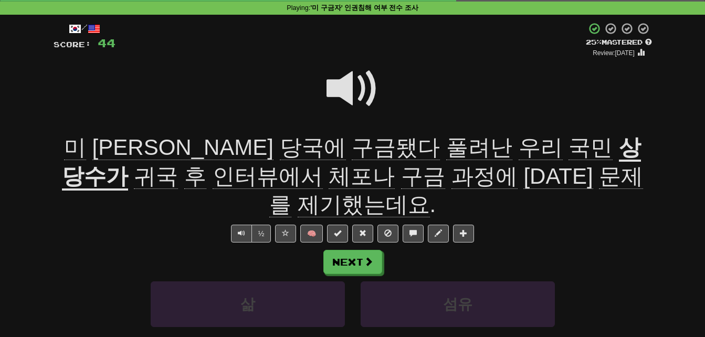
click at [452, 169] on span "과정에" at bounding box center [485, 176] width 66 height 25
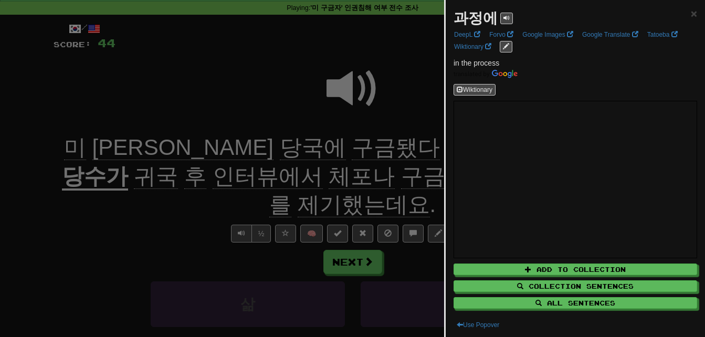
click at [311, 169] on div at bounding box center [352, 168] width 705 height 337
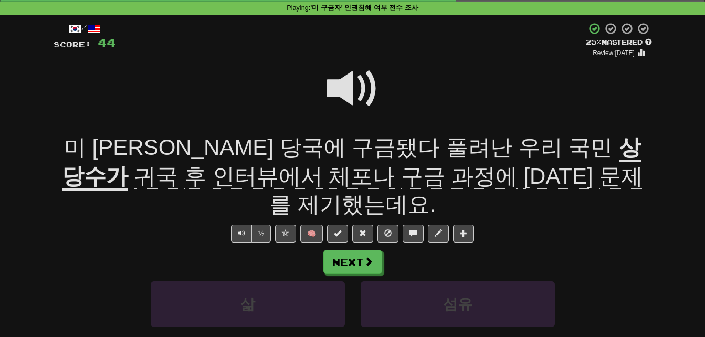
click at [430, 192] on span "제기했는데요" at bounding box center [364, 204] width 132 height 25
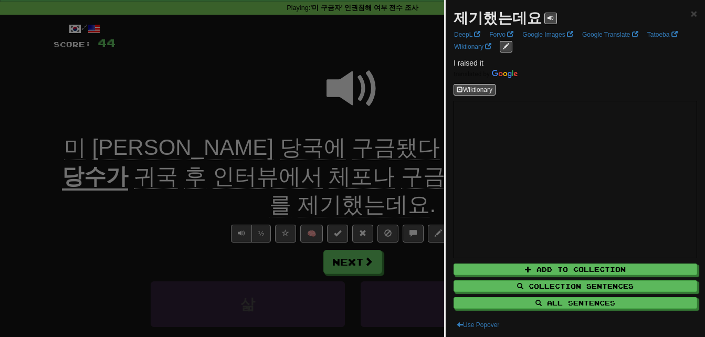
click at [390, 179] on div at bounding box center [352, 168] width 705 height 337
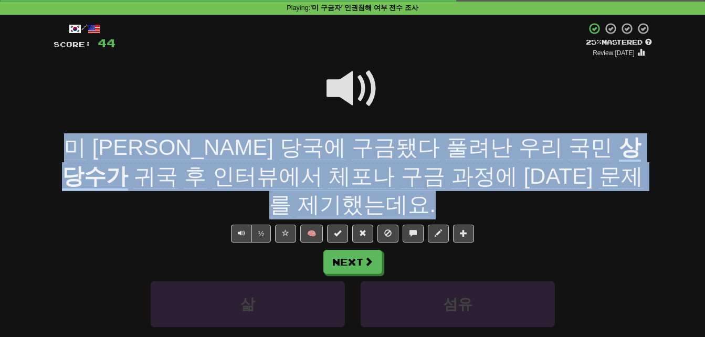
drag, startPoint x: 57, startPoint y: 145, endPoint x: 594, endPoint y: 171, distance: 537.8
click at [594, 171] on div "미 이민 당국에 구금됐다 풀려난 우리 국민 상당수가 귀국 후 인터뷰에서 체포나 구금 과정에 [DATE] 문제를 제기했는데요 ." at bounding box center [353, 176] width 599 height 86
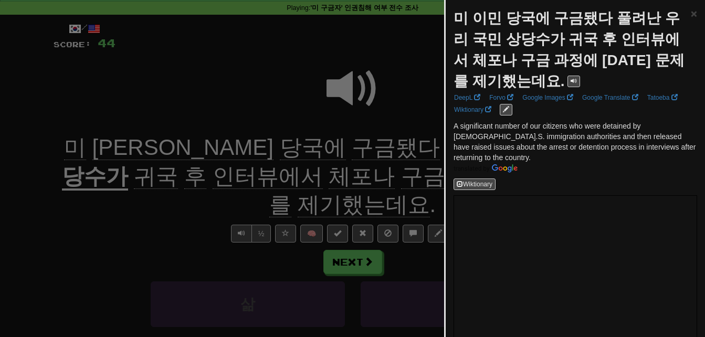
click at [406, 159] on div at bounding box center [352, 168] width 705 height 337
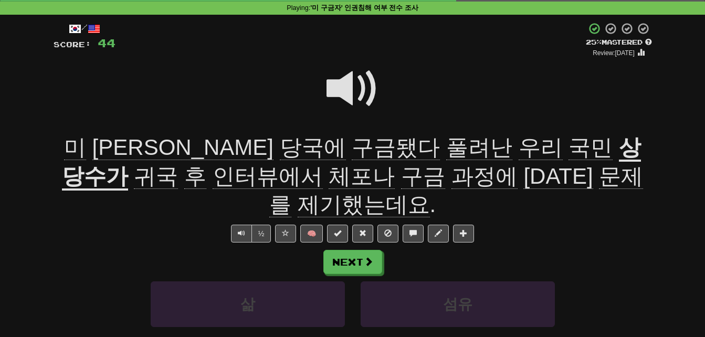
click at [446, 148] on span "풀려난" at bounding box center [479, 147] width 66 height 25
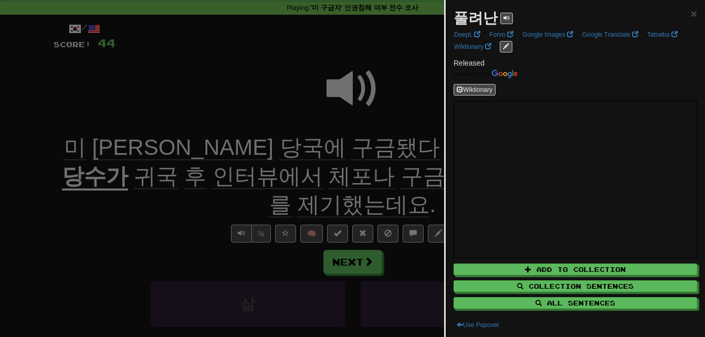
click at [303, 148] on div at bounding box center [352, 168] width 705 height 337
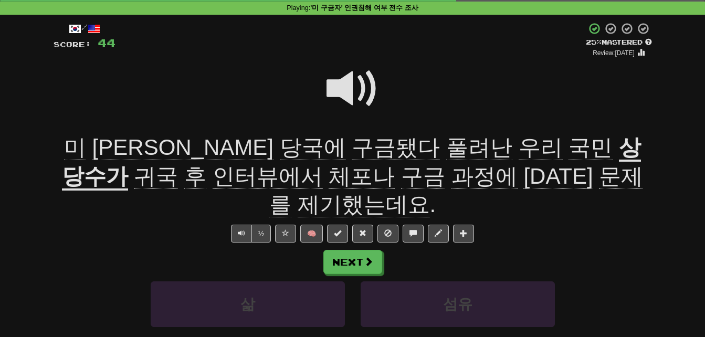
click at [464, 145] on u "상당수가" at bounding box center [351, 163] width 579 height 56
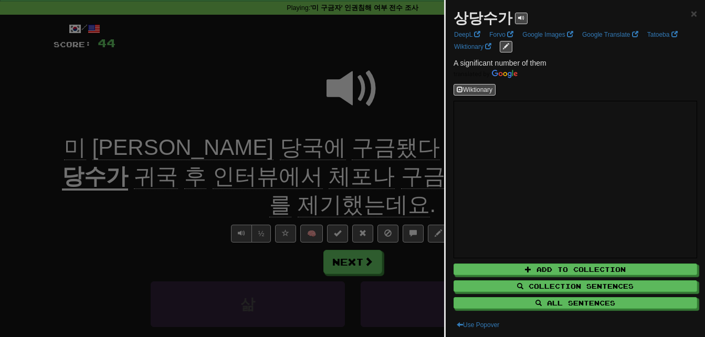
click at [401, 148] on div at bounding box center [352, 168] width 705 height 337
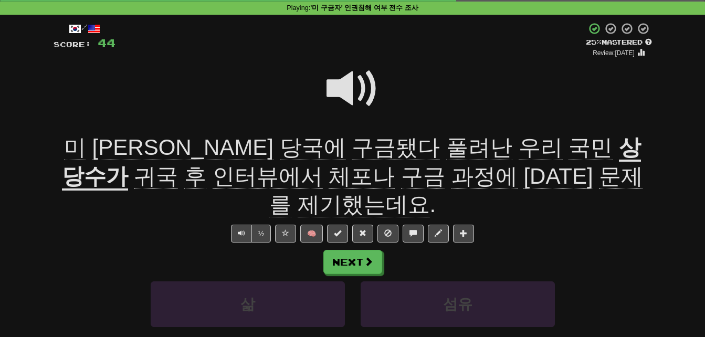
click at [342, 82] on span at bounding box center [353, 88] width 53 height 53
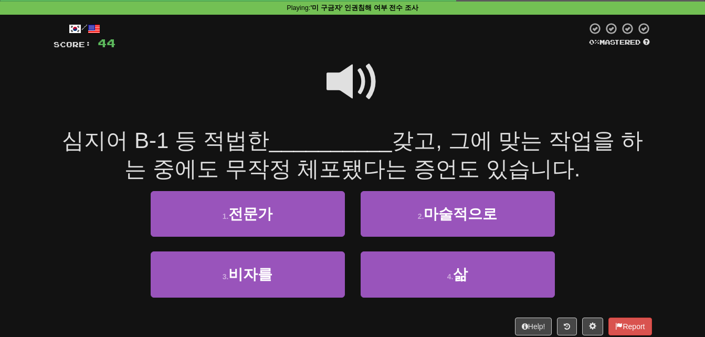
click at [342, 82] on span at bounding box center [353, 82] width 53 height 53
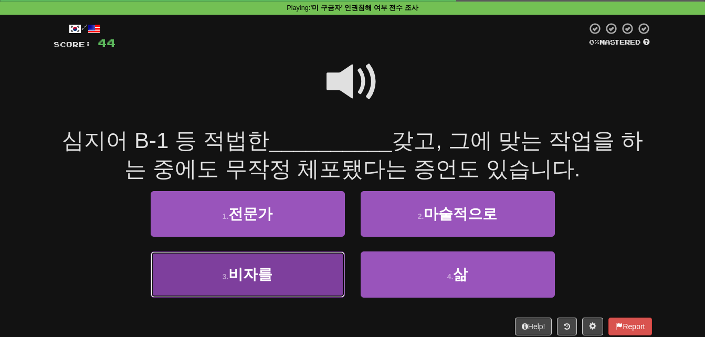
click at [245, 276] on span "비자를" at bounding box center [250, 274] width 44 height 16
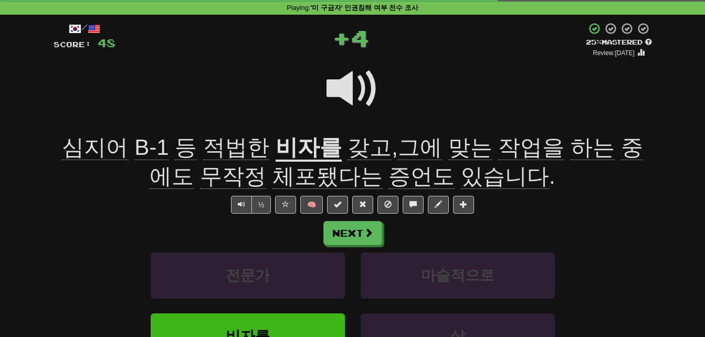
click at [87, 149] on span "심지어" at bounding box center [95, 147] width 66 height 25
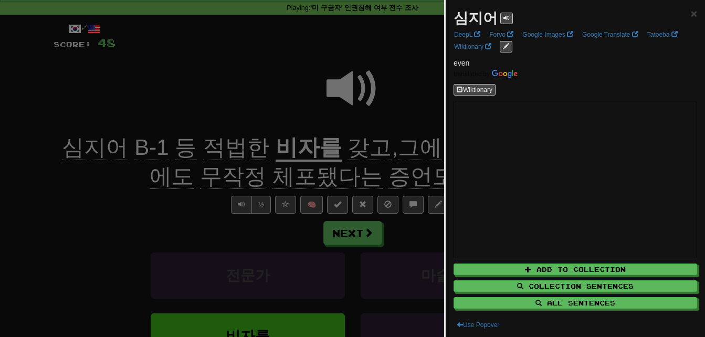
click at [101, 179] on div at bounding box center [352, 168] width 705 height 337
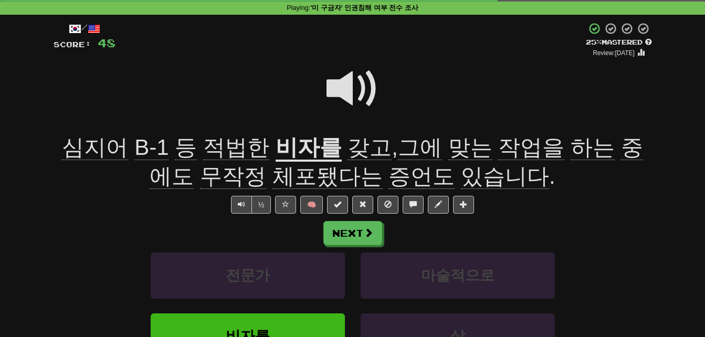
click at [216, 152] on span "적법한" at bounding box center [236, 147] width 66 height 25
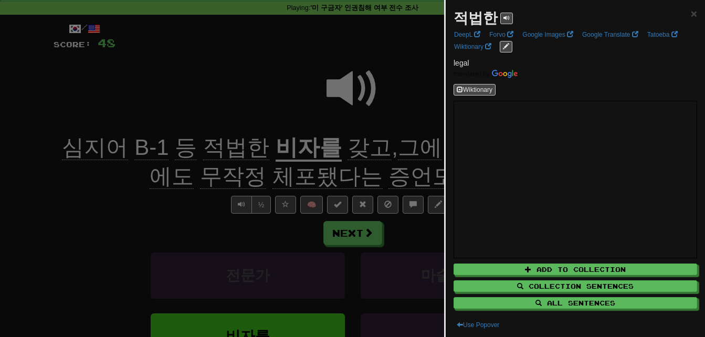
click at [216, 152] on div at bounding box center [352, 168] width 705 height 337
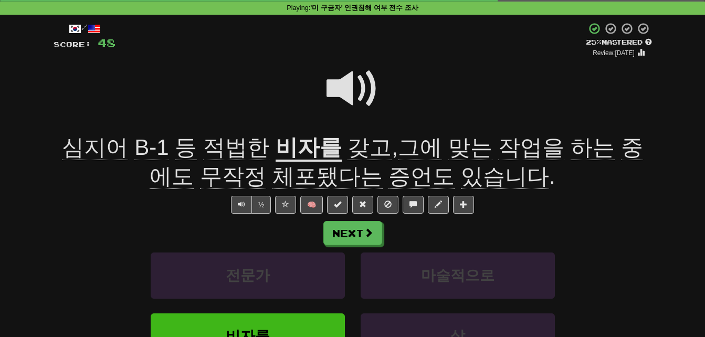
click at [216, 152] on span "적법한" at bounding box center [236, 147] width 66 height 25
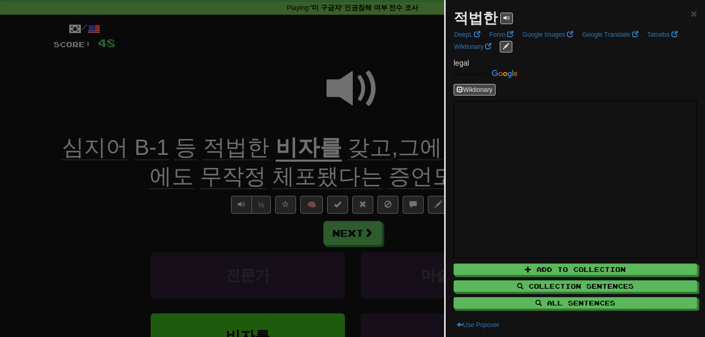
click at [216, 152] on div at bounding box center [352, 168] width 705 height 337
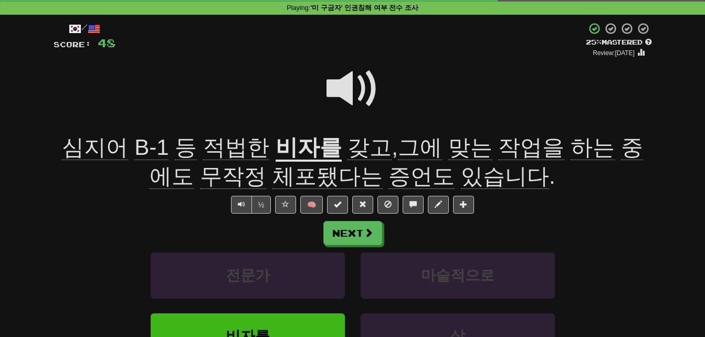
click at [505, 149] on span "작업을" at bounding box center [531, 147] width 66 height 25
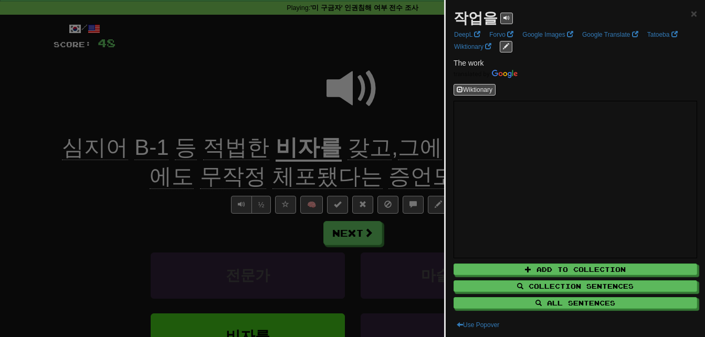
click at [420, 144] on div at bounding box center [352, 168] width 705 height 337
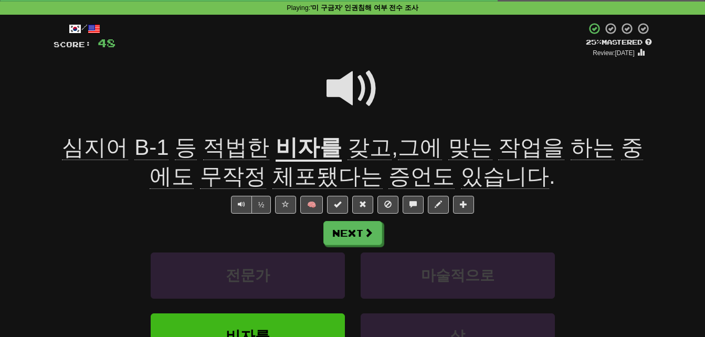
click at [210, 174] on span "무작정" at bounding box center [233, 176] width 66 height 25
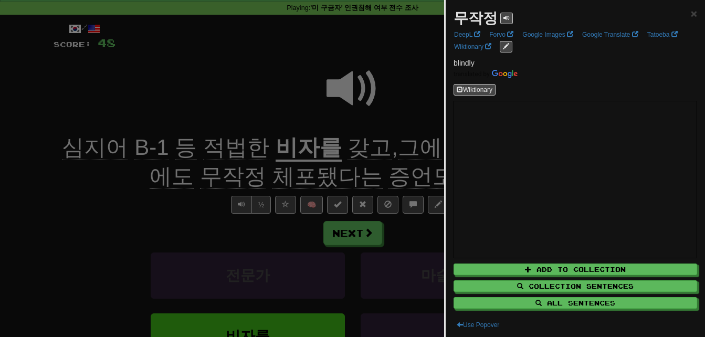
click at [210, 174] on div at bounding box center [352, 168] width 705 height 337
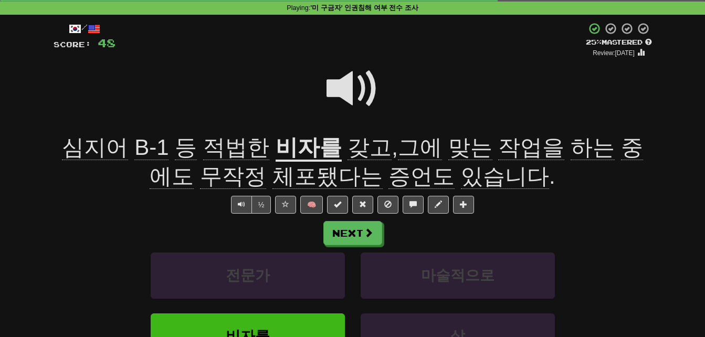
click at [389, 176] on span "증언도" at bounding box center [422, 176] width 66 height 25
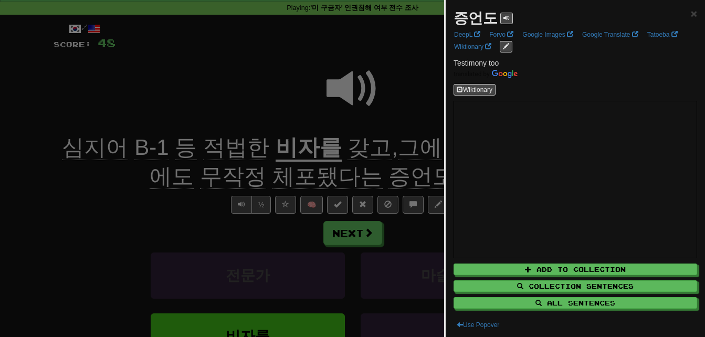
click at [385, 176] on div at bounding box center [352, 168] width 705 height 337
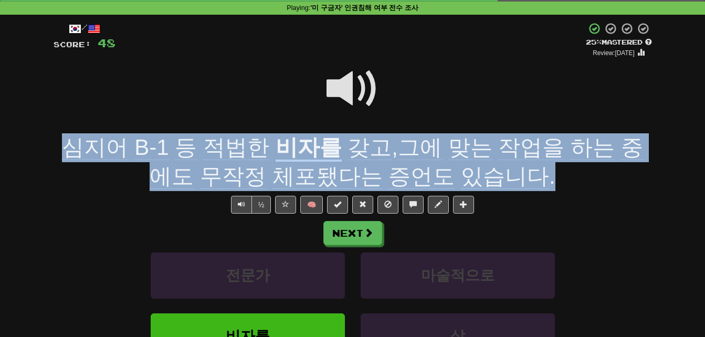
drag, startPoint x: 56, startPoint y: 145, endPoint x: 515, endPoint y: 169, distance: 460.0
click at [515, 169] on div "심지어 B-1 등 적법한 비자를 갖고 , 그에 맞는 작업을 하는 중에도 무작정 체포됐다는 증언도 있습니다 ." at bounding box center [353, 161] width 599 height 57
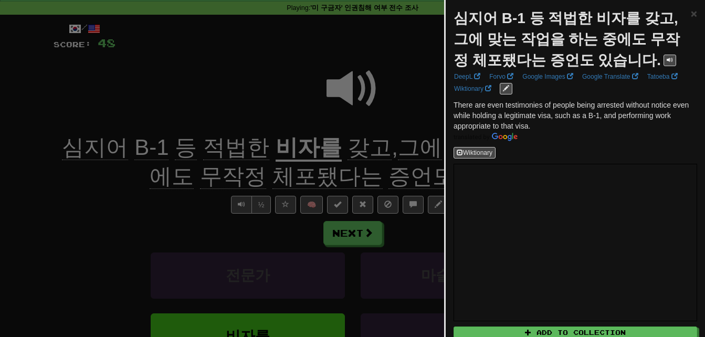
click at [348, 150] on div at bounding box center [352, 168] width 705 height 337
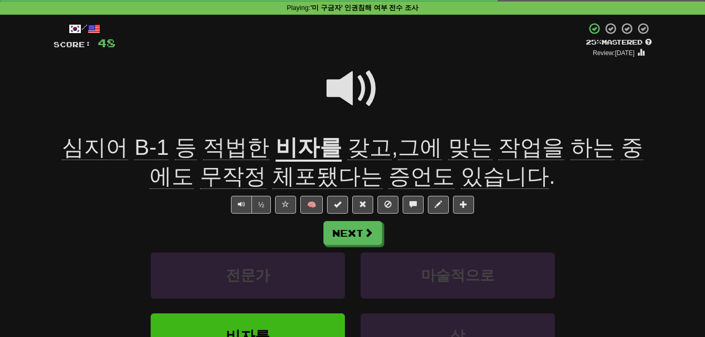
click at [347, 83] on span at bounding box center [353, 88] width 53 height 53
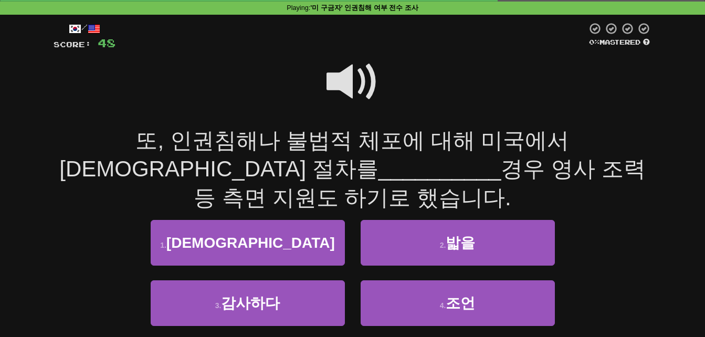
click at [347, 83] on span at bounding box center [353, 82] width 53 height 53
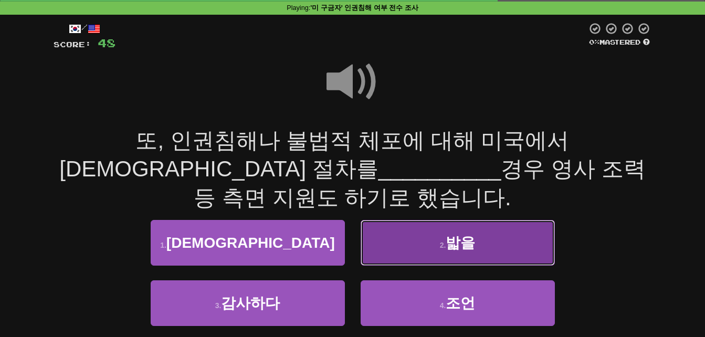
click at [408, 220] on button "2 . 밟을" at bounding box center [458, 243] width 194 height 46
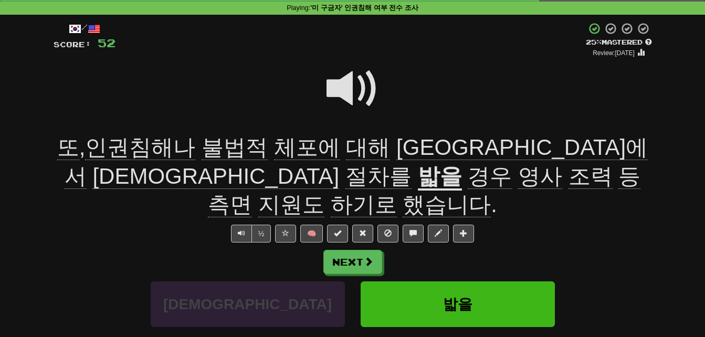
click at [135, 142] on span "인권침해나" at bounding box center [140, 147] width 110 height 25
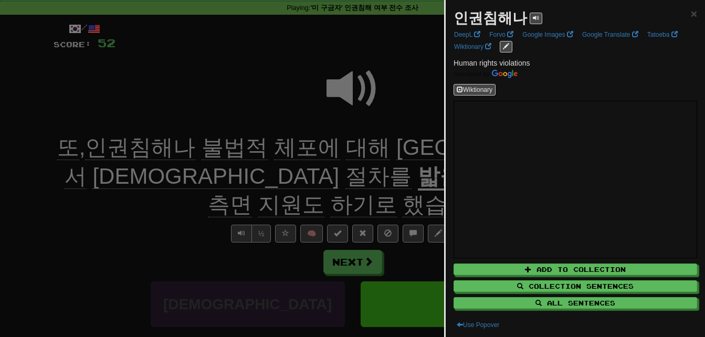
click at [172, 146] on div at bounding box center [352, 168] width 705 height 337
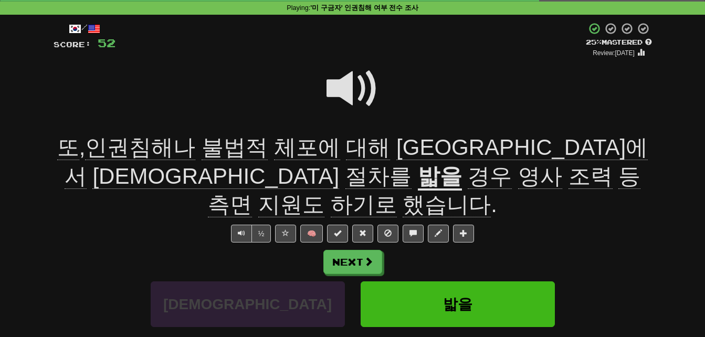
click at [218, 150] on span "불법적" at bounding box center [235, 147] width 66 height 25
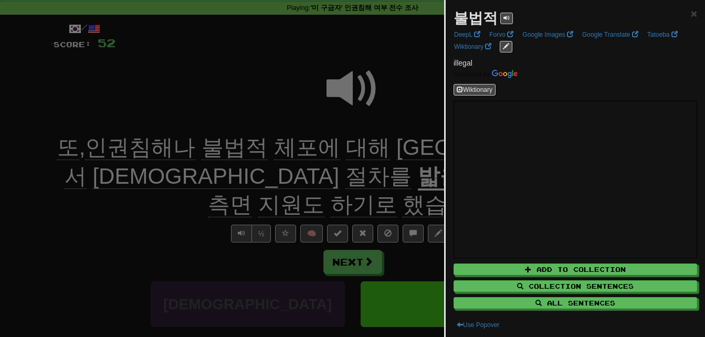
click at [218, 150] on div at bounding box center [352, 168] width 705 height 337
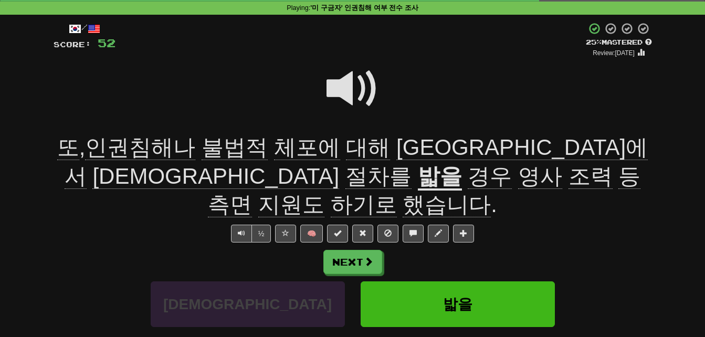
click at [339, 164] on span "[DEMOGRAPHIC_DATA]" at bounding box center [215, 176] width 247 height 25
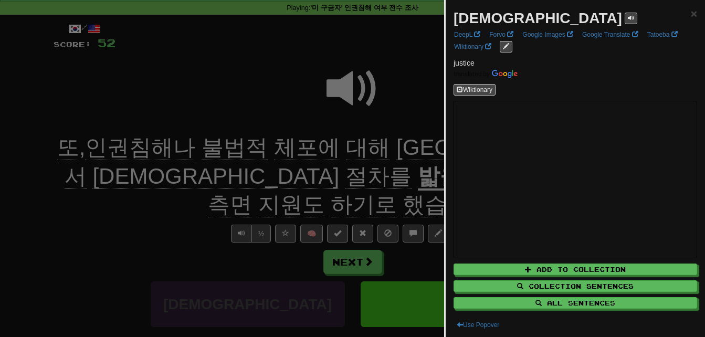
click at [426, 140] on div at bounding box center [352, 168] width 705 height 337
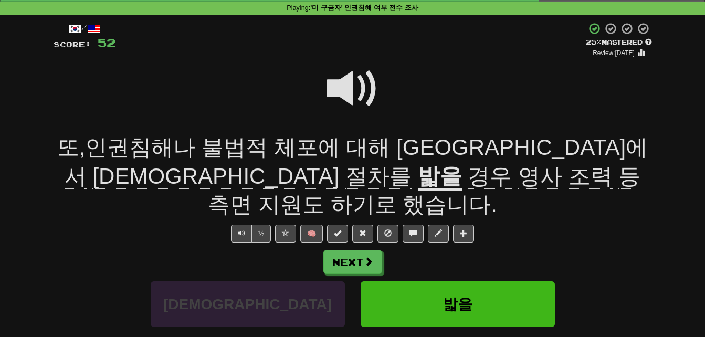
click at [412, 164] on span "절차를" at bounding box center [379, 176] width 66 height 25
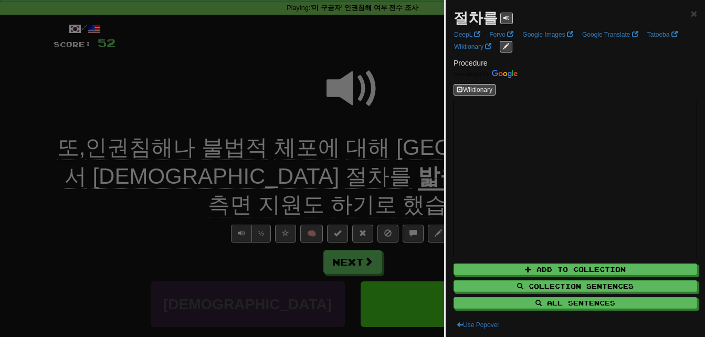
click at [424, 144] on div at bounding box center [352, 168] width 705 height 337
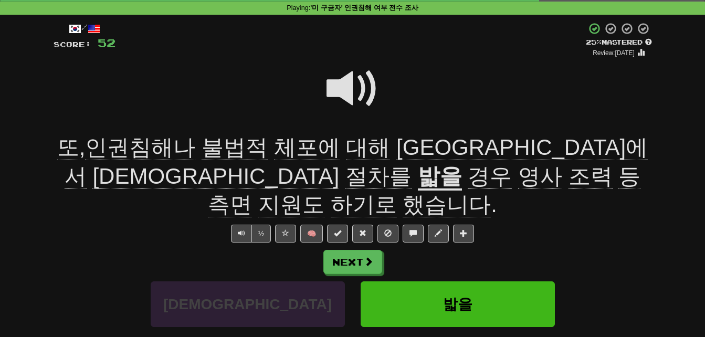
click at [462, 164] on u "밟을" at bounding box center [440, 177] width 44 height 27
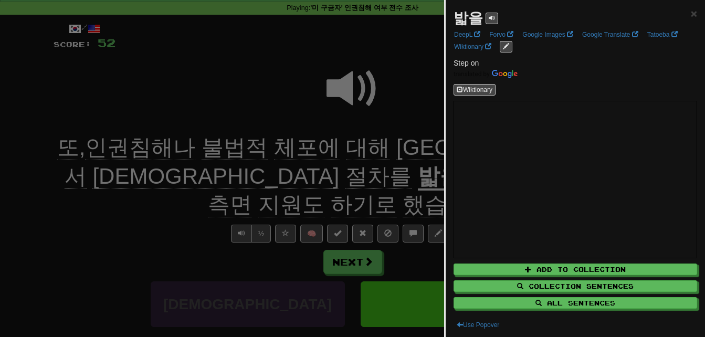
click at [415, 155] on div at bounding box center [352, 168] width 705 height 337
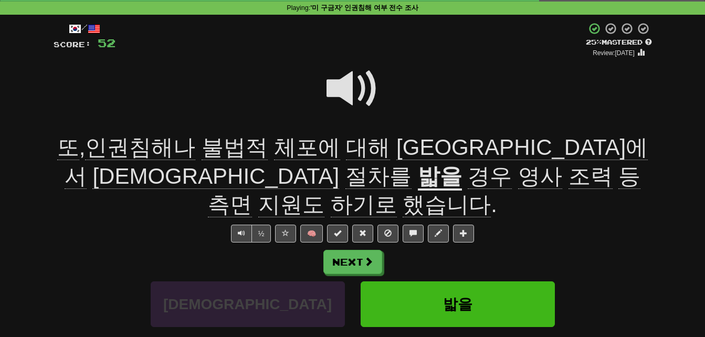
click at [468, 175] on span "경우" at bounding box center [490, 176] width 44 height 25
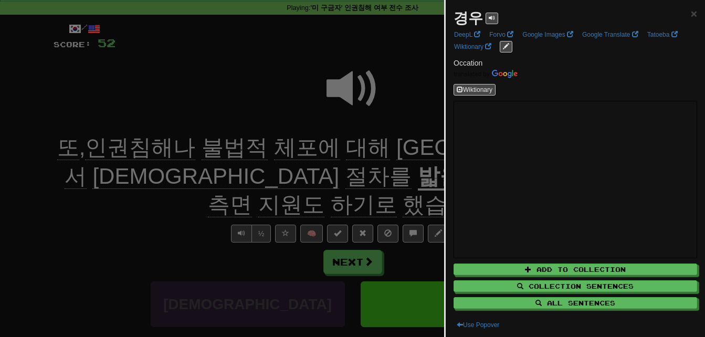
click at [155, 175] on div at bounding box center [352, 168] width 705 height 337
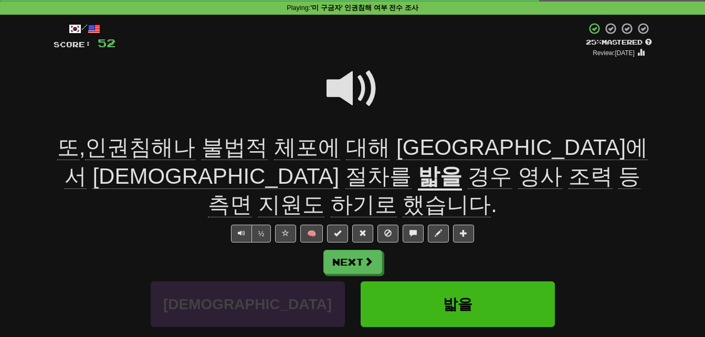
click at [518, 178] on span "영사" at bounding box center [540, 176] width 44 height 25
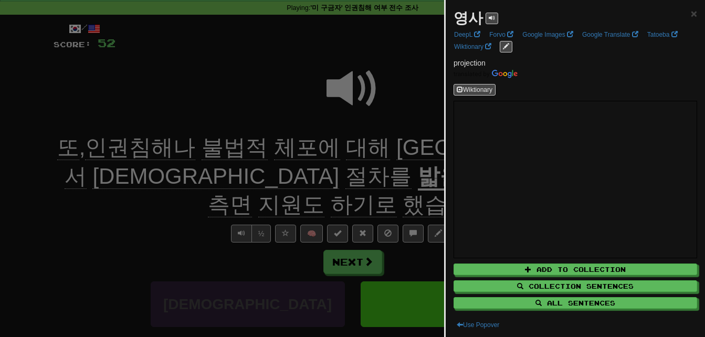
click at [176, 178] on div at bounding box center [352, 168] width 705 height 337
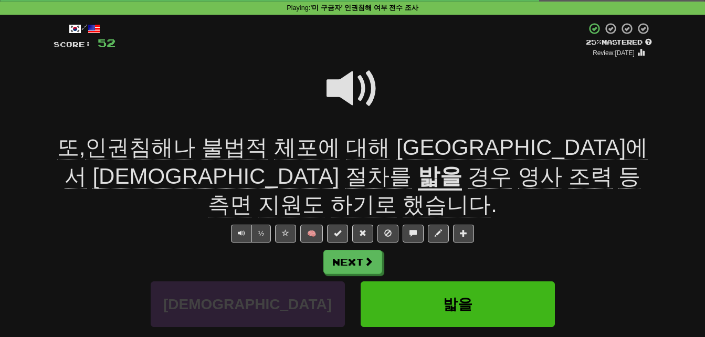
click at [569, 179] on span "조력" at bounding box center [591, 176] width 44 height 25
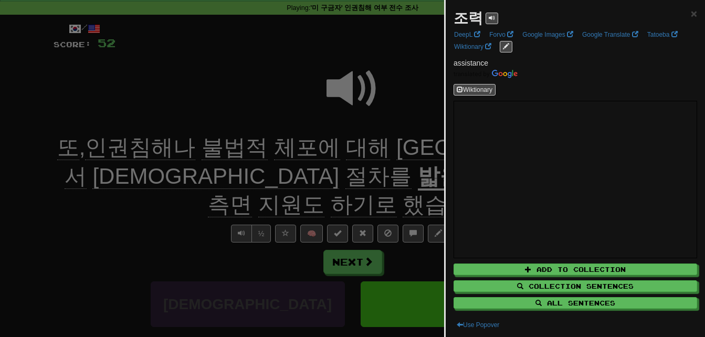
click at [235, 179] on div at bounding box center [352, 168] width 705 height 337
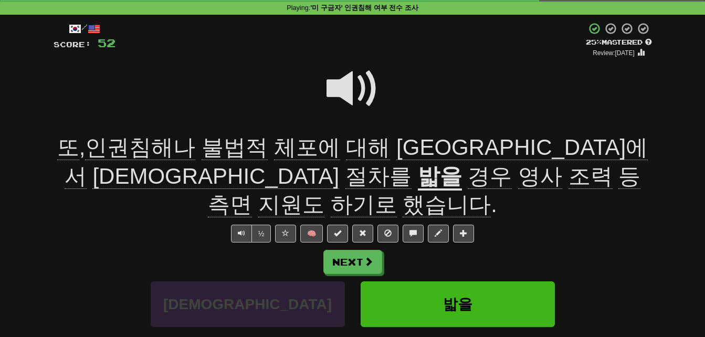
click at [252, 192] on span "측면" at bounding box center [230, 204] width 44 height 25
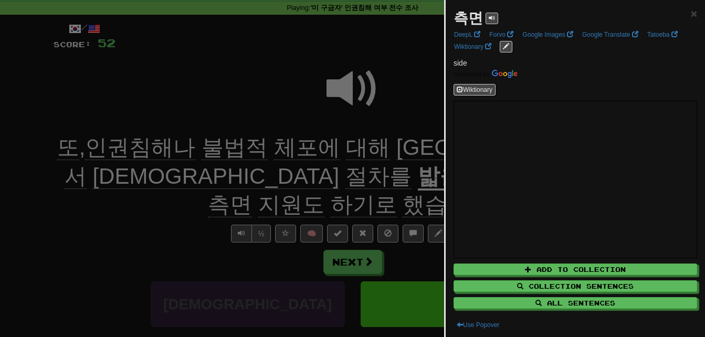
click at [316, 179] on div at bounding box center [352, 168] width 705 height 337
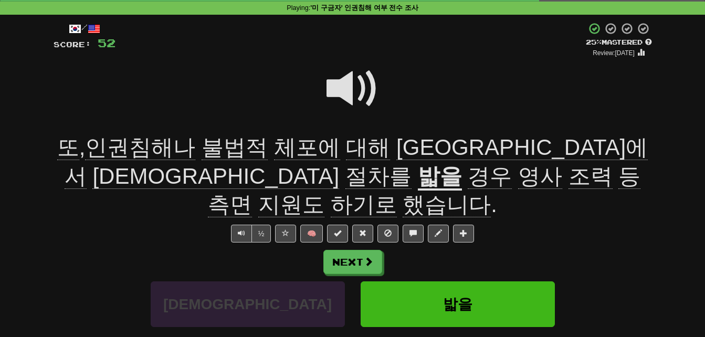
click at [325, 192] on span "지원도" at bounding box center [291, 204] width 66 height 25
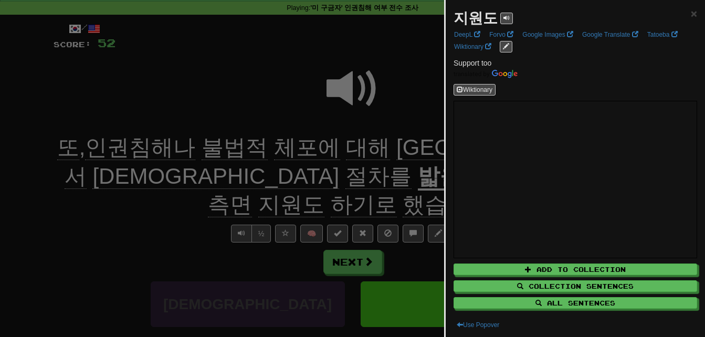
click at [365, 174] on div at bounding box center [352, 168] width 705 height 337
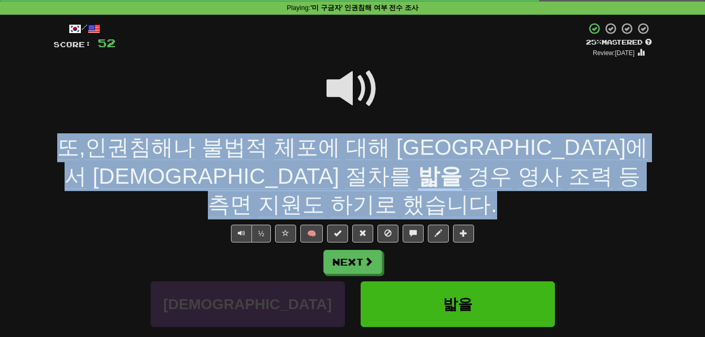
drag, startPoint x: 58, startPoint y: 142, endPoint x: 561, endPoint y: 171, distance: 503.3
click at [561, 171] on div "또 , 인권침해나 불법적 체포에 대해 미국에서 [DEMOGRAPHIC_DATA] 절차를 밟을 경우 영사 조력 등 측면 지원도 하기로 했습니다 ." at bounding box center [353, 176] width 599 height 86
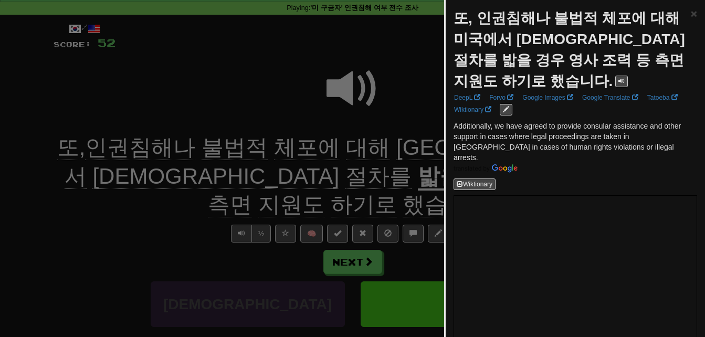
click at [395, 153] on div at bounding box center [352, 168] width 705 height 337
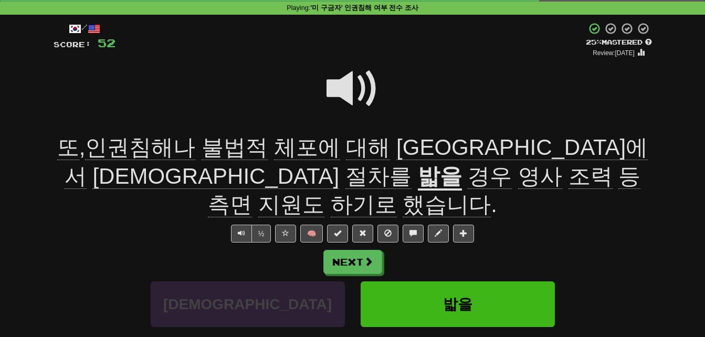
click at [468, 174] on span "경우" at bounding box center [490, 176] width 44 height 25
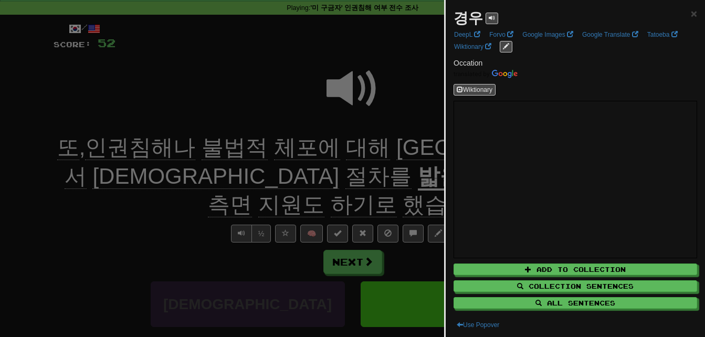
click at [154, 174] on div at bounding box center [352, 168] width 705 height 337
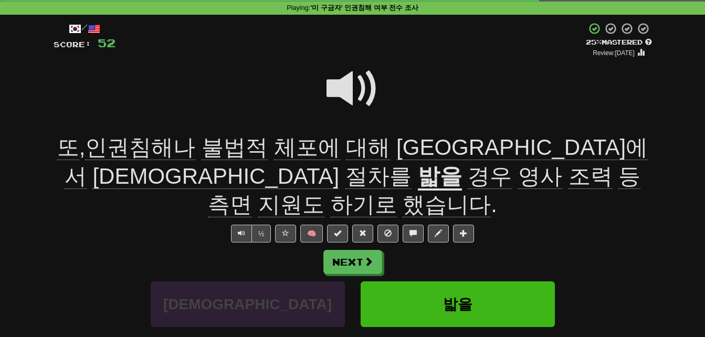
click at [518, 174] on span "영사" at bounding box center [540, 176] width 44 height 25
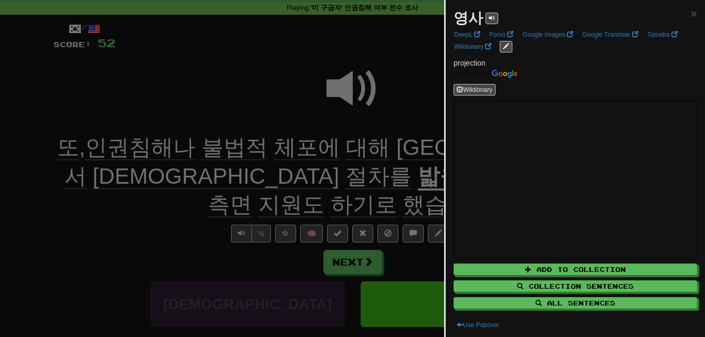
click at [195, 174] on div at bounding box center [352, 168] width 705 height 337
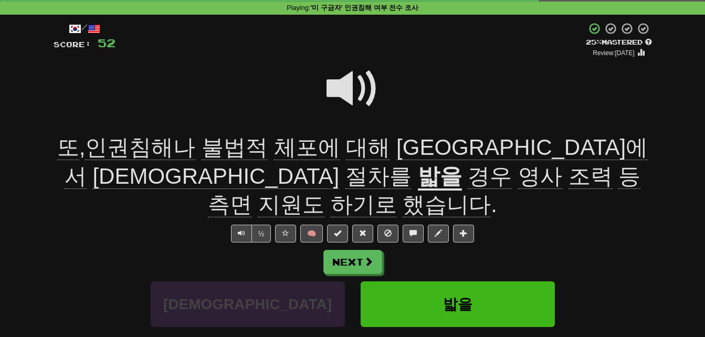
click at [569, 172] on span "조력" at bounding box center [591, 176] width 44 height 25
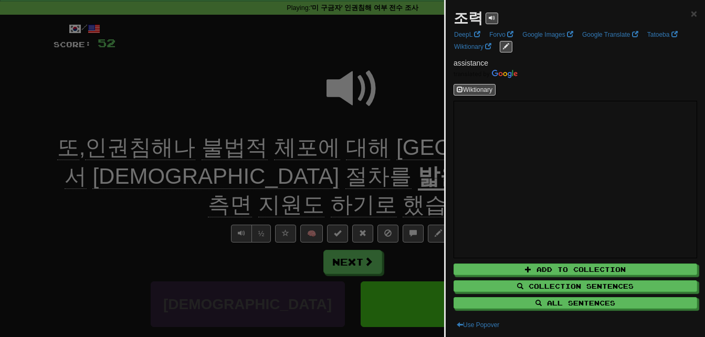
click at [235, 172] on div at bounding box center [352, 168] width 705 height 337
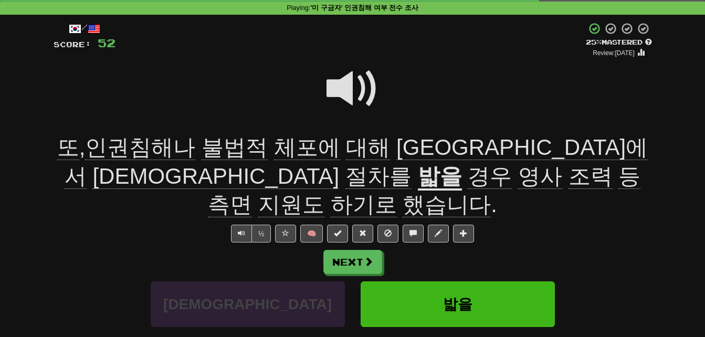
click at [252, 192] on span "측면" at bounding box center [230, 204] width 44 height 25
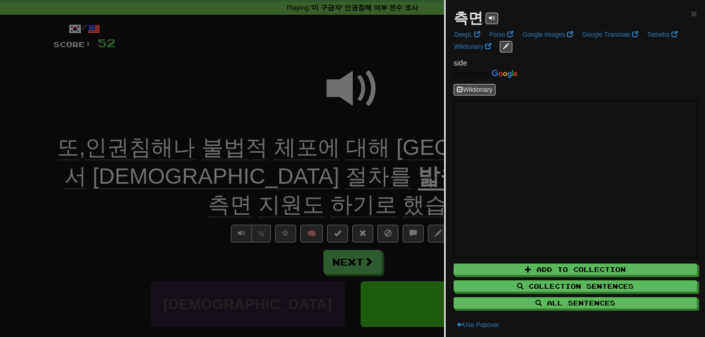
click at [307, 171] on div at bounding box center [352, 168] width 705 height 337
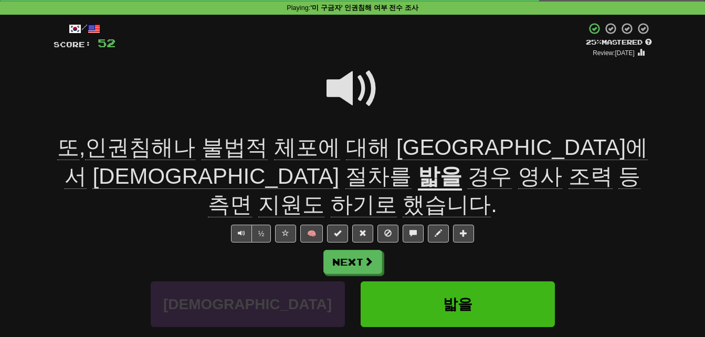
click at [325, 192] on span "지원도" at bounding box center [291, 204] width 66 height 25
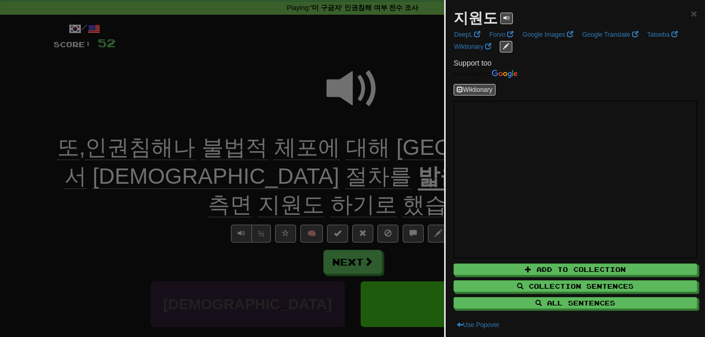
click at [354, 175] on div at bounding box center [352, 168] width 705 height 337
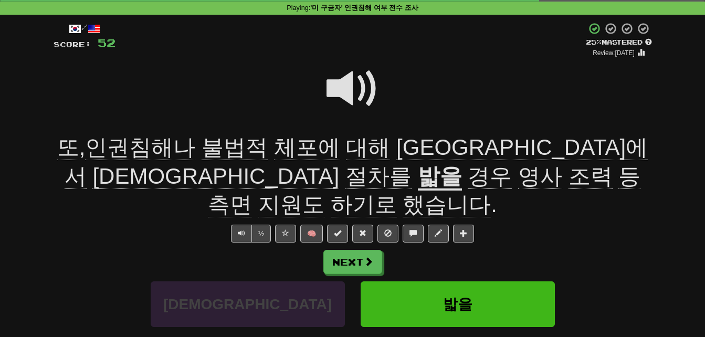
click at [574, 148] on span "또 , 인권침해나 불법적 체포에 대해 미국에서 [DEMOGRAPHIC_DATA] 절차를" at bounding box center [352, 162] width 591 height 54
click at [462, 164] on u "밟을" at bounding box center [440, 177] width 44 height 27
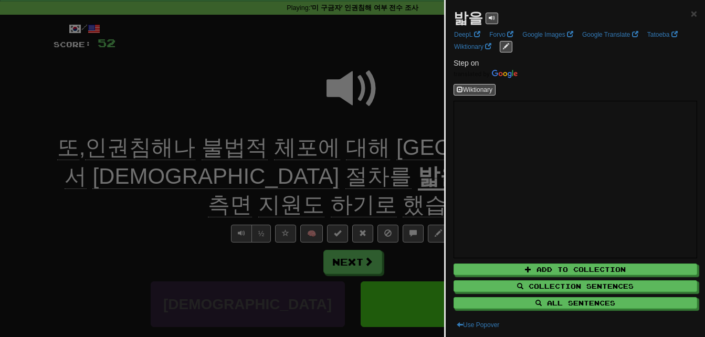
click at [410, 147] on div at bounding box center [352, 168] width 705 height 337
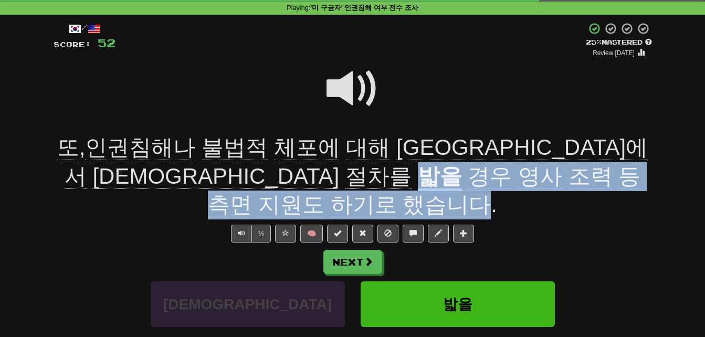
drag, startPoint x: 580, startPoint y: 146, endPoint x: 555, endPoint y: 170, distance: 34.2
click at [555, 170] on div "또 , 인권침해나 불법적 체포에 대해 미국에서 [DEMOGRAPHIC_DATA] 절차를 밟을 경우 영사 조력 등 측면 지원도 하기로 했습니다 ." at bounding box center [353, 176] width 599 height 86
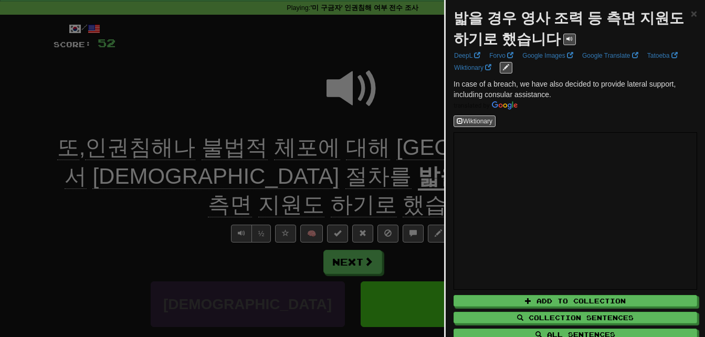
click at [370, 158] on div at bounding box center [352, 168] width 705 height 337
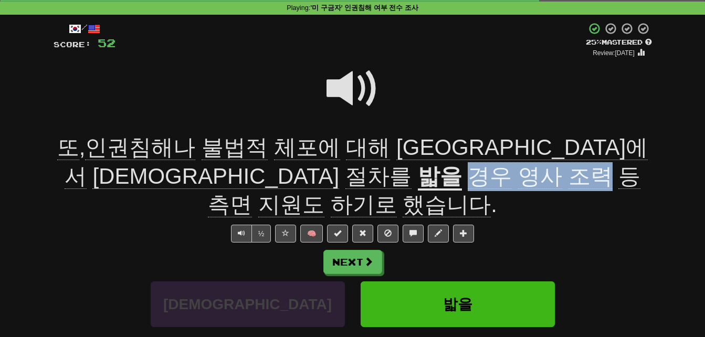
drag, startPoint x: 627, startPoint y: 141, endPoint x: 259, endPoint y: 177, distance: 369.8
click at [259, 177] on span "경우 영사 조력 등 측면 지원도 하기로 했습니다 ." at bounding box center [424, 191] width 433 height 54
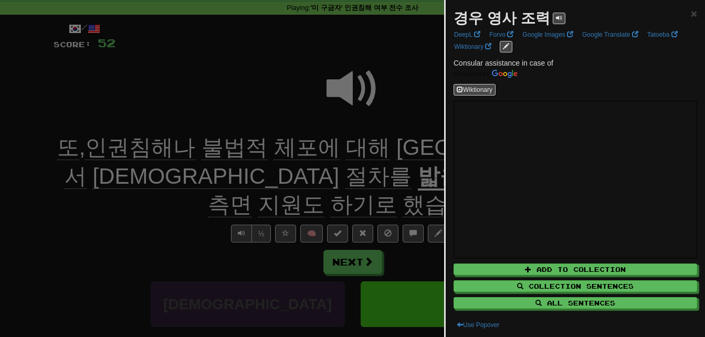
click at [259, 177] on div at bounding box center [352, 168] width 705 height 337
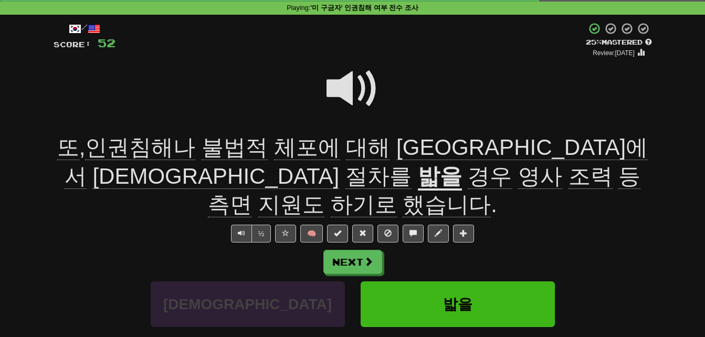
click at [339, 86] on span at bounding box center [353, 88] width 53 height 53
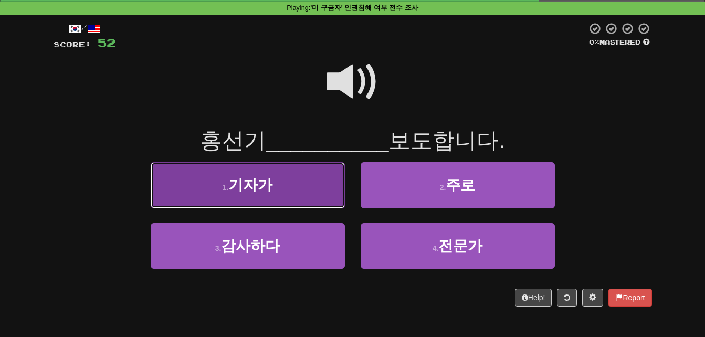
click at [279, 182] on button "1 . 기자가" at bounding box center [248, 185] width 194 height 46
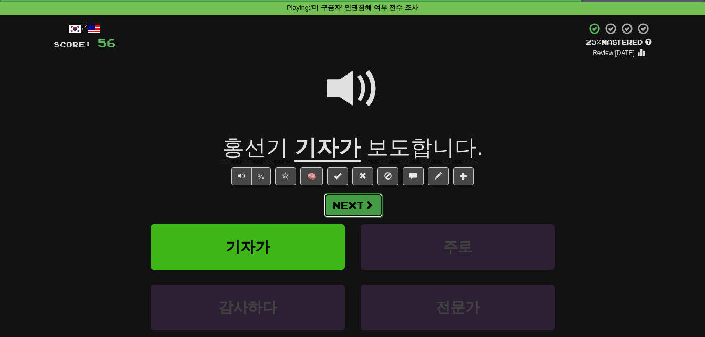
click at [353, 202] on button "Next" at bounding box center [353, 205] width 59 height 24
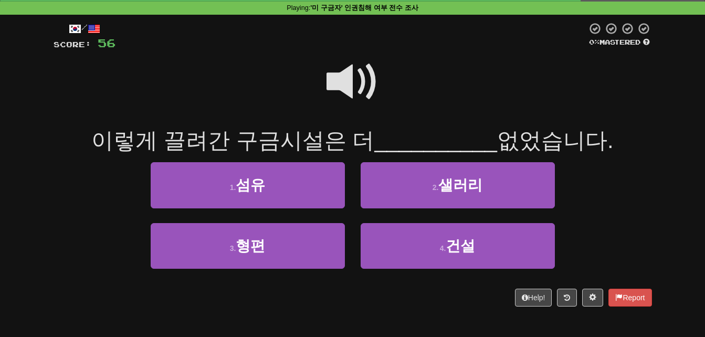
click at [344, 78] on span at bounding box center [353, 82] width 53 height 53
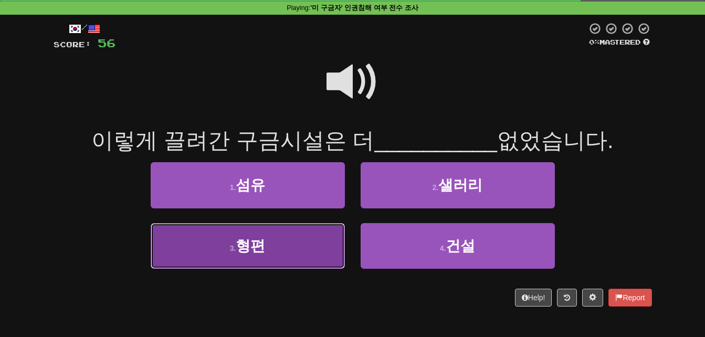
click at [277, 225] on button "3 . 형편" at bounding box center [248, 246] width 194 height 46
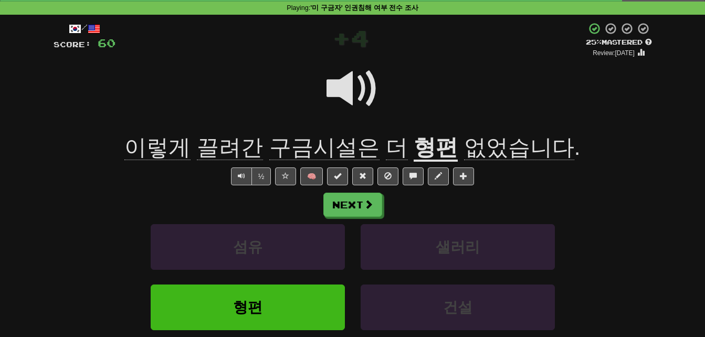
click at [173, 149] on span "이렇게" at bounding box center [157, 147] width 66 height 25
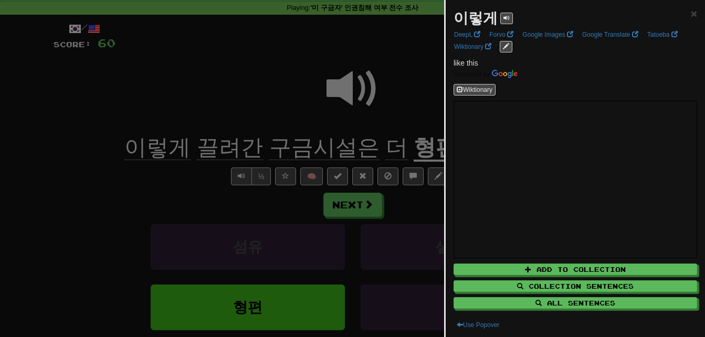
click at [173, 149] on div at bounding box center [352, 168] width 705 height 337
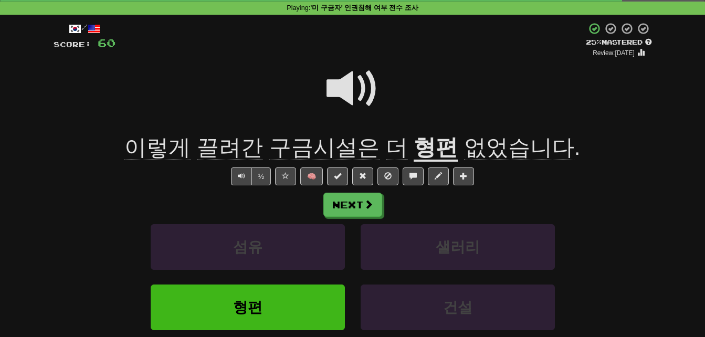
click at [215, 149] on span "끌려간" at bounding box center [230, 147] width 66 height 25
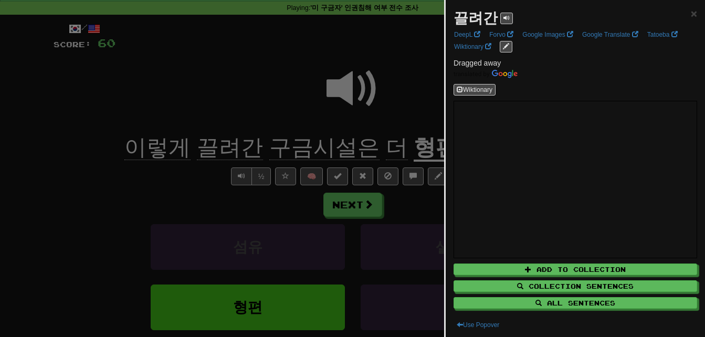
click at [215, 149] on div at bounding box center [352, 168] width 705 height 337
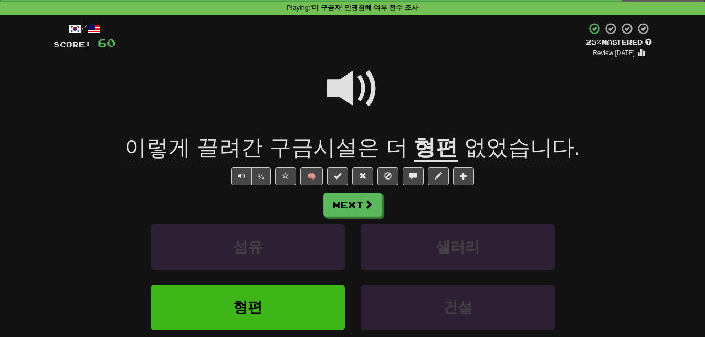
click at [325, 146] on span "구금시설은" at bounding box center [324, 147] width 110 height 25
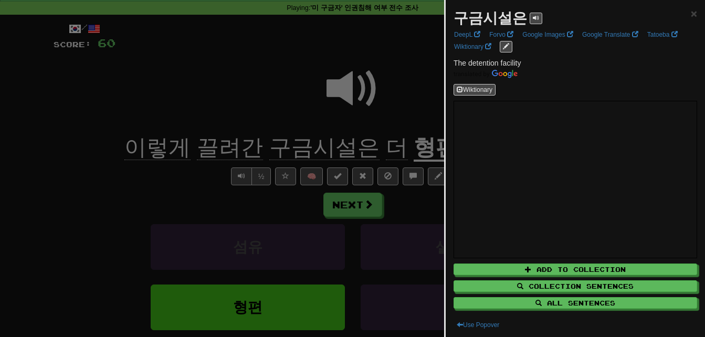
click at [325, 146] on div at bounding box center [352, 168] width 705 height 337
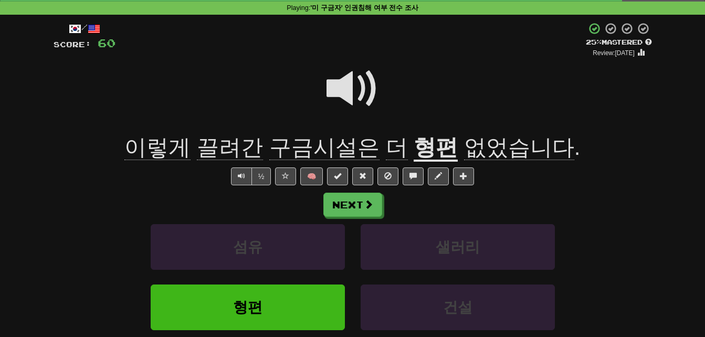
click at [431, 145] on u "형편" at bounding box center [436, 148] width 44 height 27
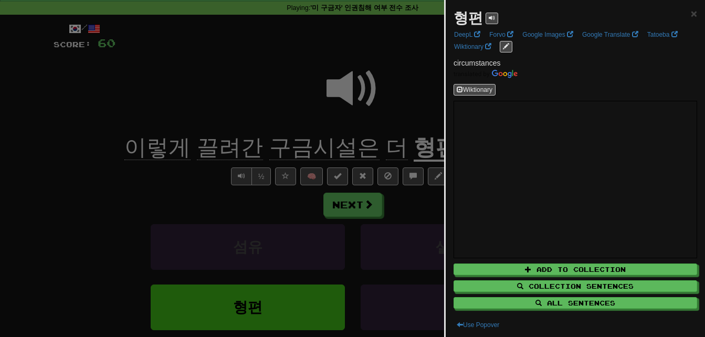
click at [393, 141] on div at bounding box center [352, 168] width 705 height 337
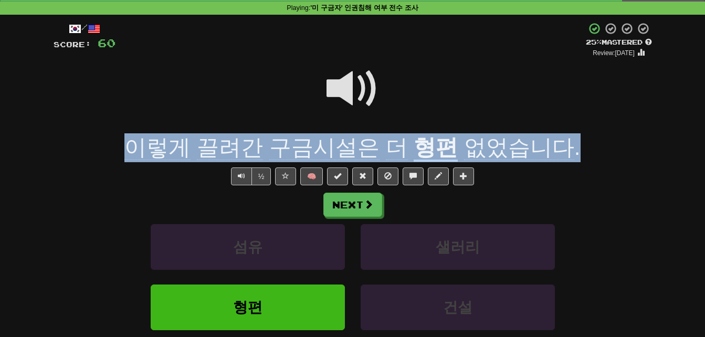
drag, startPoint x: 139, startPoint y: 142, endPoint x: 562, endPoint y: 140, distance: 423.7
click at [562, 140] on div "이렇게 끌려간 구금시설은 더 형편 없었습니다 ." at bounding box center [353, 147] width 599 height 29
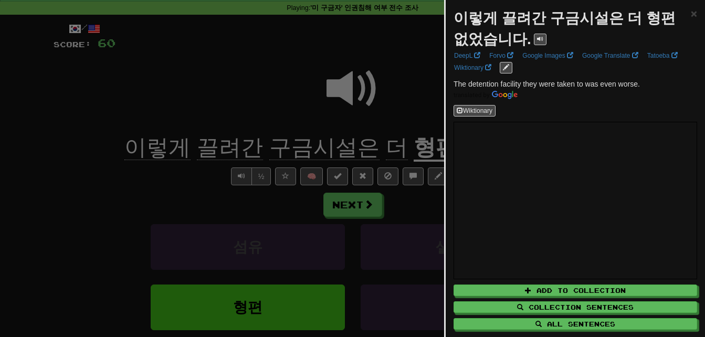
click at [409, 141] on div at bounding box center [352, 168] width 705 height 337
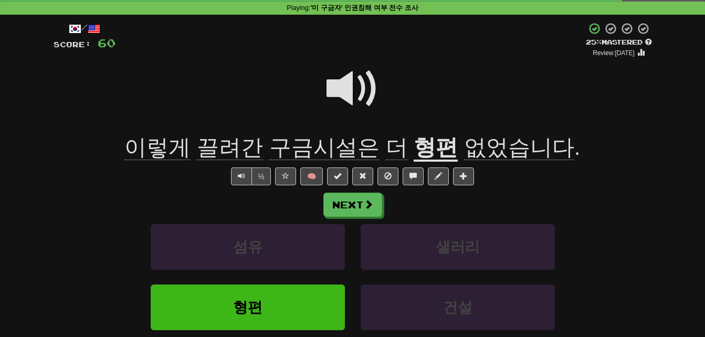
click at [345, 87] on span at bounding box center [353, 88] width 53 height 53
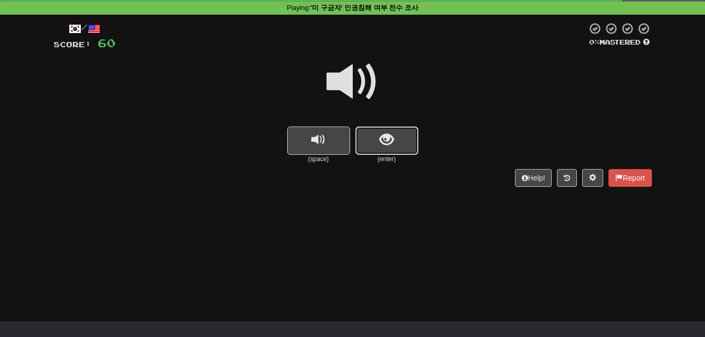
click at [376, 139] on button "show sentence" at bounding box center [386, 141] width 63 height 28
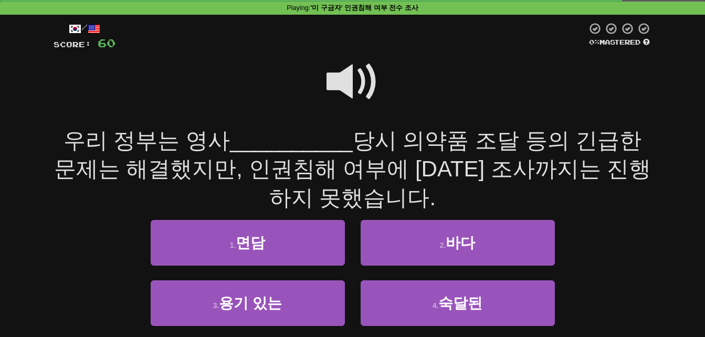
click at [343, 77] on span at bounding box center [353, 82] width 53 height 53
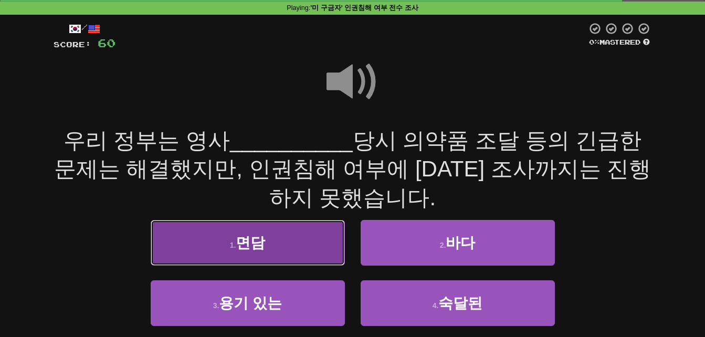
click at [226, 250] on button "1 . 면담" at bounding box center [248, 243] width 194 height 46
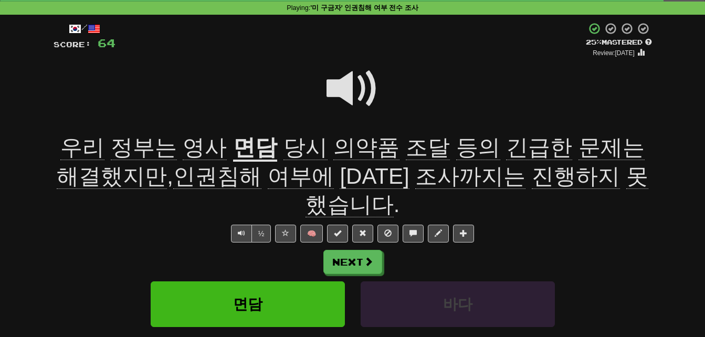
click at [233, 146] on u "면담" at bounding box center [255, 148] width 44 height 27
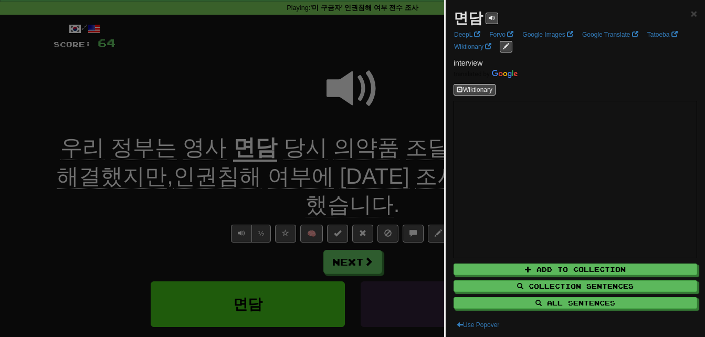
click at [230, 146] on div at bounding box center [352, 168] width 705 height 337
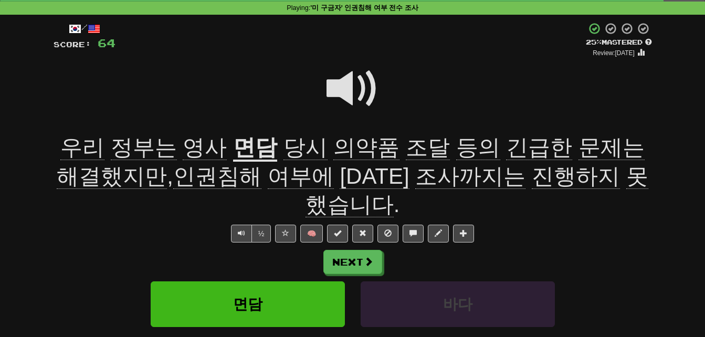
click at [196, 144] on span "영사" at bounding box center [205, 147] width 44 height 25
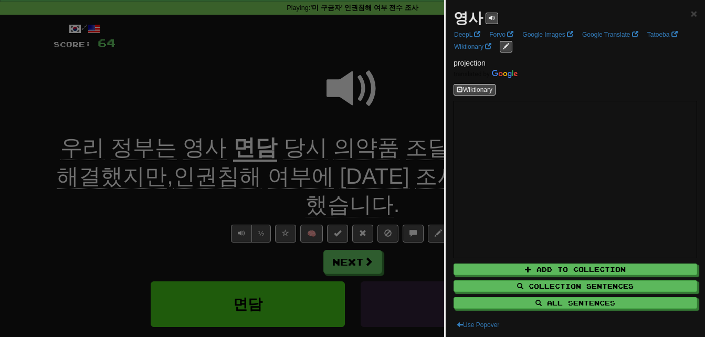
click at [196, 144] on div at bounding box center [352, 168] width 705 height 337
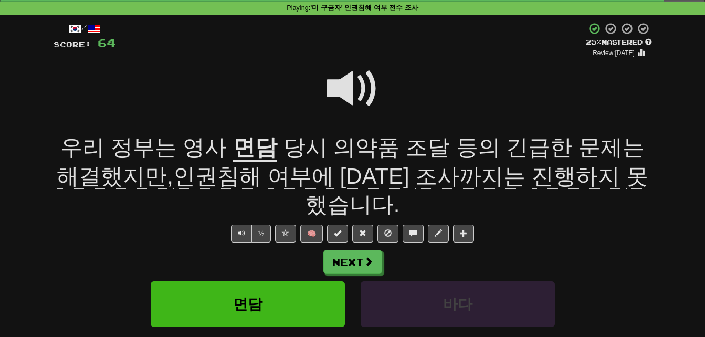
click at [350, 143] on span "의약품" at bounding box center [366, 147] width 66 height 25
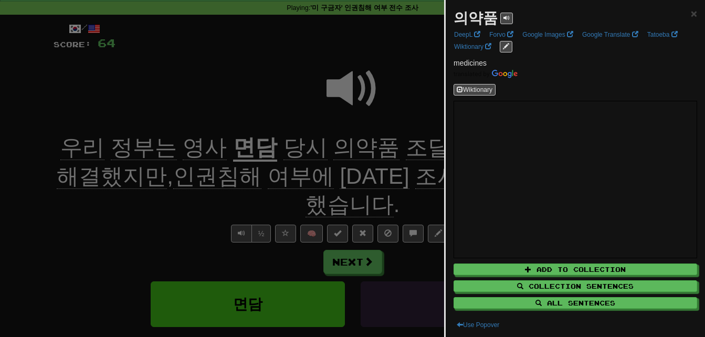
click at [350, 143] on div at bounding box center [352, 168] width 705 height 337
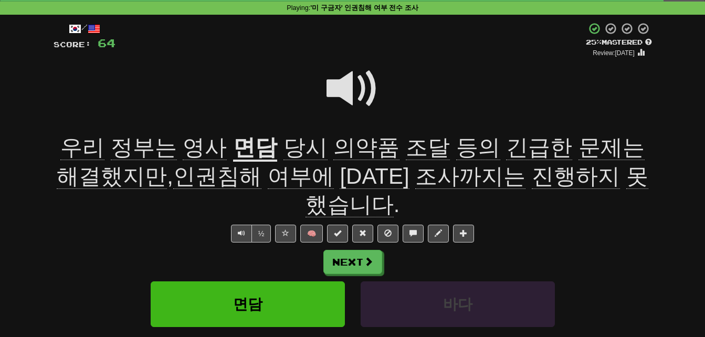
click at [406, 152] on span "조달" at bounding box center [428, 147] width 44 height 25
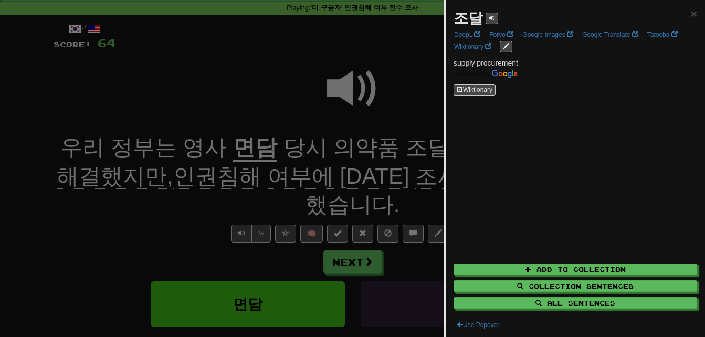
click at [403, 152] on div at bounding box center [352, 168] width 705 height 337
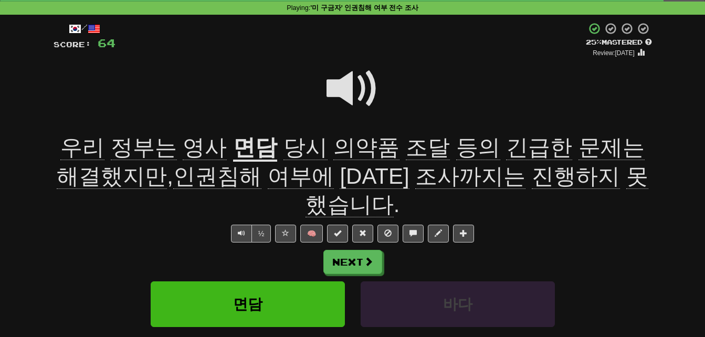
click at [506, 147] on span "긴급한" at bounding box center [539, 147] width 66 height 25
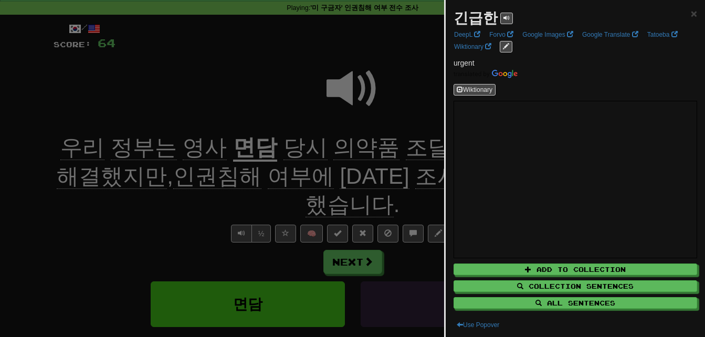
click at [411, 129] on div at bounding box center [352, 168] width 705 height 337
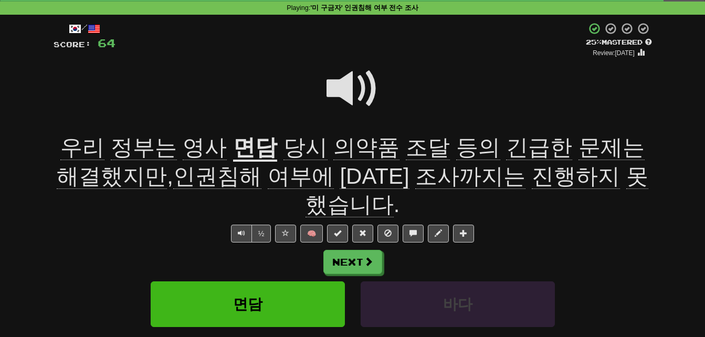
click at [167, 164] on span "해결했지만" at bounding box center [112, 176] width 110 height 25
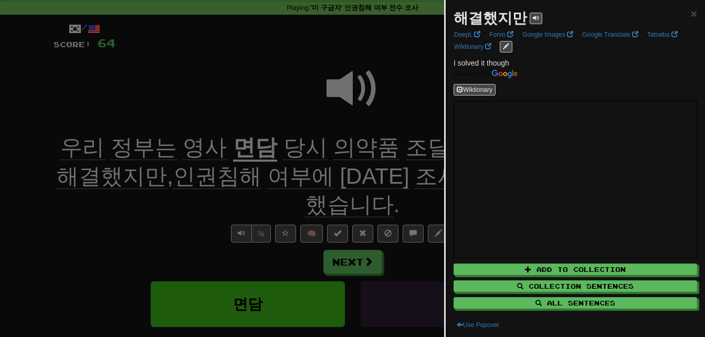
click at [261, 173] on div at bounding box center [352, 168] width 705 height 337
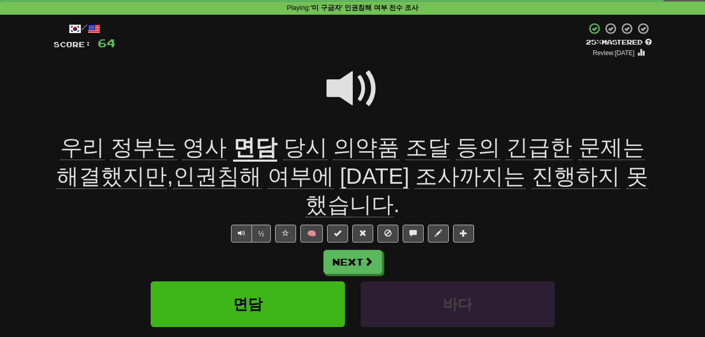
click at [268, 173] on span "여부에" at bounding box center [301, 176] width 66 height 25
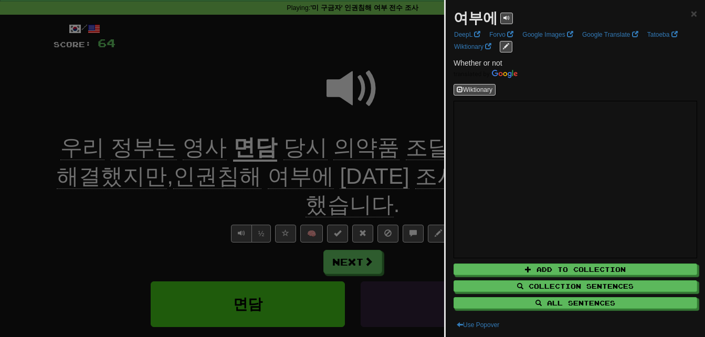
click at [261, 173] on div at bounding box center [352, 168] width 705 height 337
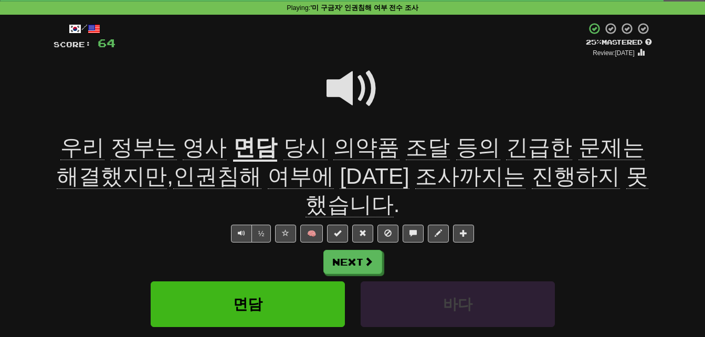
click at [532, 177] on span "진행하지" at bounding box center [576, 176] width 88 height 25
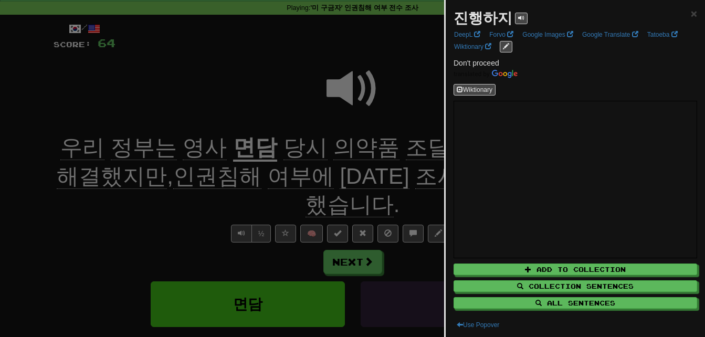
click at [426, 175] on div at bounding box center [352, 168] width 705 height 337
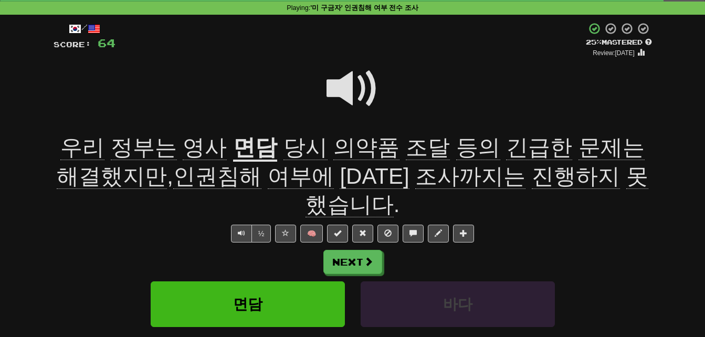
click at [546, 173] on span "못했습니다" at bounding box center [477, 191] width 343 height 54
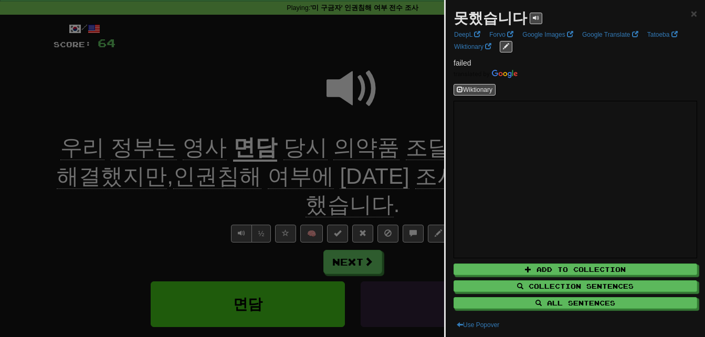
click at [429, 165] on div at bounding box center [352, 168] width 705 height 337
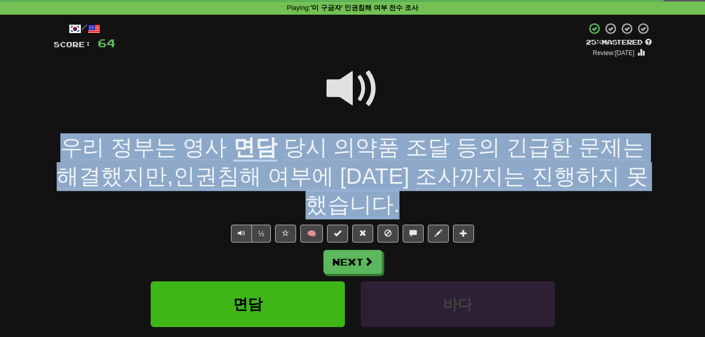
drag, startPoint x: 59, startPoint y: 142, endPoint x: 639, endPoint y: 171, distance: 580.4
click at [639, 171] on div "우리 정부는 영사 면담 당시 의약품 조달 등의 긴급한 문제는 해결했지만 , 인권침해 여부에 [DATE] 조사까지는 진행하지 못했습니다 ." at bounding box center [353, 176] width 599 height 86
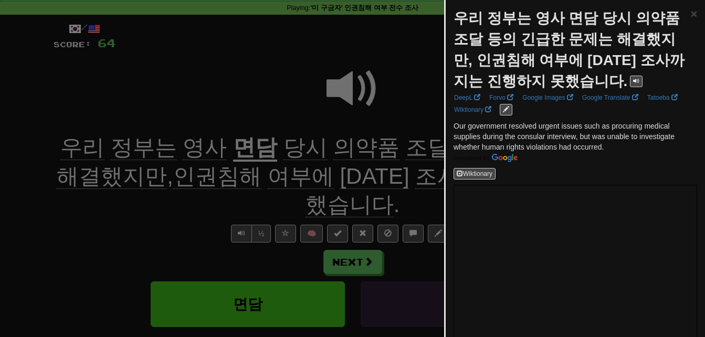
click at [416, 164] on div at bounding box center [352, 168] width 705 height 337
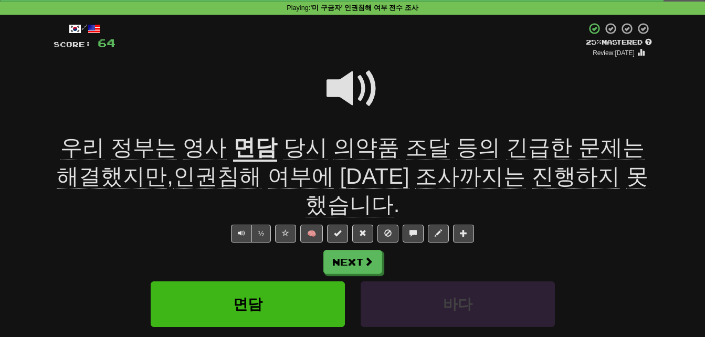
click at [343, 84] on span at bounding box center [353, 88] width 53 height 53
click at [196, 143] on span "영사" at bounding box center [205, 147] width 44 height 25
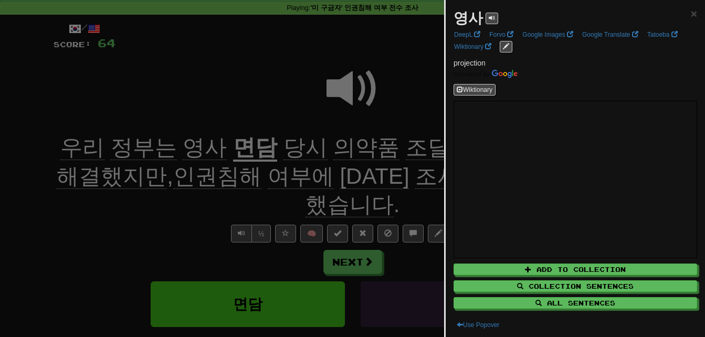
click at [240, 104] on div at bounding box center [352, 168] width 705 height 337
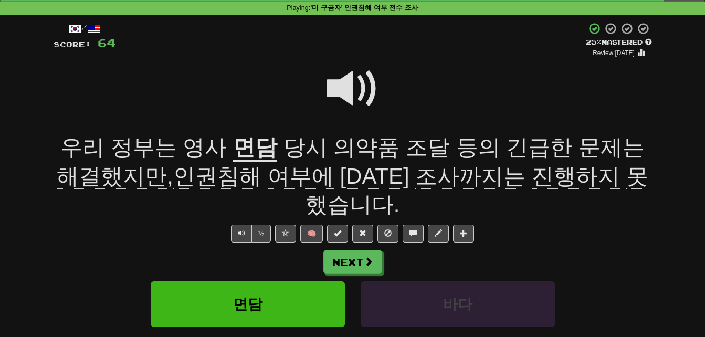
click at [243, 144] on u "면담" at bounding box center [255, 148] width 44 height 27
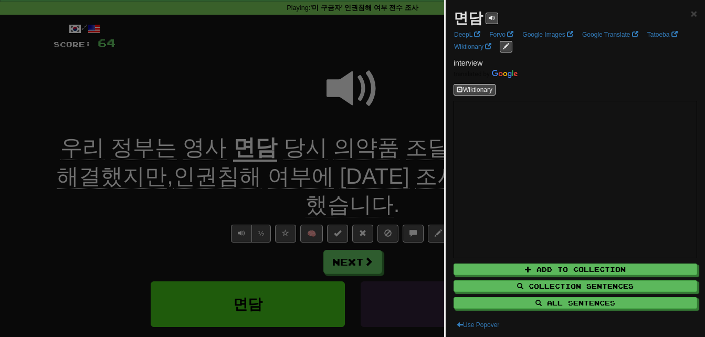
click at [243, 122] on div at bounding box center [352, 168] width 705 height 337
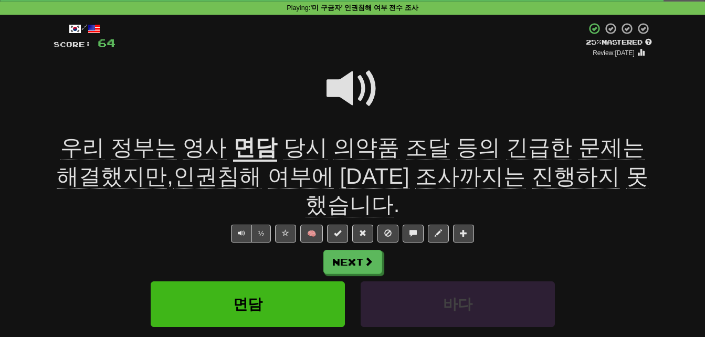
click at [344, 81] on span at bounding box center [353, 88] width 53 height 53
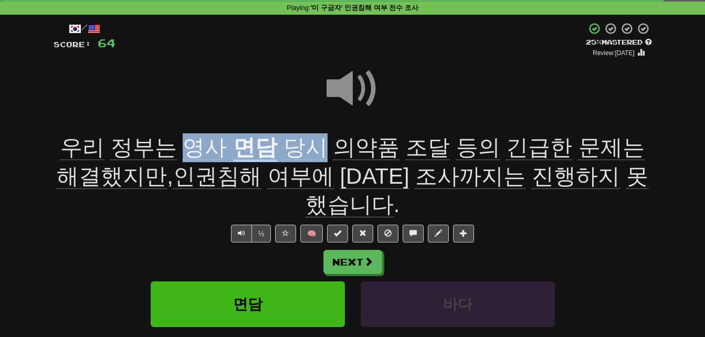
drag, startPoint x: 173, startPoint y: 145, endPoint x: 301, endPoint y: 139, distance: 127.7
click at [301, 139] on div "우리 정부는 영사 면담 당시 의약품 조달 등의 긴급한 문제는 해결했지만 , 인권침해 여부에 [DATE] 조사까지는 진행하지 못했습니다 ." at bounding box center [353, 176] width 599 height 86
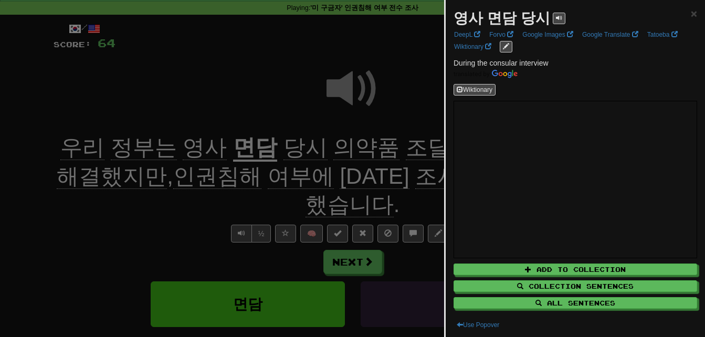
click at [299, 100] on div at bounding box center [352, 168] width 705 height 337
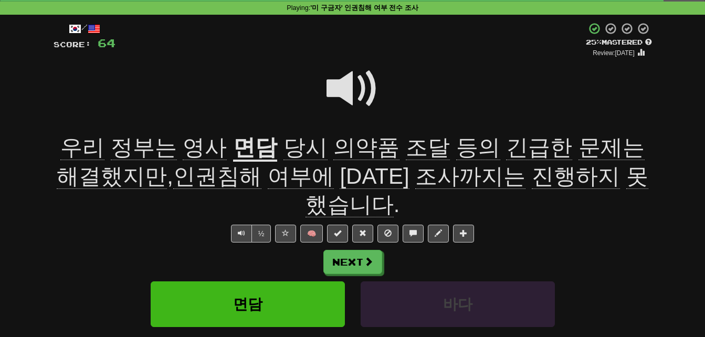
click at [345, 83] on span at bounding box center [353, 88] width 53 height 53
click at [506, 151] on span "긴급한" at bounding box center [539, 147] width 66 height 25
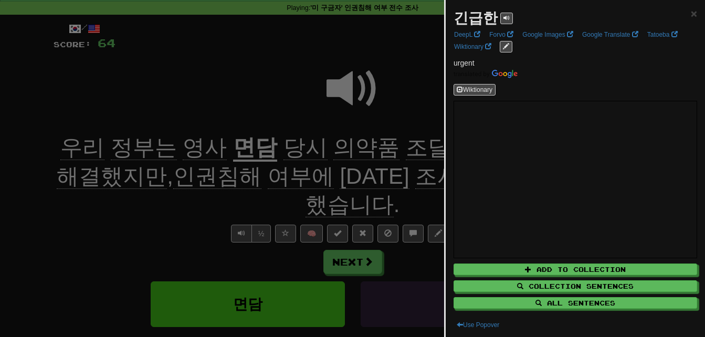
click at [422, 113] on div at bounding box center [352, 168] width 705 height 337
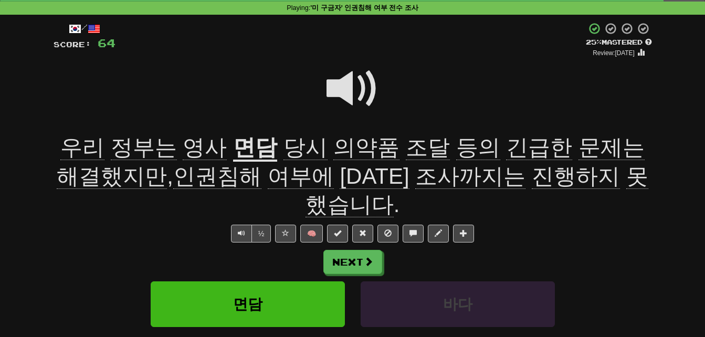
click at [350, 86] on span at bounding box center [353, 88] width 53 height 53
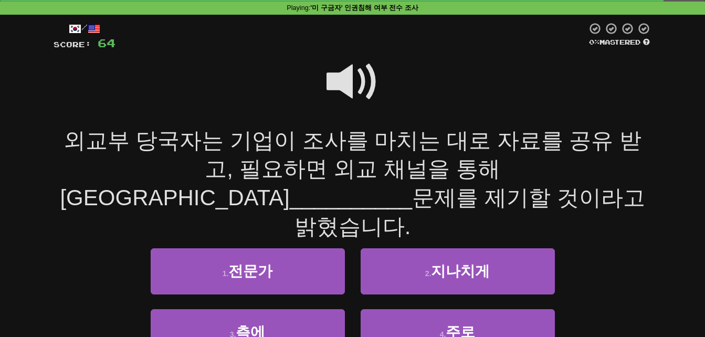
click at [350, 86] on span at bounding box center [353, 82] width 53 height 53
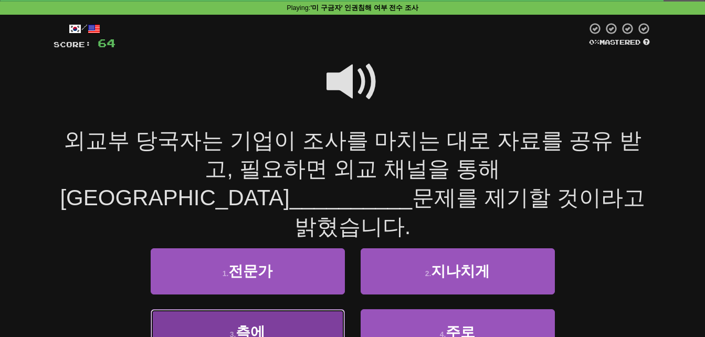
click at [205, 309] on button "3 . 측에" at bounding box center [248, 332] width 194 height 46
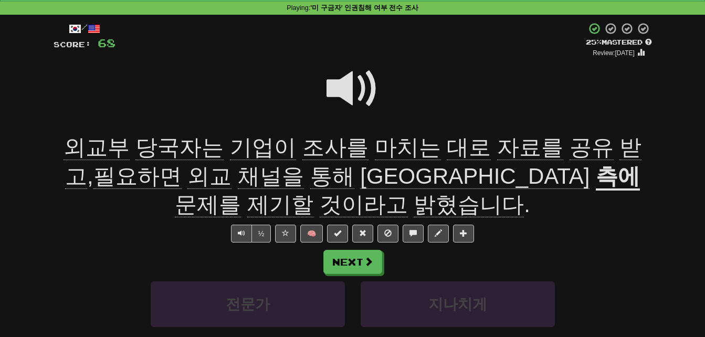
click at [375, 148] on span "마치는" at bounding box center [408, 147] width 66 height 25
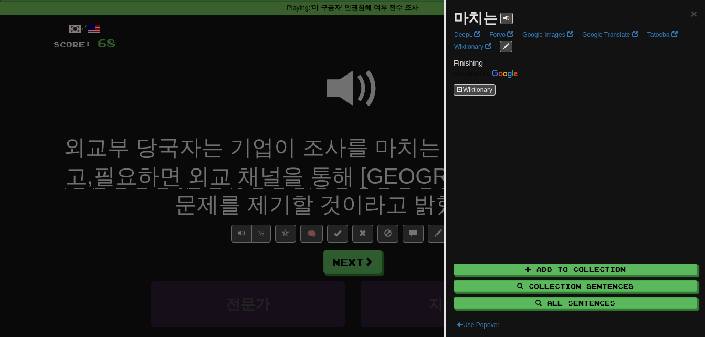
click at [362, 148] on div at bounding box center [352, 168] width 705 height 337
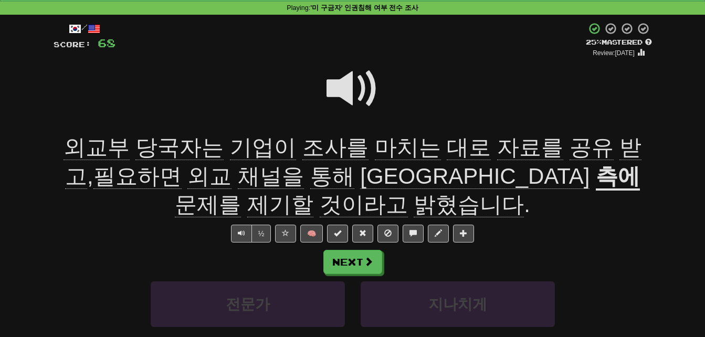
click at [497, 143] on span "자료를" at bounding box center [530, 147] width 66 height 25
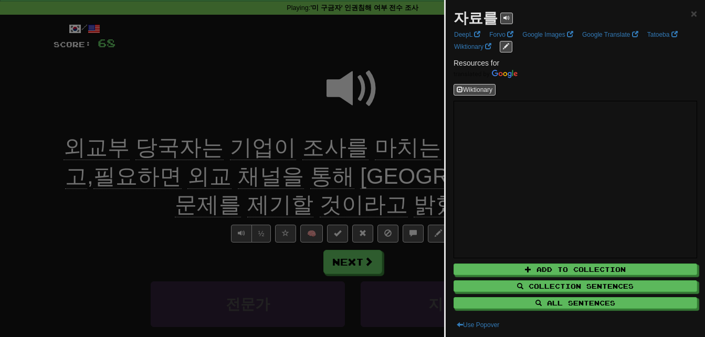
click at [407, 141] on div at bounding box center [352, 168] width 705 height 337
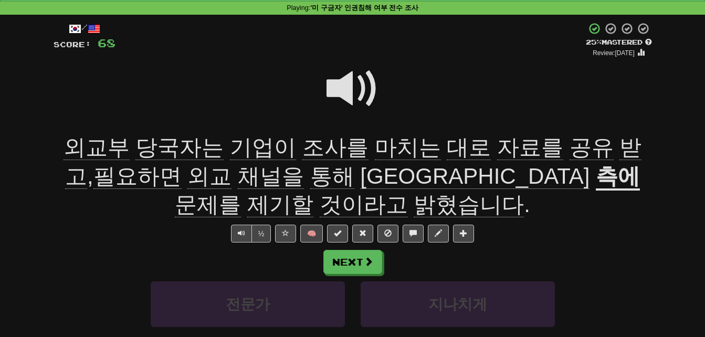
click at [570, 143] on span "공유" at bounding box center [592, 147] width 44 height 25
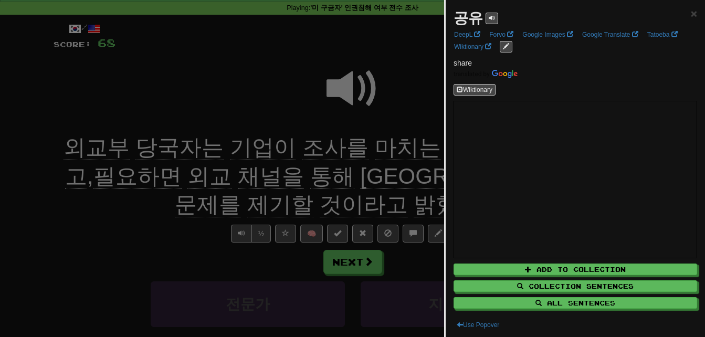
click at [417, 139] on div at bounding box center [352, 168] width 705 height 337
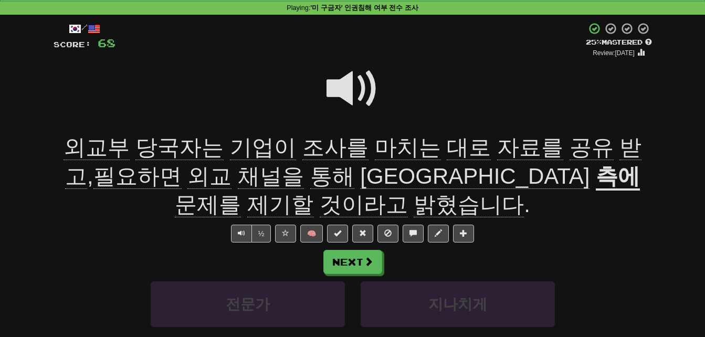
click at [586, 140] on span "받고" at bounding box center [353, 162] width 577 height 54
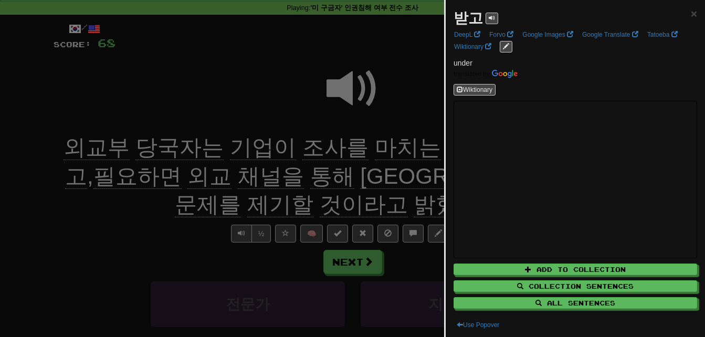
click at [54, 145] on div at bounding box center [352, 168] width 705 height 337
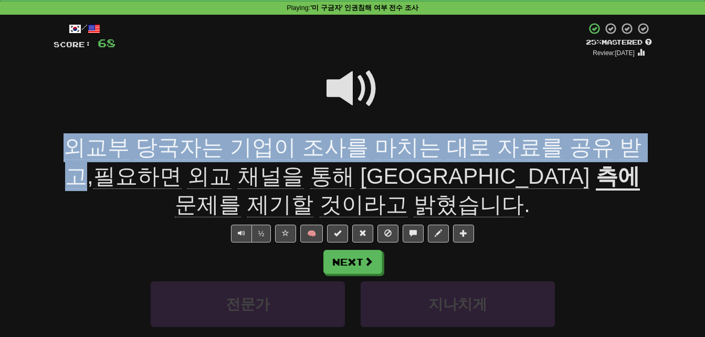
drag, startPoint x: 54, startPoint y: 145, endPoint x: 606, endPoint y: 140, distance: 552.4
click at [606, 140] on div "외교부 당국자는 기업이 조사를 마치는 대로 자료를 공유 받고 , 필요하면 외교 채널을 통해 미국 측에 문제를 제기할 것이라고 밝혔습니다 ." at bounding box center [353, 176] width 599 height 86
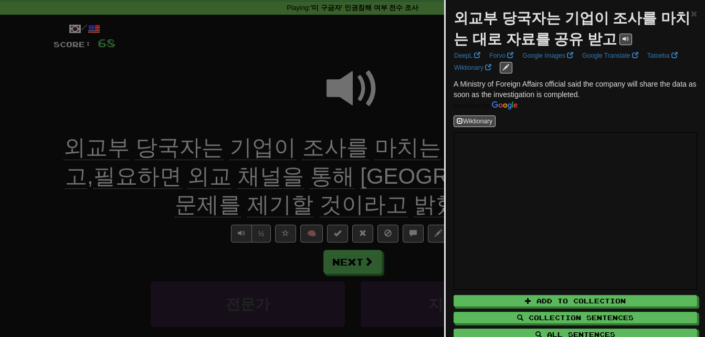
click at [401, 148] on div at bounding box center [352, 168] width 705 height 337
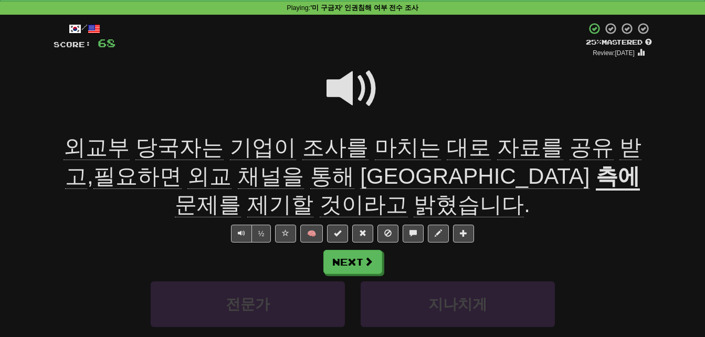
click at [313, 192] on span "제기할" at bounding box center [280, 204] width 66 height 25
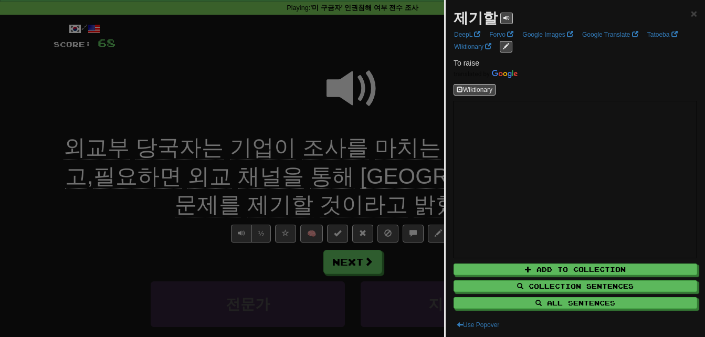
click at [431, 171] on div at bounding box center [352, 168] width 705 height 337
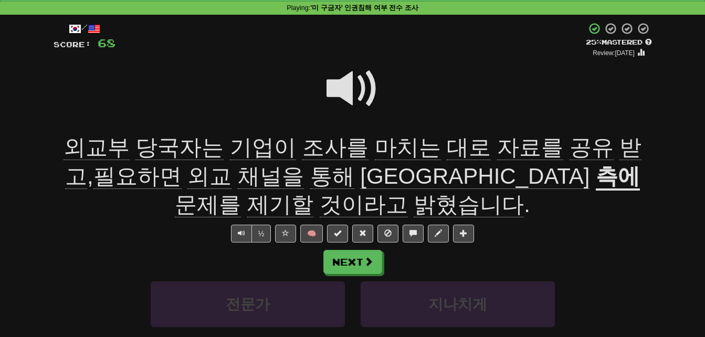
click at [346, 91] on span at bounding box center [353, 88] width 53 height 53
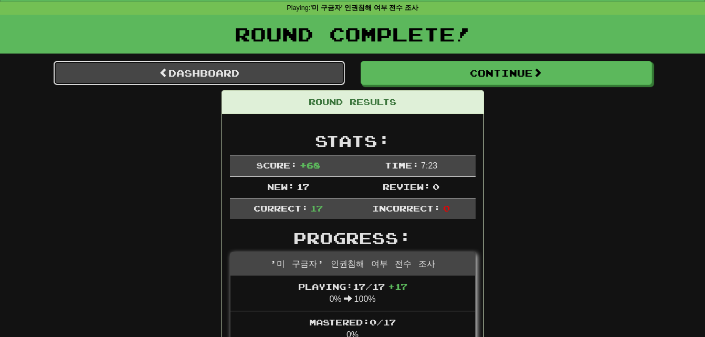
click at [129, 70] on link "Dashboard" at bounding box center [199, 73] width 291 height 24
